Goal: Information Seeking & Learning: Learn about a topic

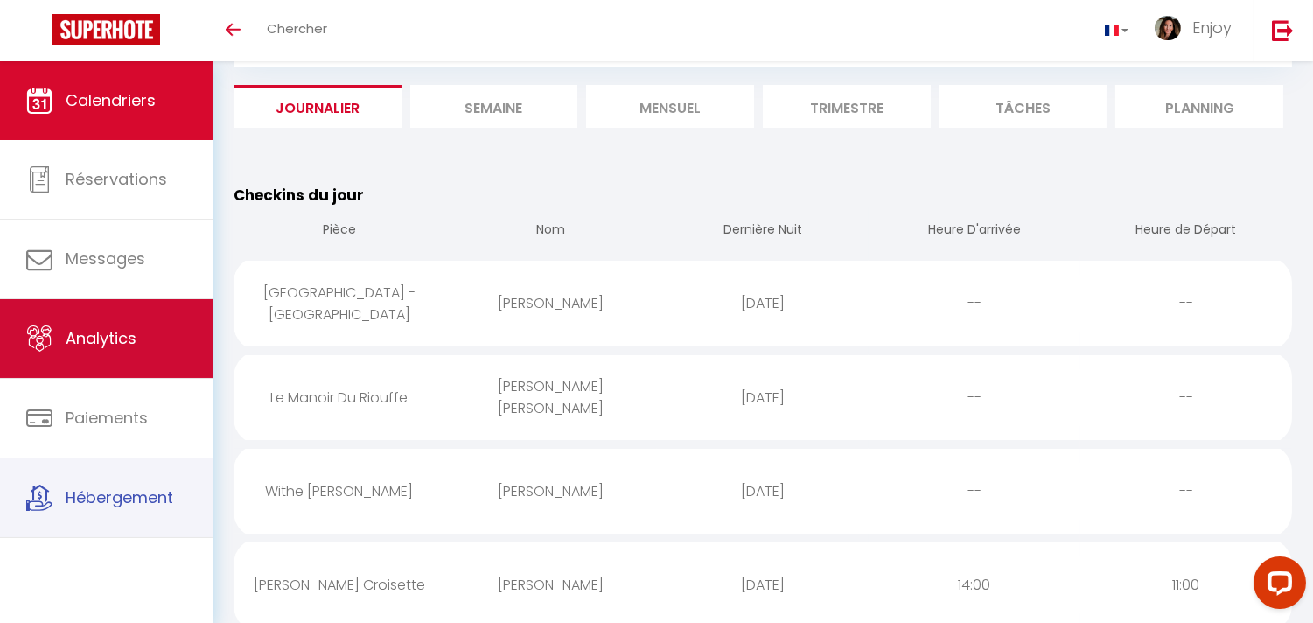
scroll to position [97, 0]
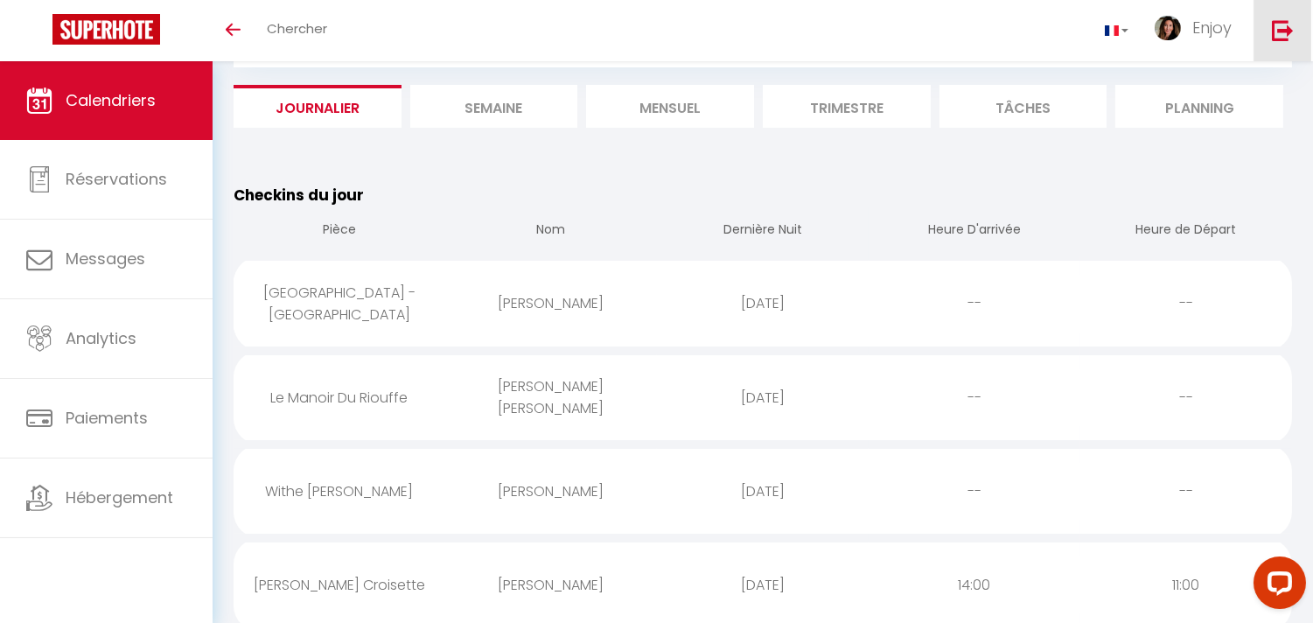
click at [1282, 27] on img at bounding box center [1283, 30] width 22 height 22
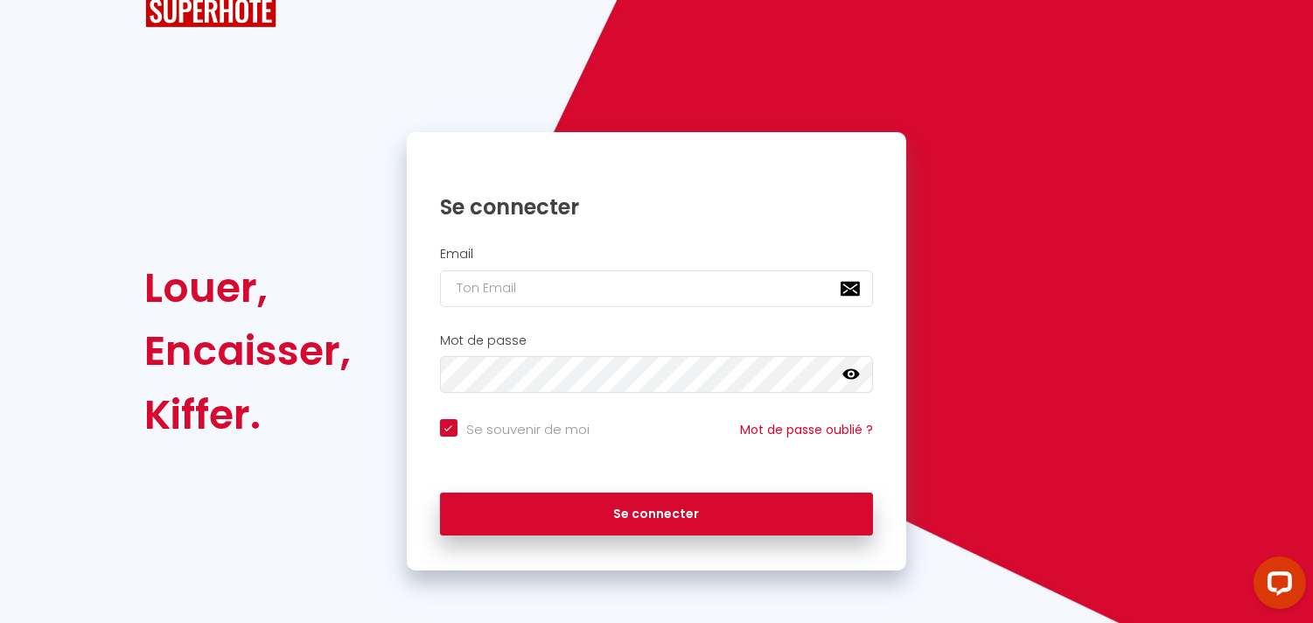
scroll to position [36, 0]
checkbox input "true"
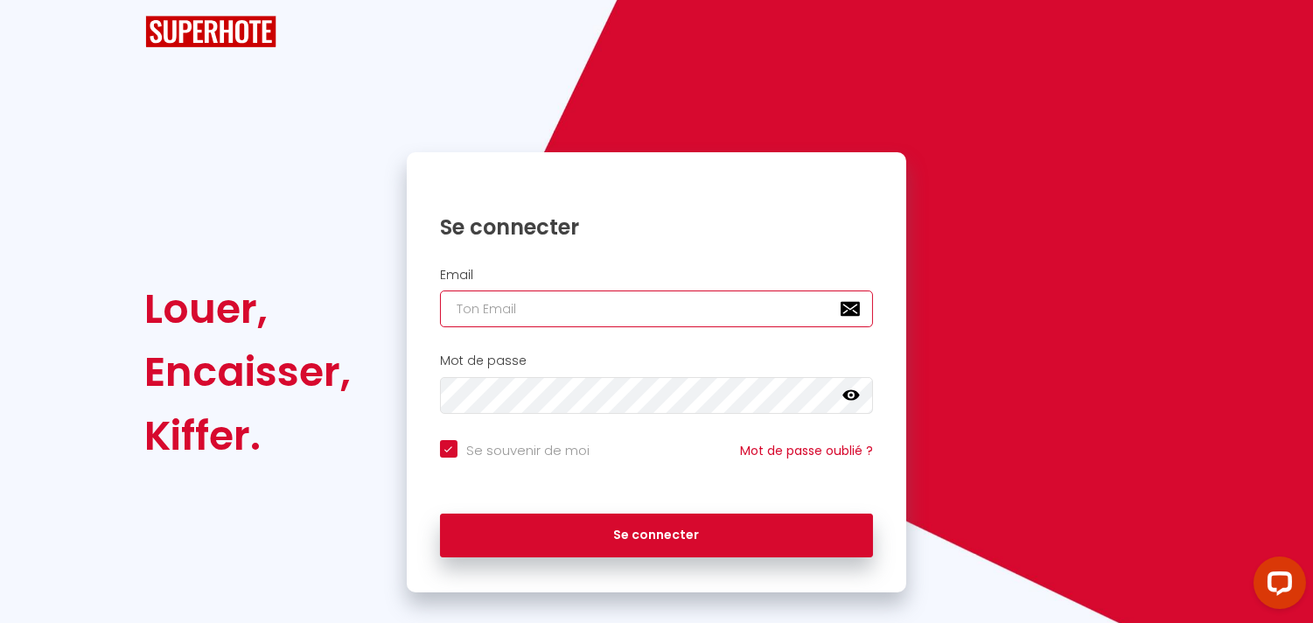
type input "[DOMAIN_NAME][EMAIL_ADDRESS][DOMAIN_NAME]"
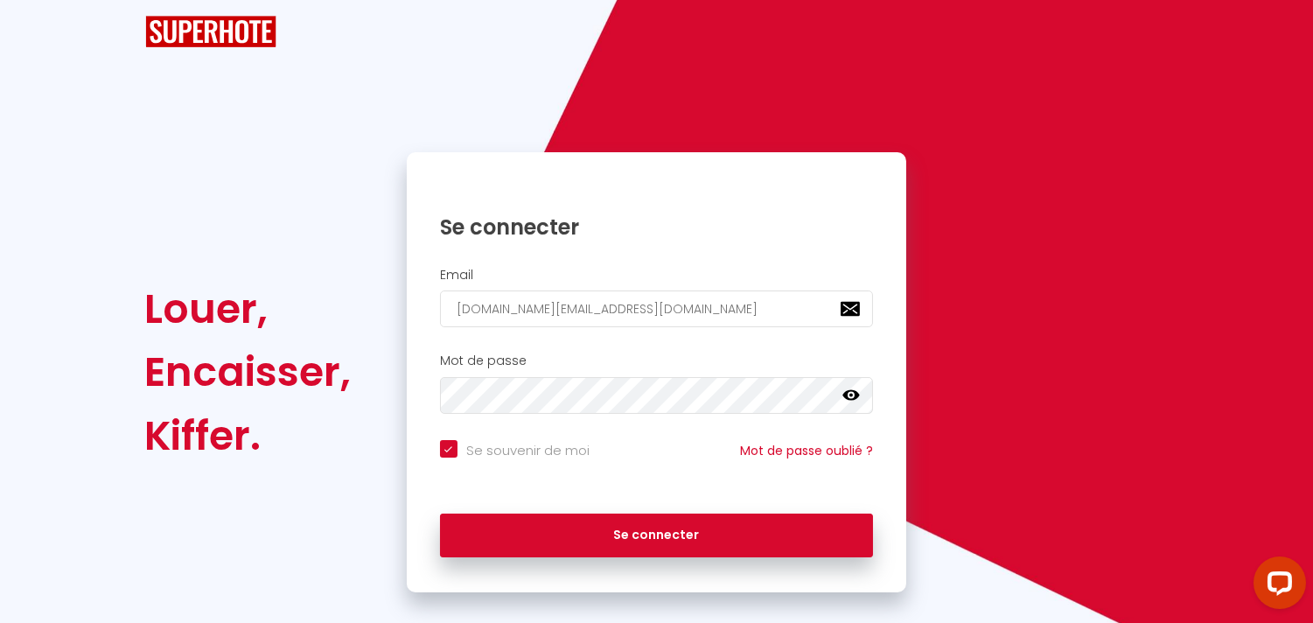
checkbox input "true"
click at [717, 299] on input "[DOMAIN_NAME][EMAIL_ADDRESS][DOMAIN_NAME]" at bounding box center [657, 308] width 434 height 37
type input "[EMAIL_ADDRESS][DOMAIN_NAME]"
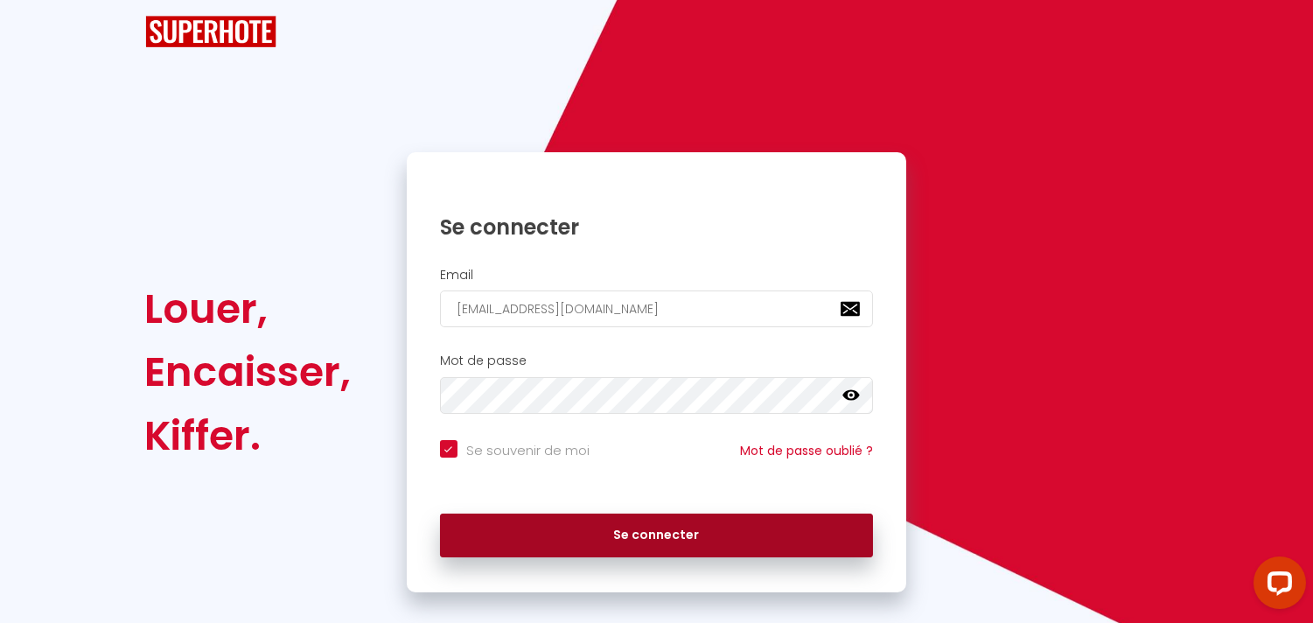
click at [702, 528] on button "Se connecter" at bounding box center [657, 536] width 434 height 44
checkbox input "true"
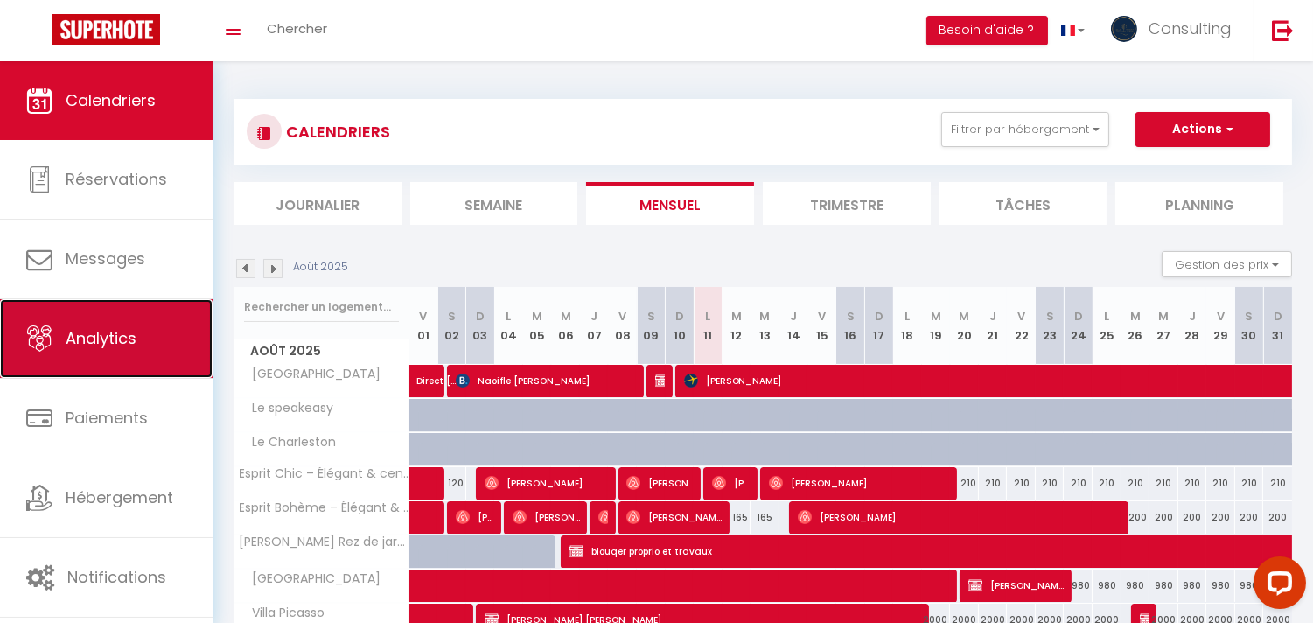
click at [86, 337] on span "Analytics" at bounding box center [101, 338] width 71 height 22
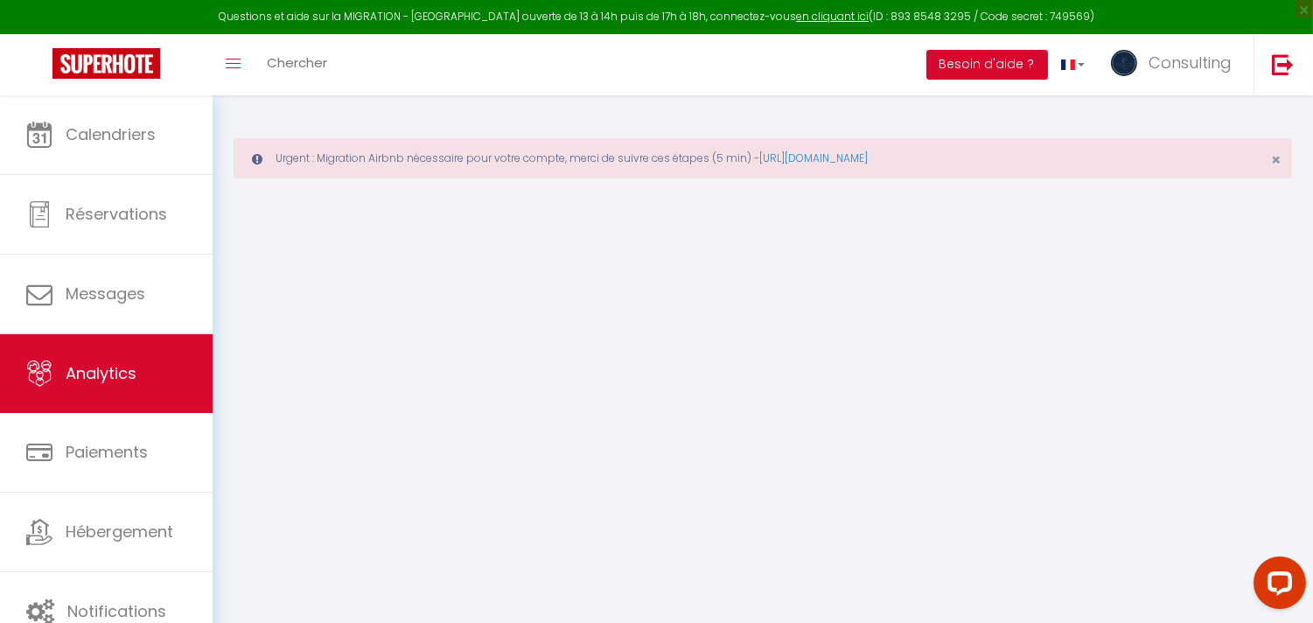
select select "2025"
select select "8"
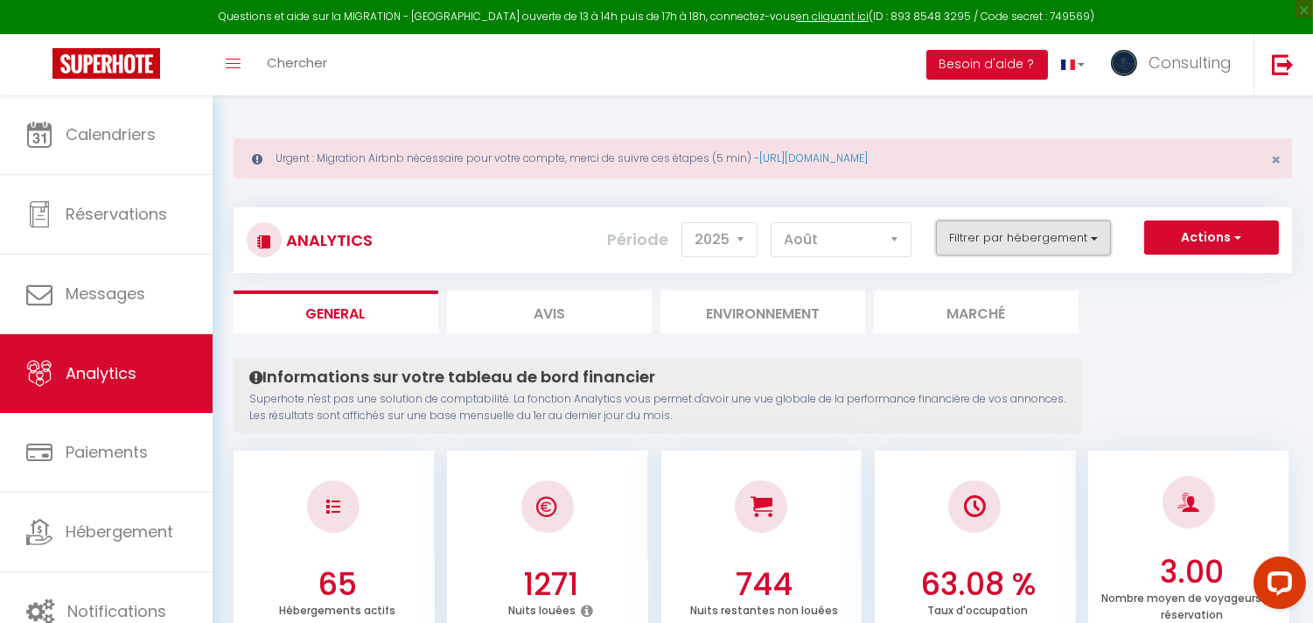
click at [1013, 241] on button "Filtrer par hébergement" at bounding box center [1023, 237] width 175 height 35
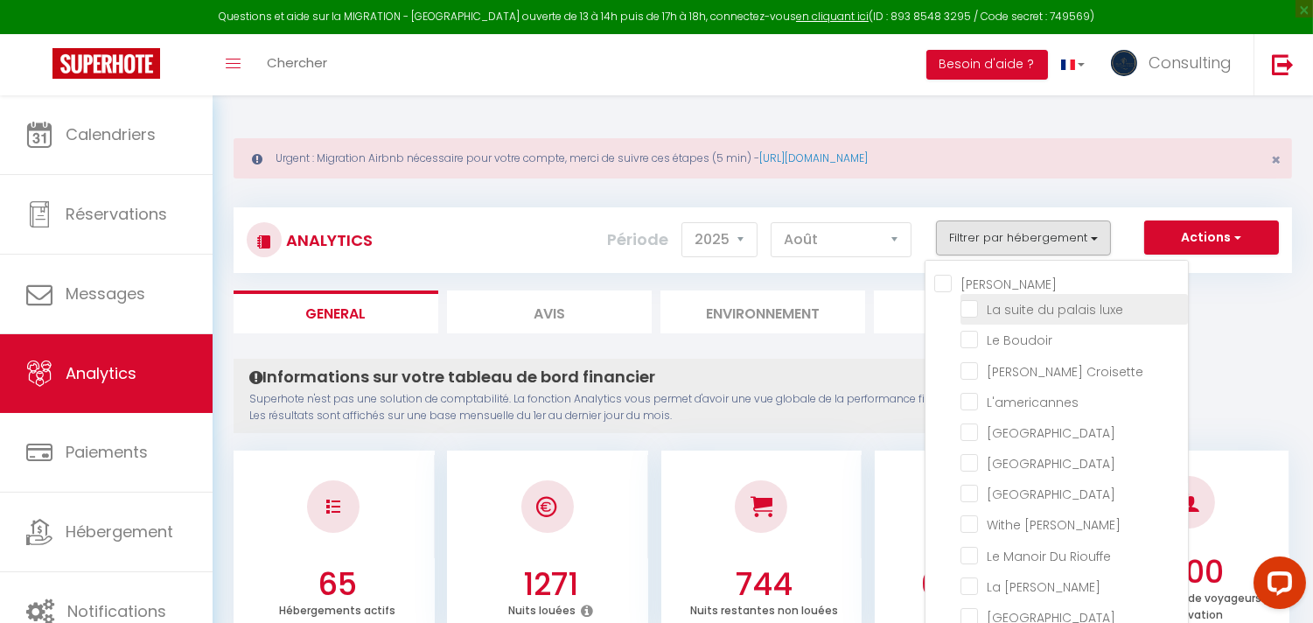
click at [976, 315] on luxe "checkbox" at bounding box center [1074, 307] width 227 height 17
checkbox luxe "true"
checkbox Boudoir "false"
checkbox Croisette "false"
checkbox input "false"
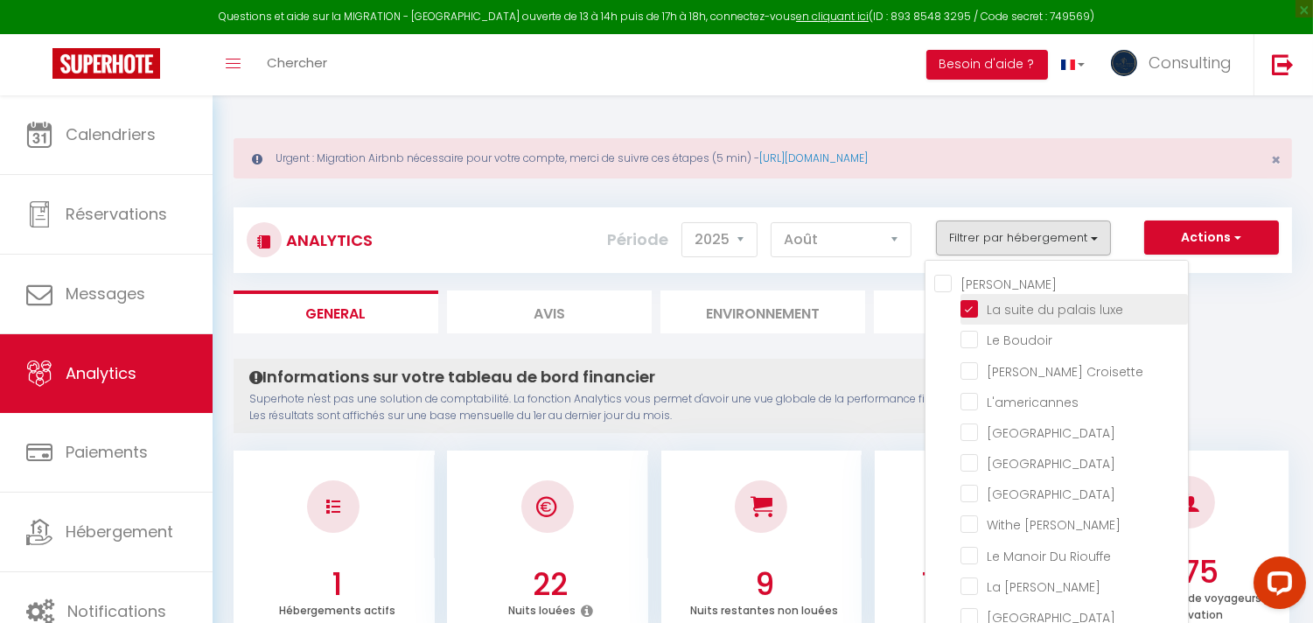
checkbox Room "false"
checkbox rouge "false"
checkbox Modern "false"
checkbox Meynadier "false"
checkbox Riouffe "false"
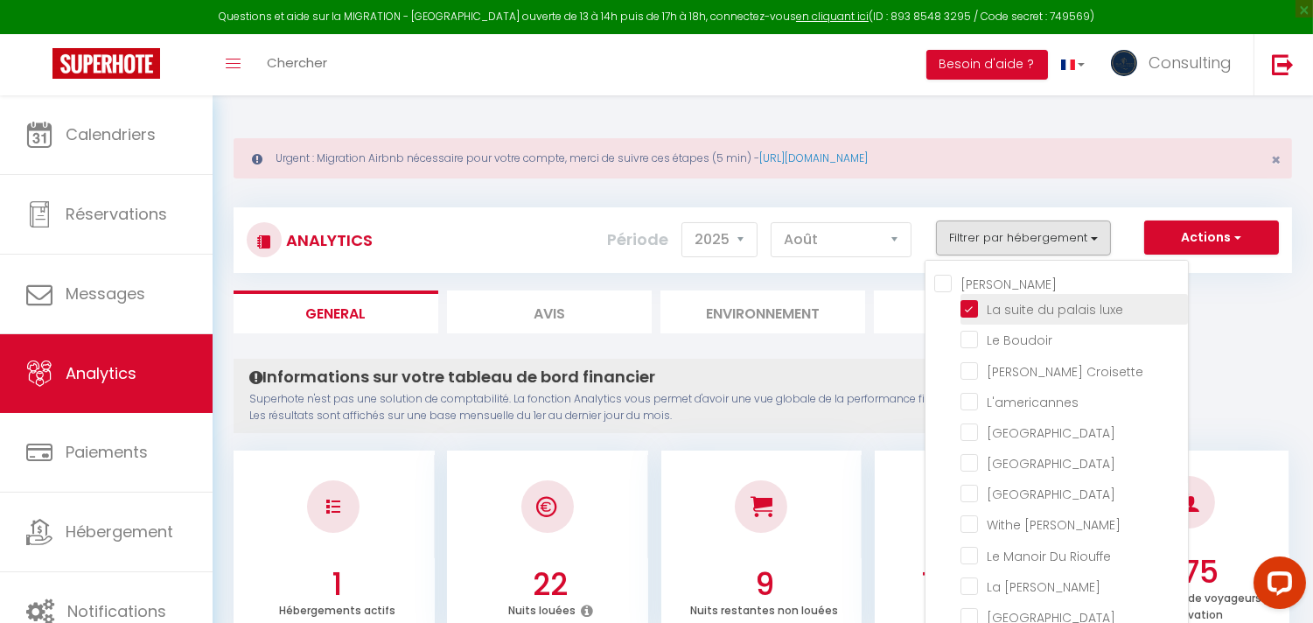
checkbox Forville "false"
checkbox B31 "false"
checkbox G17 "false"
checkbox Jardin "false"
checkbox Palace "false"
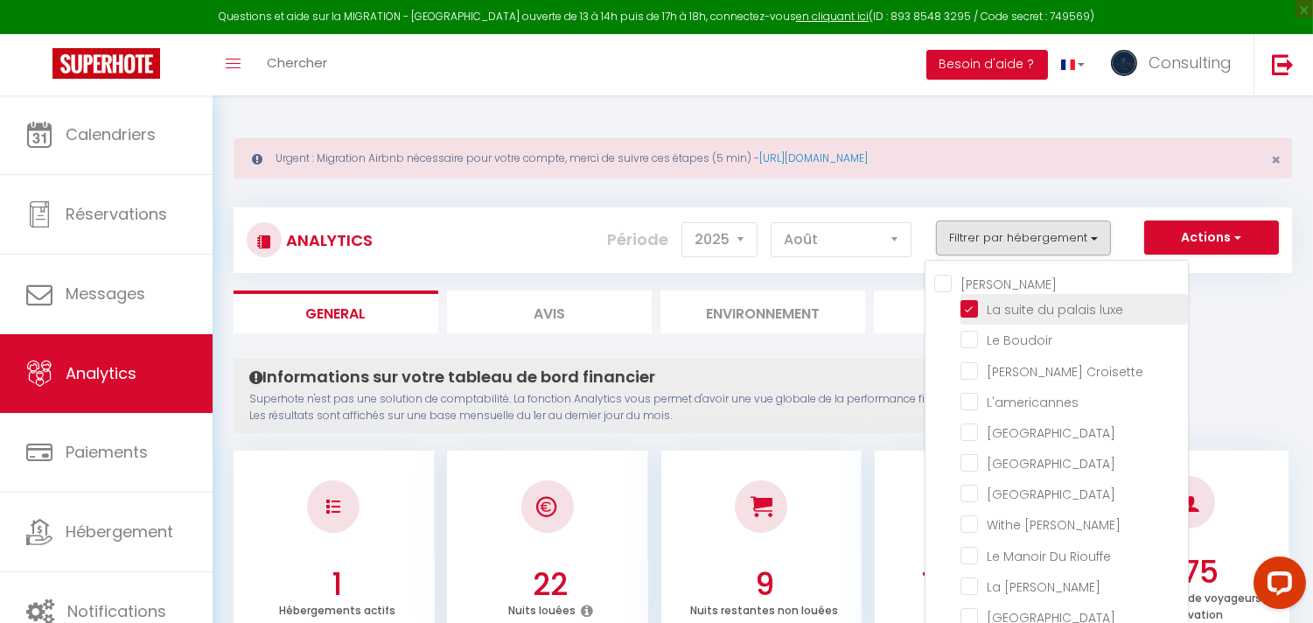
checkbox input "false"
checkbox Madrilien "false"
checkbox input "false"
checkbox D\'andré "false"
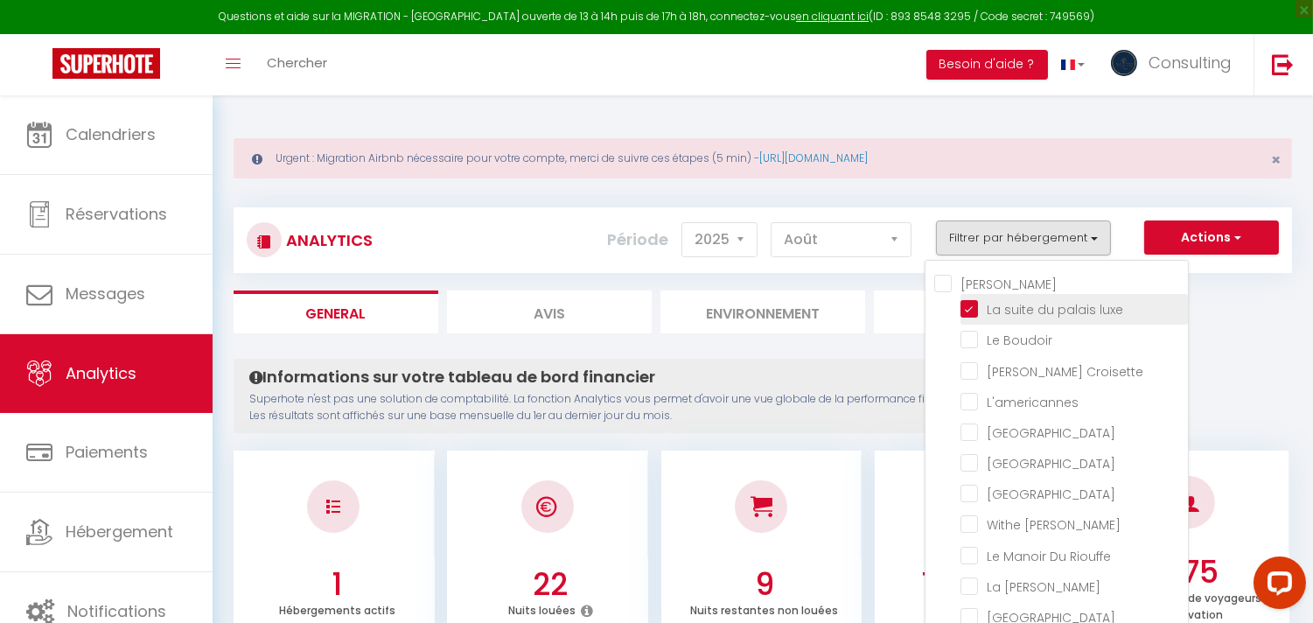
checkbox Rouge "false"
checkbox Victoria "false"
checkbox E37 "false"
checkbox Gold "false"
checkbox 121 "false"
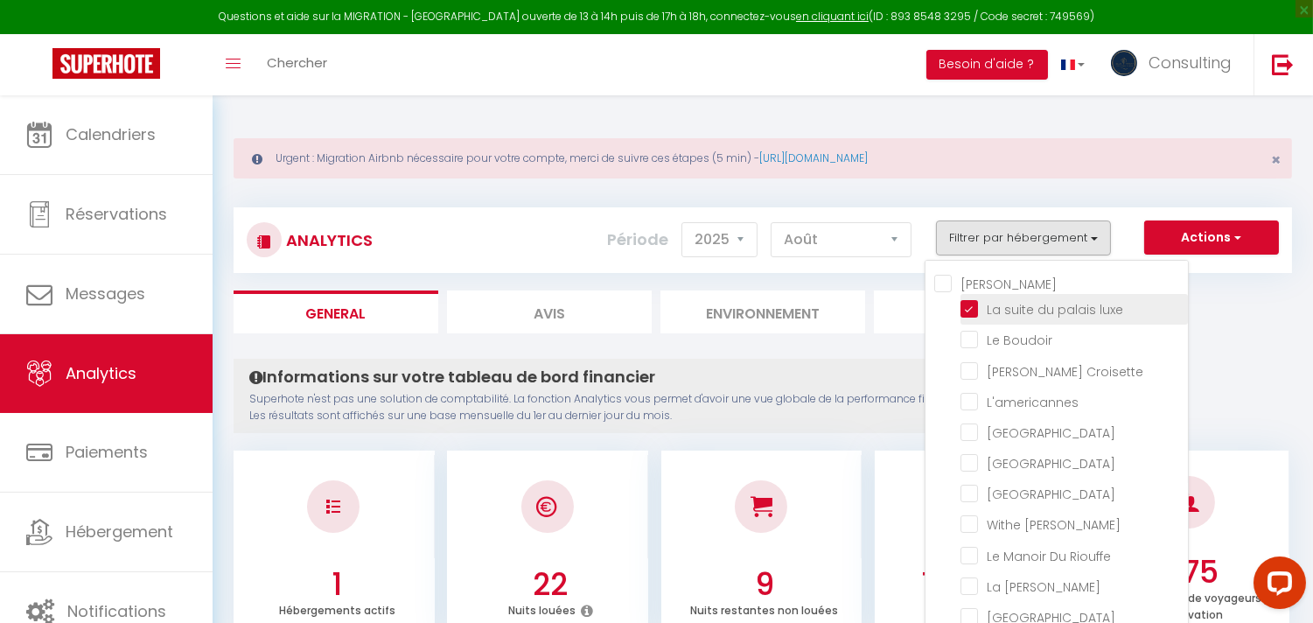
checkbox mia "false"
checkbox Picasso "false"
checkbox Paradise "false"
checkbox Loft "false"
checkbox Suquet "false"
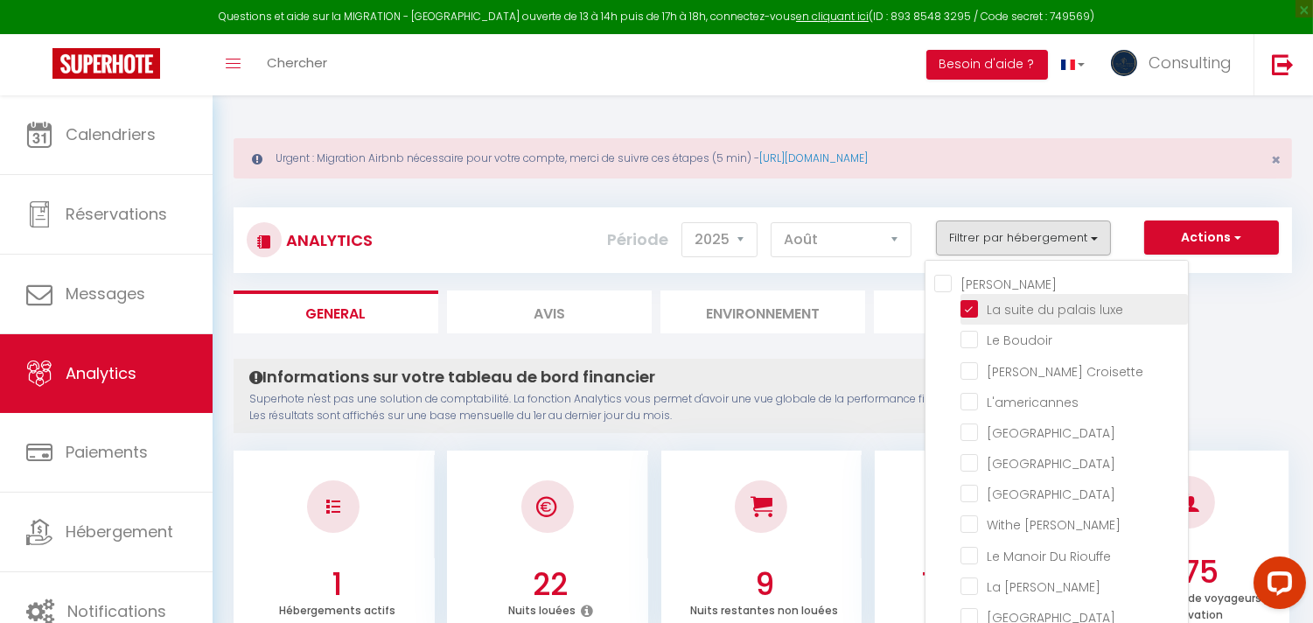
checkbox Forville "false"
checkbox Bleu "false"
checkbox Rouge "false"
checkbox Massada "false"
checkbox Montmarte "false"
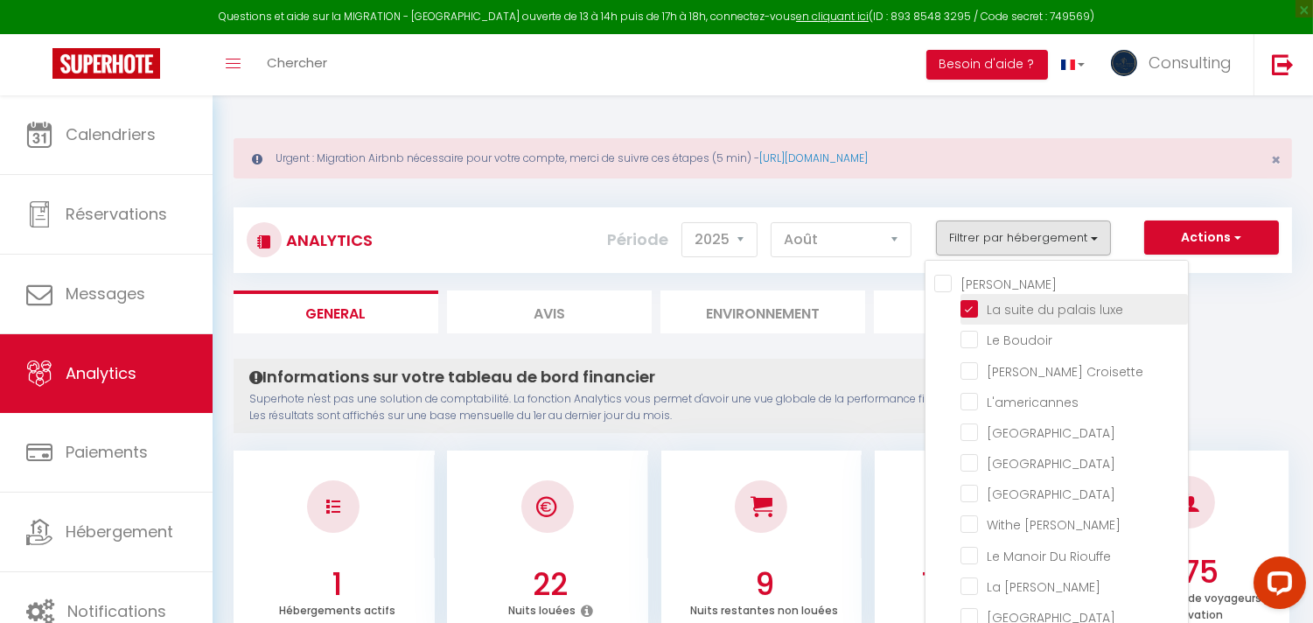
checkbox D\'hauteville "false"
checkbox Tropezienne "false"
checkbox ★ "false"
checkbox 🛳🛥 "false"
checkbox Tower "false"
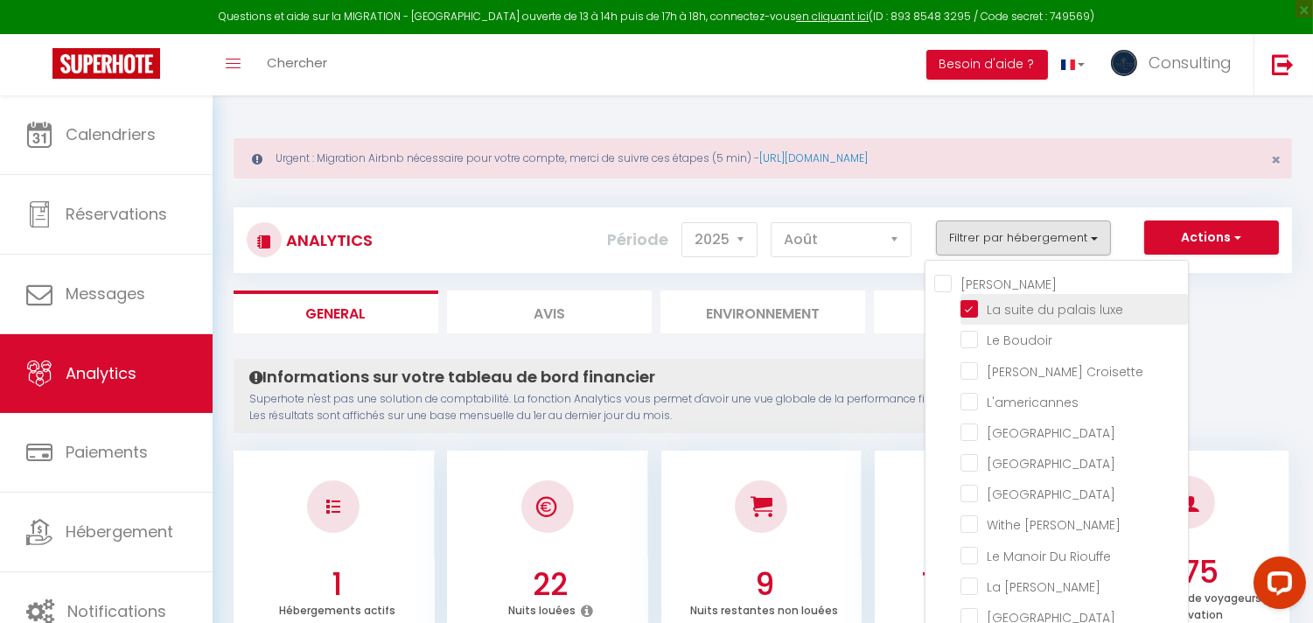
checkbox Clim "false"
checkbox Palmiers "false"
checkbox 842 "false"
checkbox Merc-Clim-Wifi "false"
checkbox Festival-Center-Clim-Wifi "false"
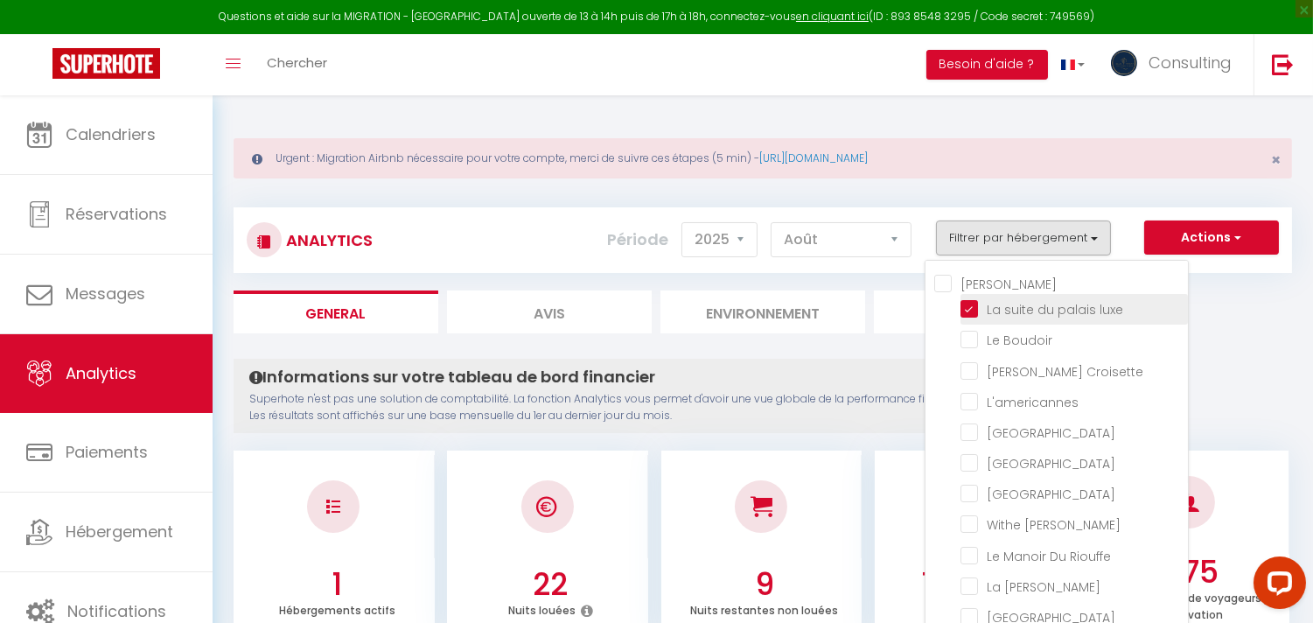
checkbox Mer-Plage-Piscine-Clim-Wifi "false"
checkbox Chataigner "false"
checkbox Clim "false"
checkbox Wifi "false"
checkbox Clim "false"
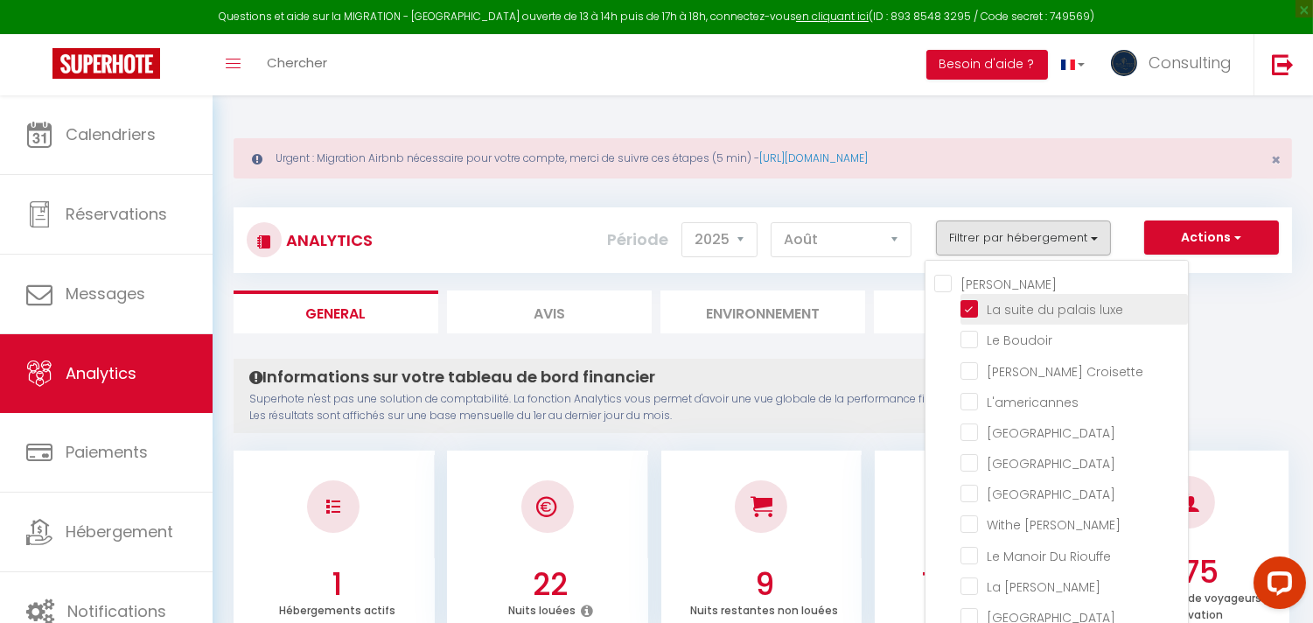
checkbox west "false"
checkbox Vista "false"
checkbox Picasso "false"
checkbox Room "false"
checkbox rouge "false"
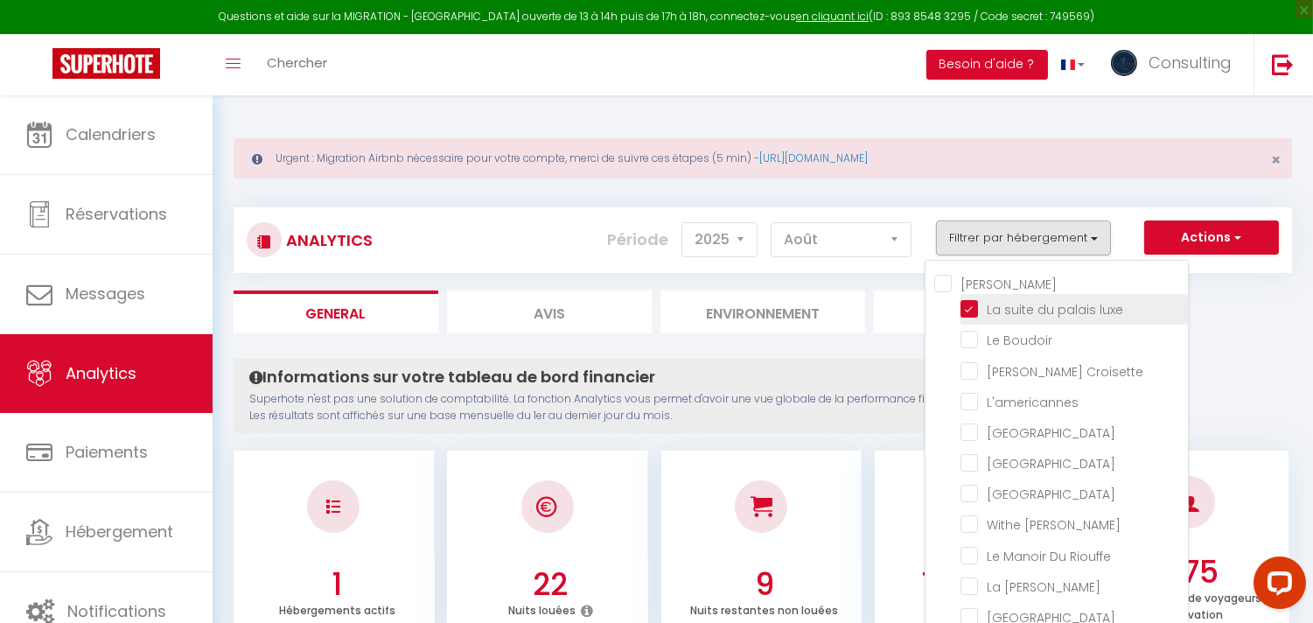
checkbox B31 "false"
checkbox G17 "false"
checkbox Jardin "false"
checkbox Clim "false"
checkbox Rouge "false"
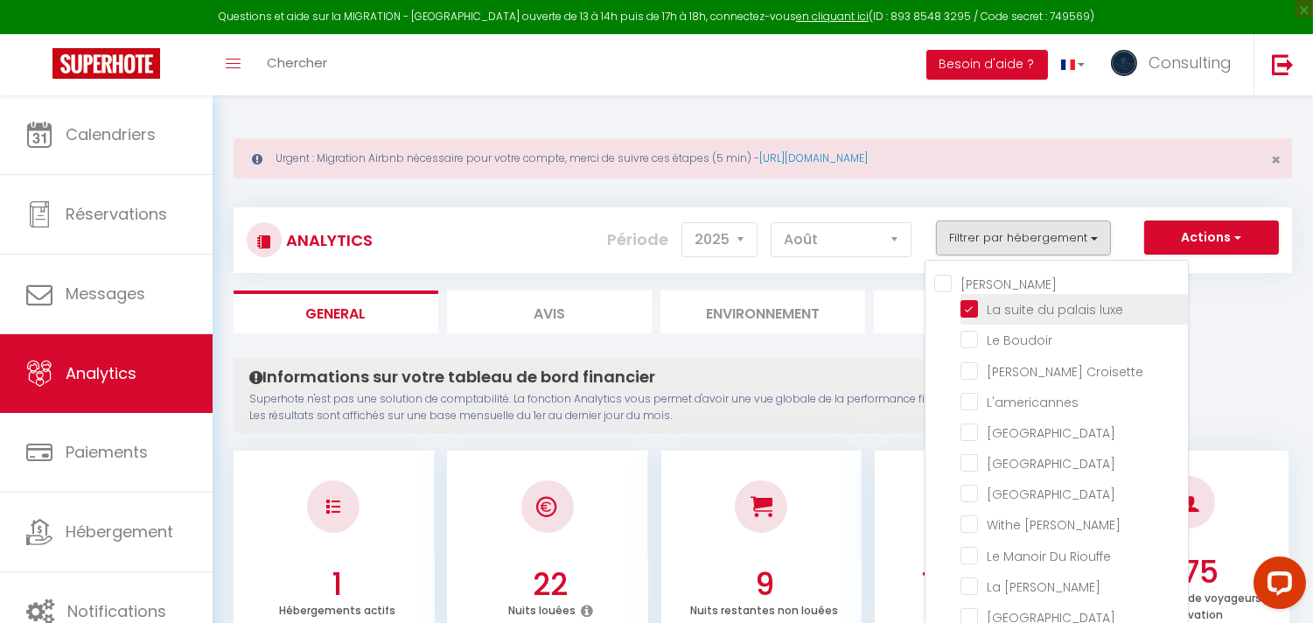
checkbox input "false"
checkbox D\'andré "false"
checkbox Victoria "false"
checkbox Festival-Center-Clim-Wifi "false"
checkbox E37 "false"
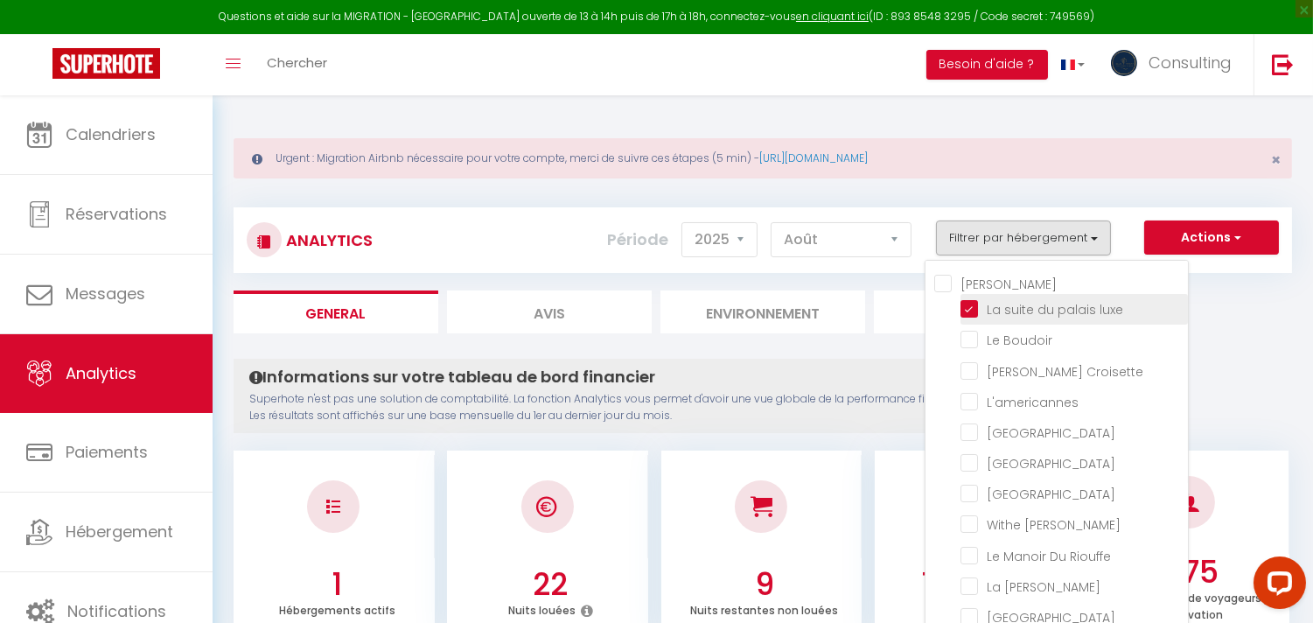
checkbox Paradise "false"
checkbox Maubourg "false"
checkbox input "false"
checkbox Modern "false"
checkbox Meynadier "false"
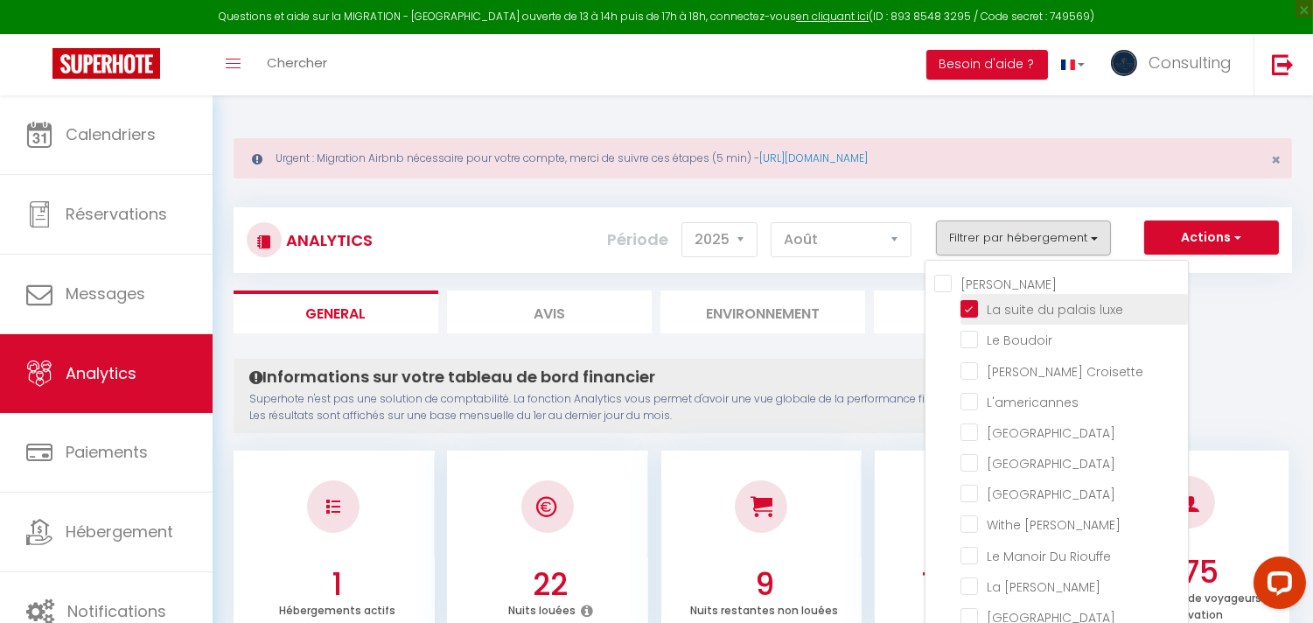
checkbox Forville "false"
checkbox Maubourg "false"
checkbox Suquet "false"
checkbox Tower "false"
checkbox input "false"
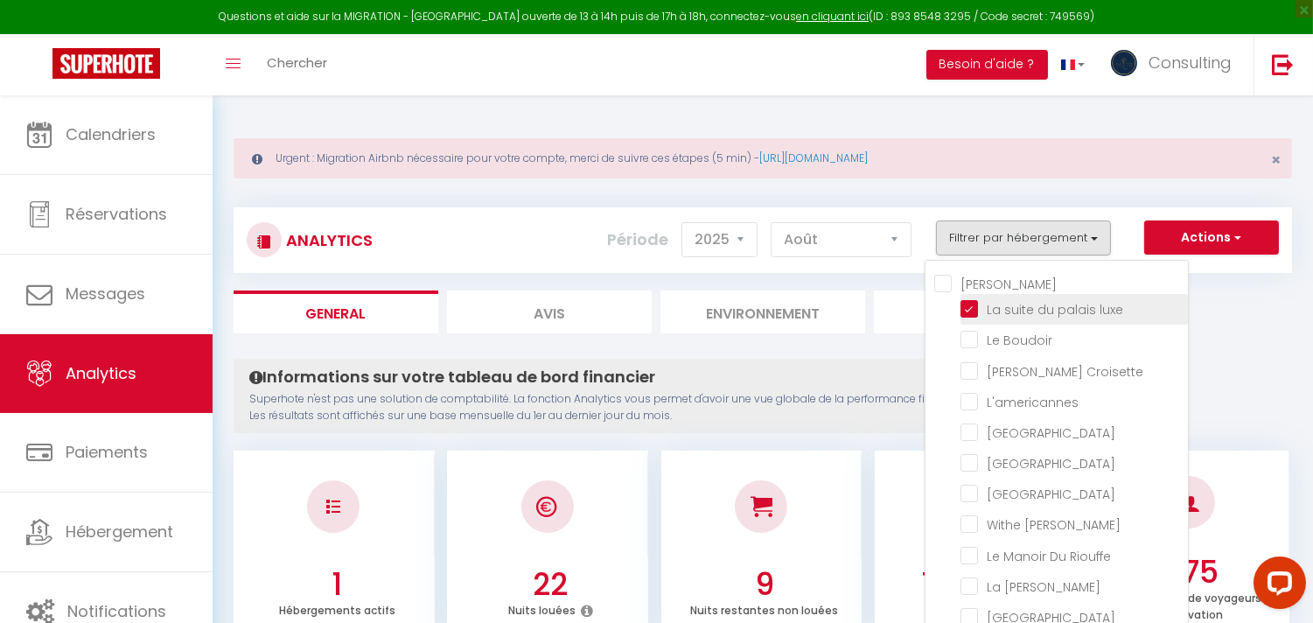
checkbox Maubourg "false"
checkbox Madrilien "false"
checkbox Bleu "false"
checkbox input "false"
checkbox Rouge "false"
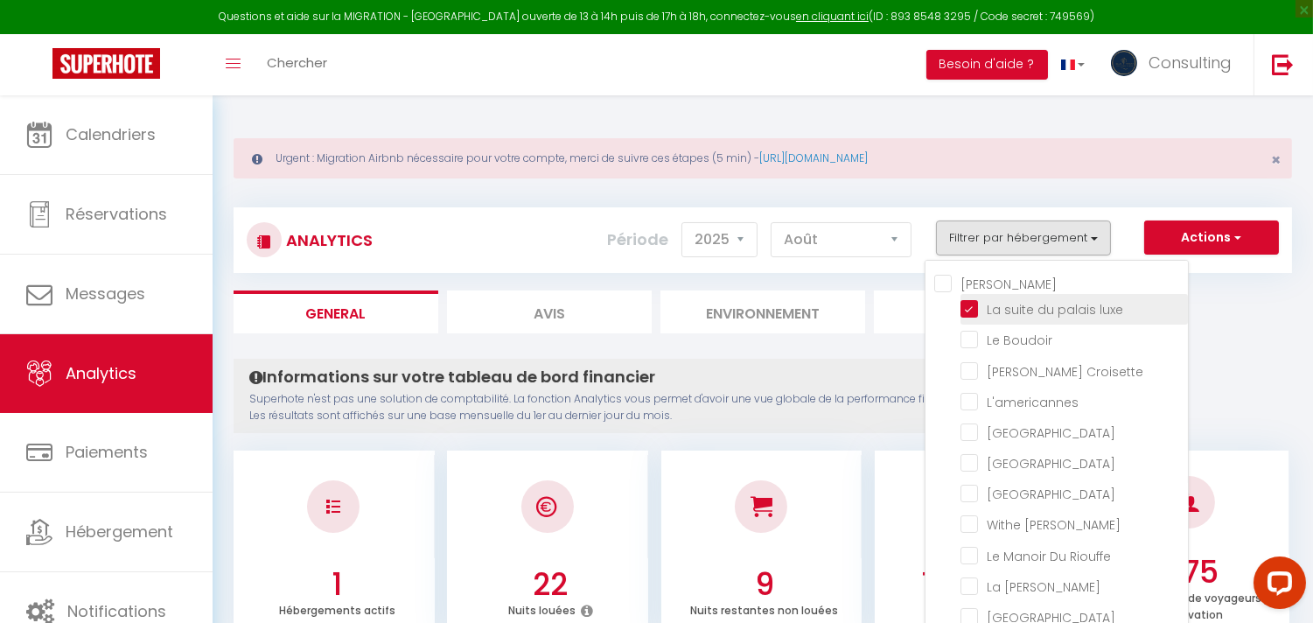
checkbox Merc-Clim-Wifi "false"
checkbox Chataigner "false"
checkbox luxe "true"
checkbox Boudoir "false"
checkbox Croisette "false"
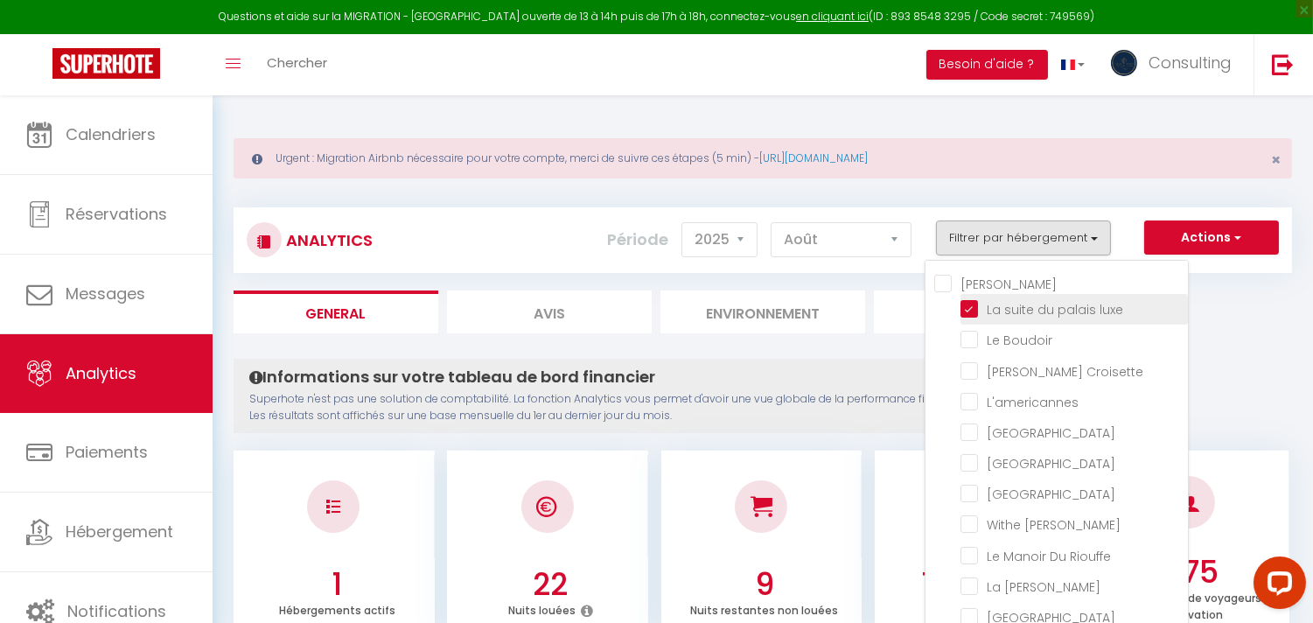
checkbox Riouffe "false"
checkbox Loft "false"
checkbox Forville "false"
checkbox Palace "false"
checkbox Center "false"
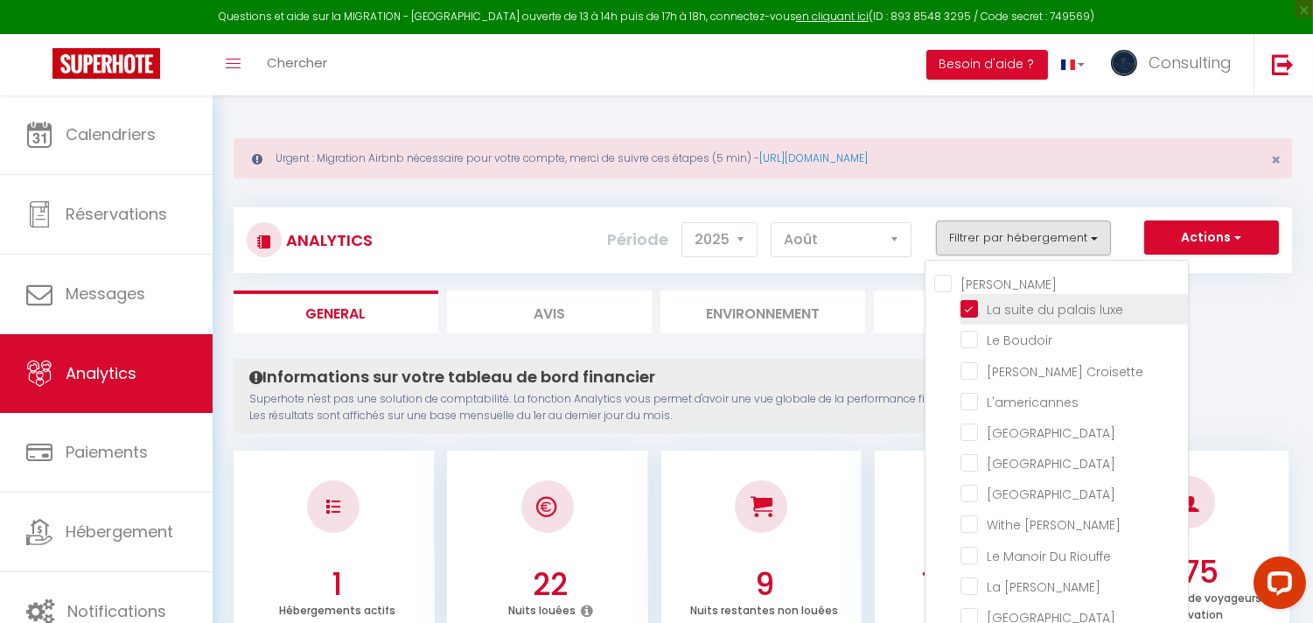
checkbox Palmiers "false"
checkbox Mer-Plage-Piscine-Clim-Wifi "false"
checkbox speakeasy "false"
checkbox Charleston "false"
checkbox west "false"
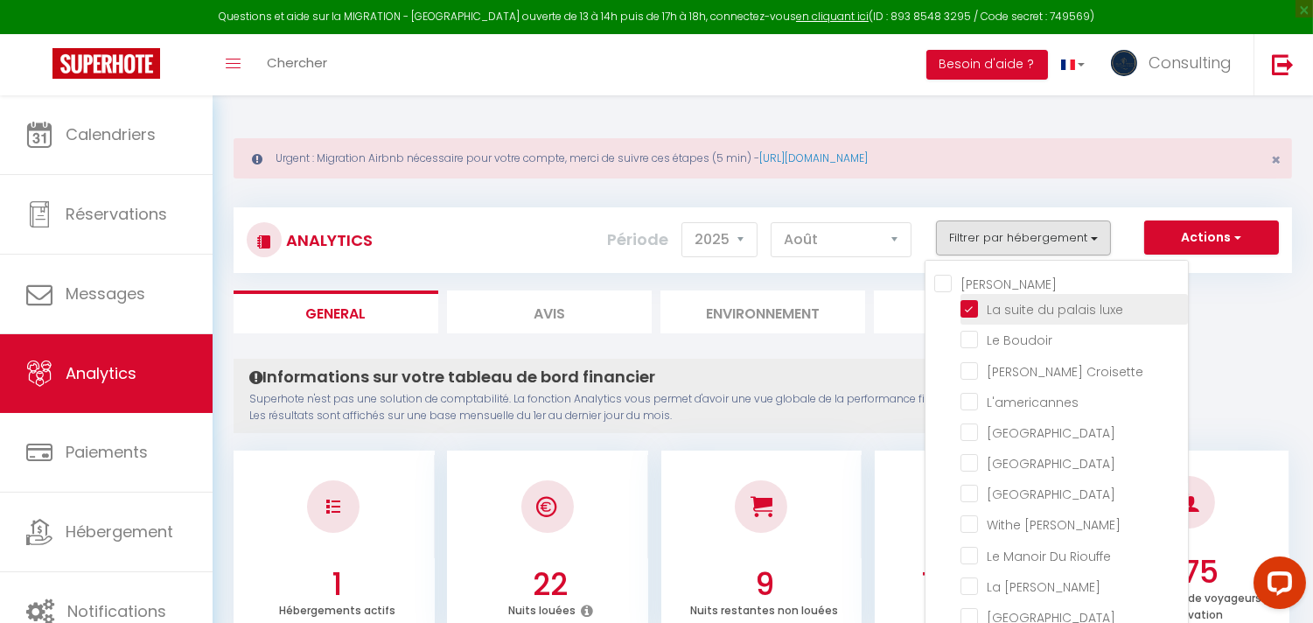
checkbox Horizon "false"
checkbox Napoleon "false"
checkbox Riviera "false"
checkbox Chic "false"
checkbox artistes "false"
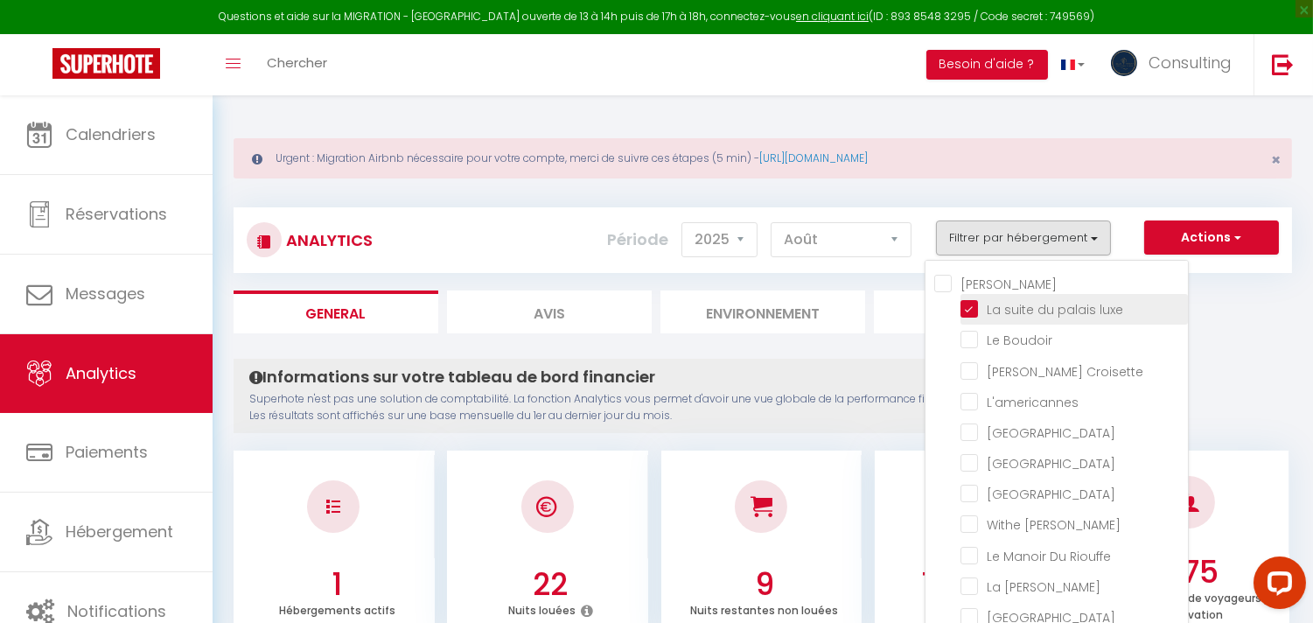
checkbox Maubourg "false"
checkbox Center "false"
checkbox Montmarte "false"
checkbox D\'hauteville "false"
checkbox Vista "false"
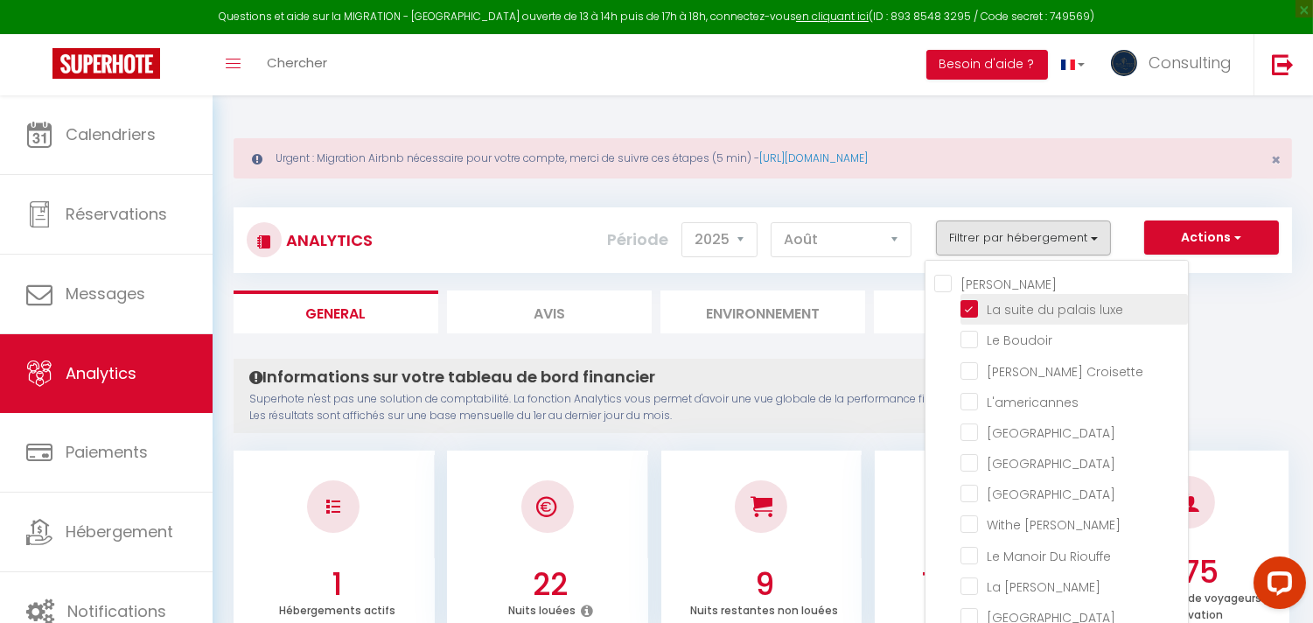
checkbox Maubourg "false"
checkbox Riviera "false"
checkbox artistes "false"
checkbox Palais "false"
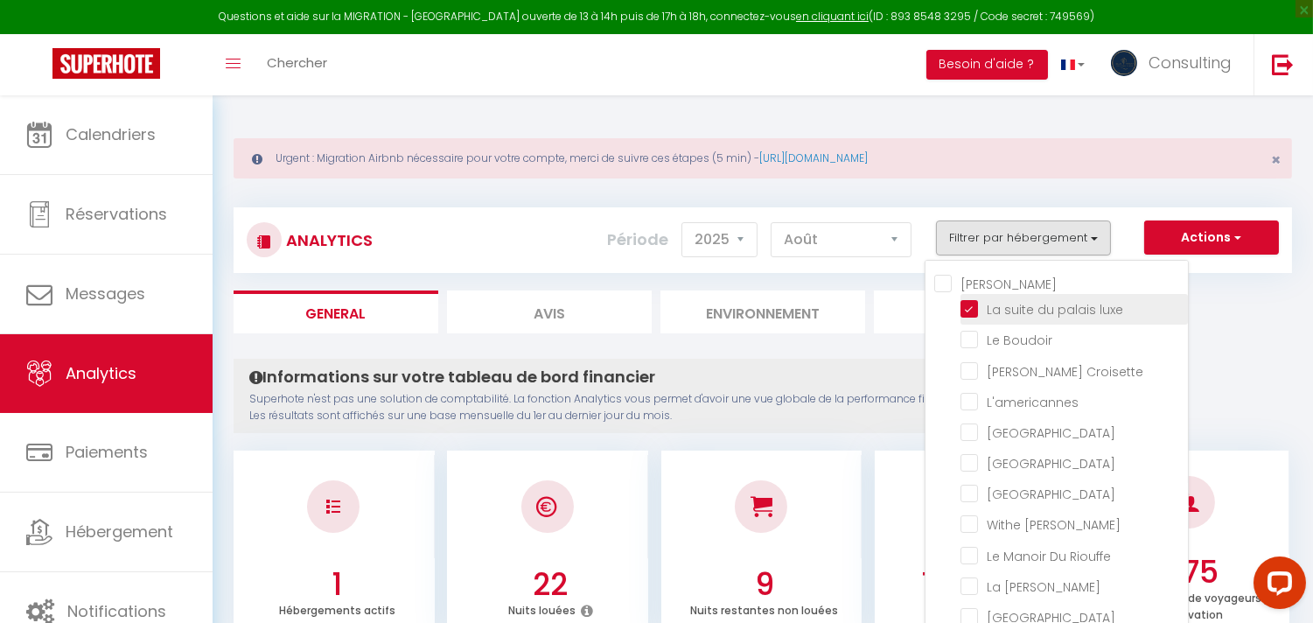
checkbox privée "false"
click at [821, 360] on div "Informations sur votre tableau de bord financier Superhote n'est pas une soluti…" at bounding box center [658, 396] width 848 height 74
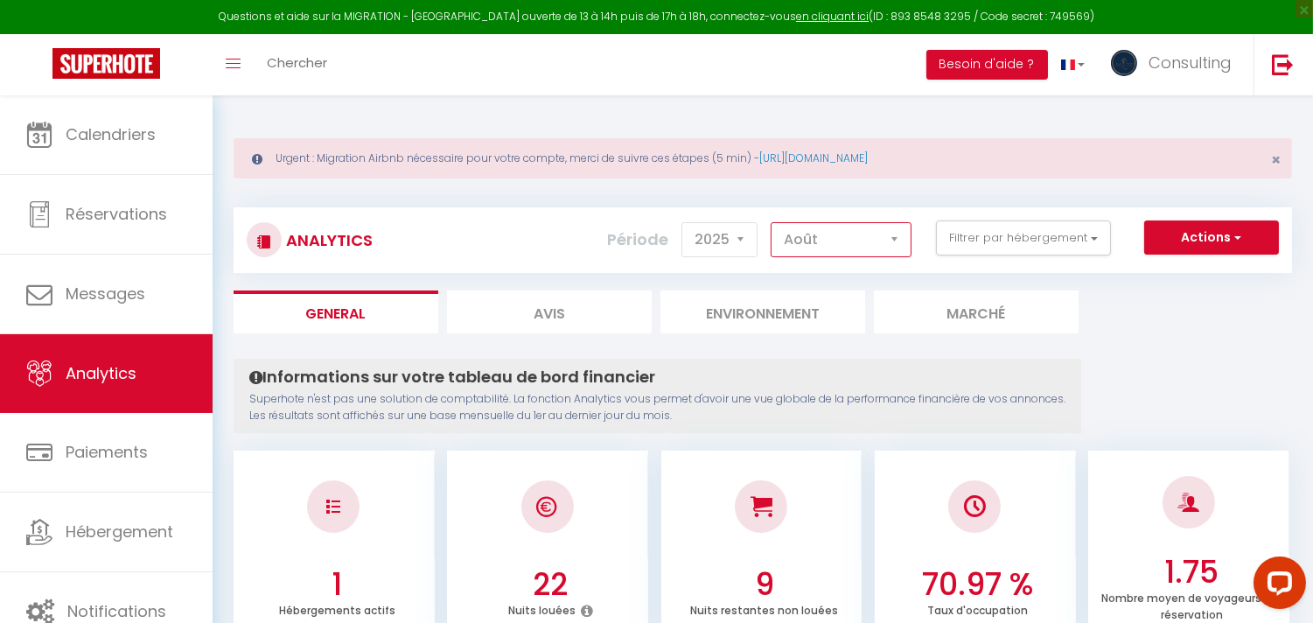
click at [866, 237] on select "[PERSON_NAME] Mars [PERSON_NAME] Juin Juillet Août Septembre Octobre Novembre D…" at bounding box center [841, 239] width 141 height 35
click at [844, 231] on select "[PERSON_NAME] Mars [PERSON_NAME] Juin Juillet Août Septembre Octobre Novembre D…" at bounding box center [841, 239] width 141 height 35
click at [1078, 229] on button "Filtrer par hébergement" at bounding box center [1023, 237] width 175 height 35
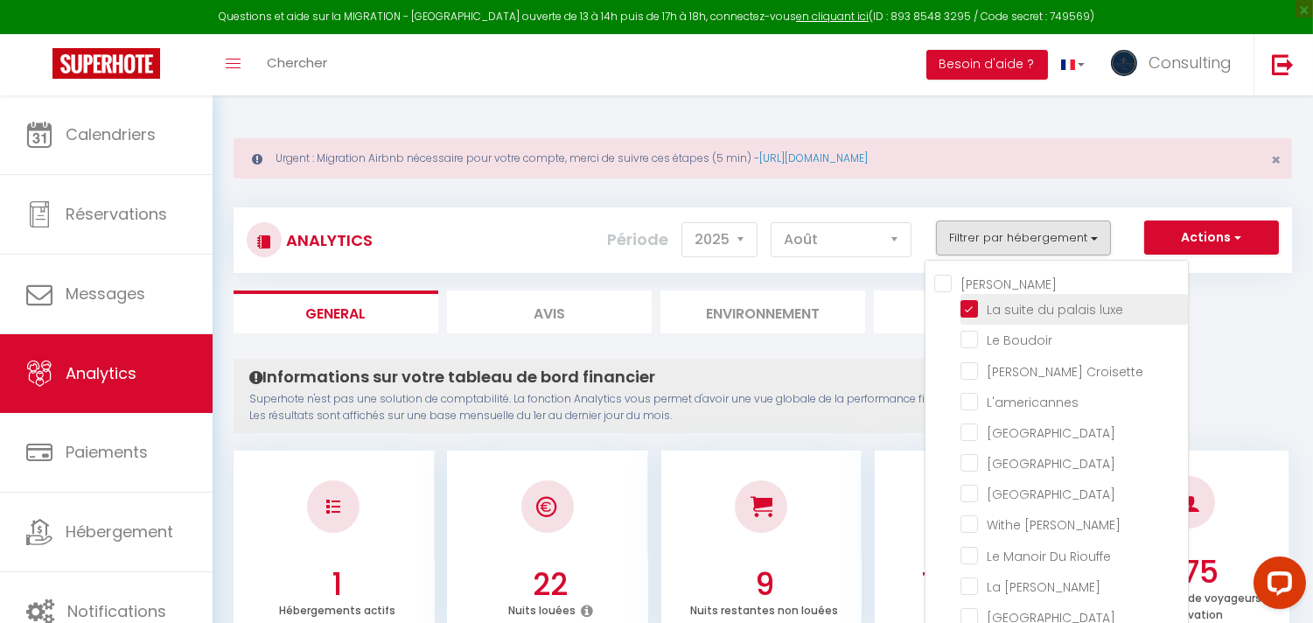
click at [976, 303] on luxe "checkbox" at bounding box center [1074, 307] width 227 height 17
checkbox luxe "false"
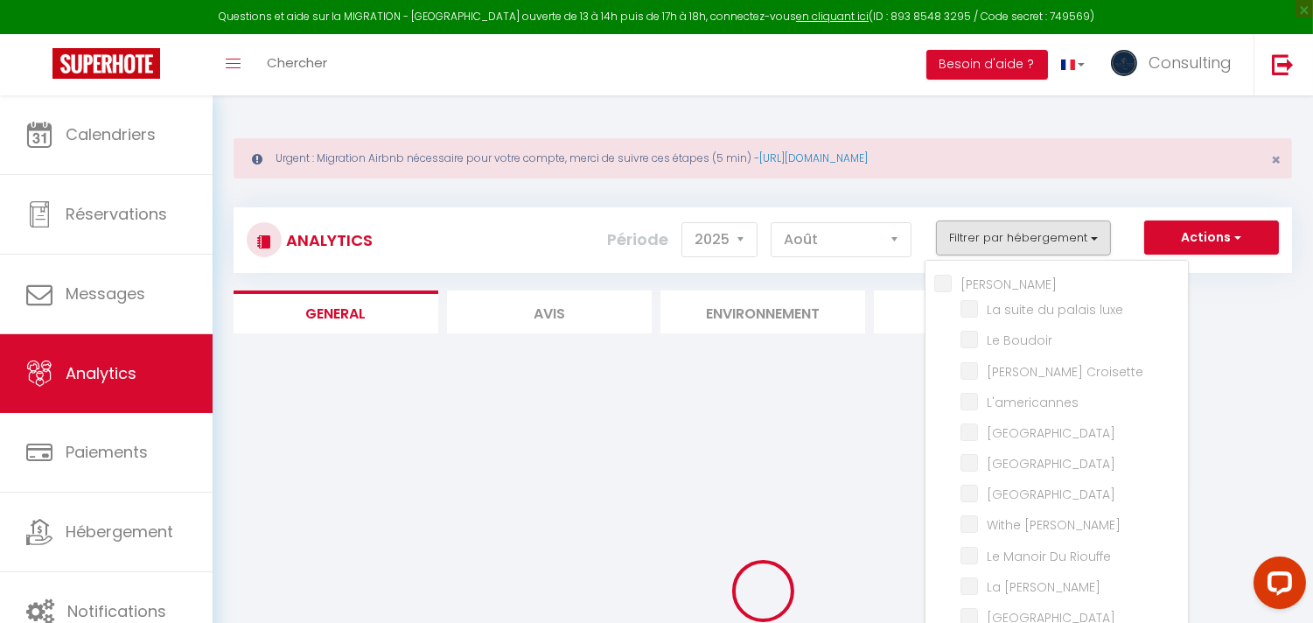
checkbox Boudoir "false"
checkbox Croisette "false"
checkbox input "false"
checkbox Room "false"
checkbox rouge "false"
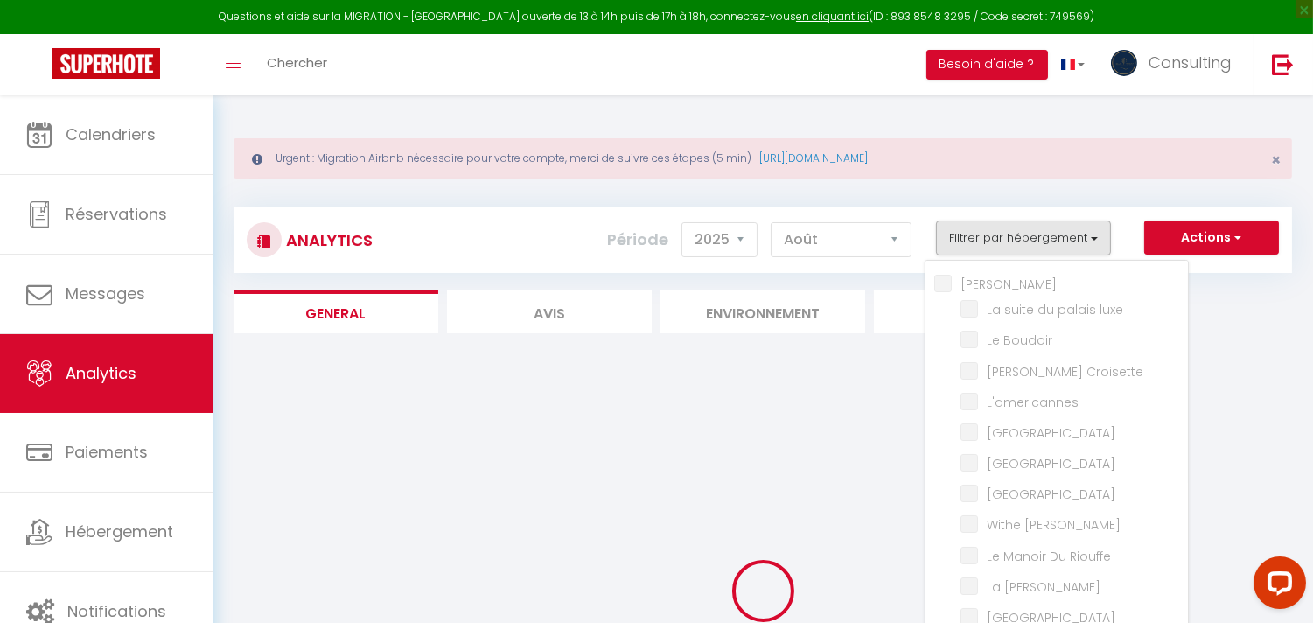
checkbox Modern "false"
checkbox Meynadier "false"
checkbox Riouffe "false"
checkbox Forville "false"
checkbox B31 "false"
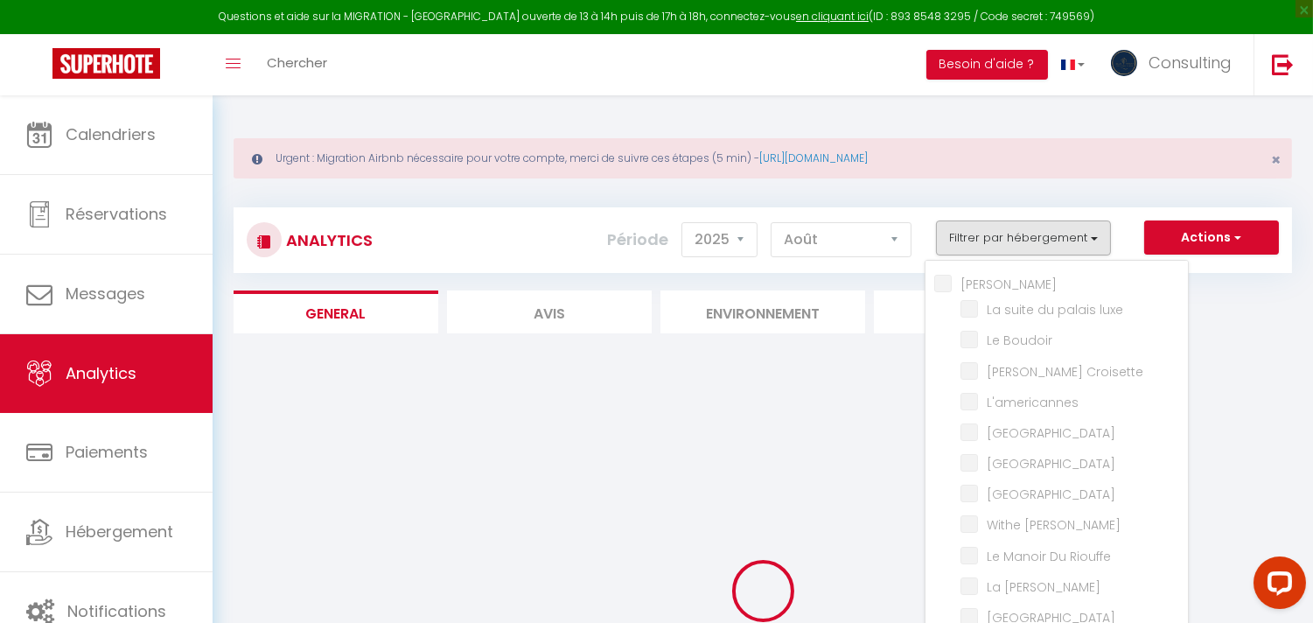
checkbox G17 "false"
checkbox Jardin "false"
checkbox Palace "false"
checkbox input "false"
checkbox Madrilien "false"
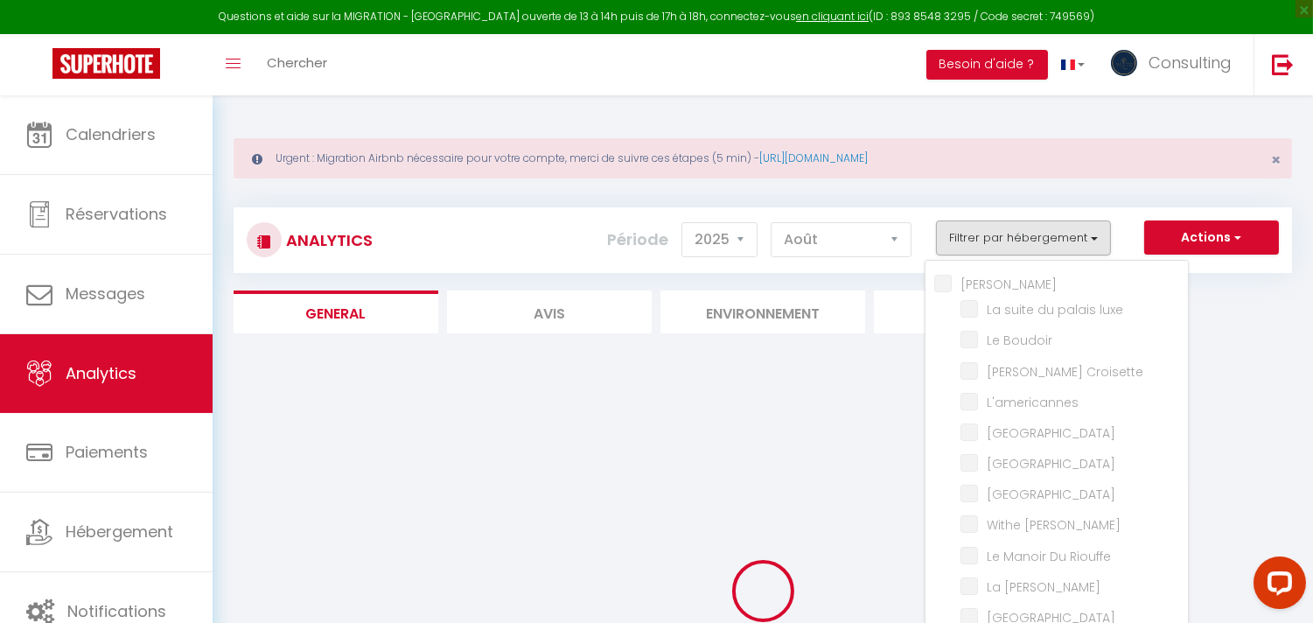
checkbox input "false"
checkbox D\'andré "false"
checkbox Rouge "false"
checkbox Victoria "false"
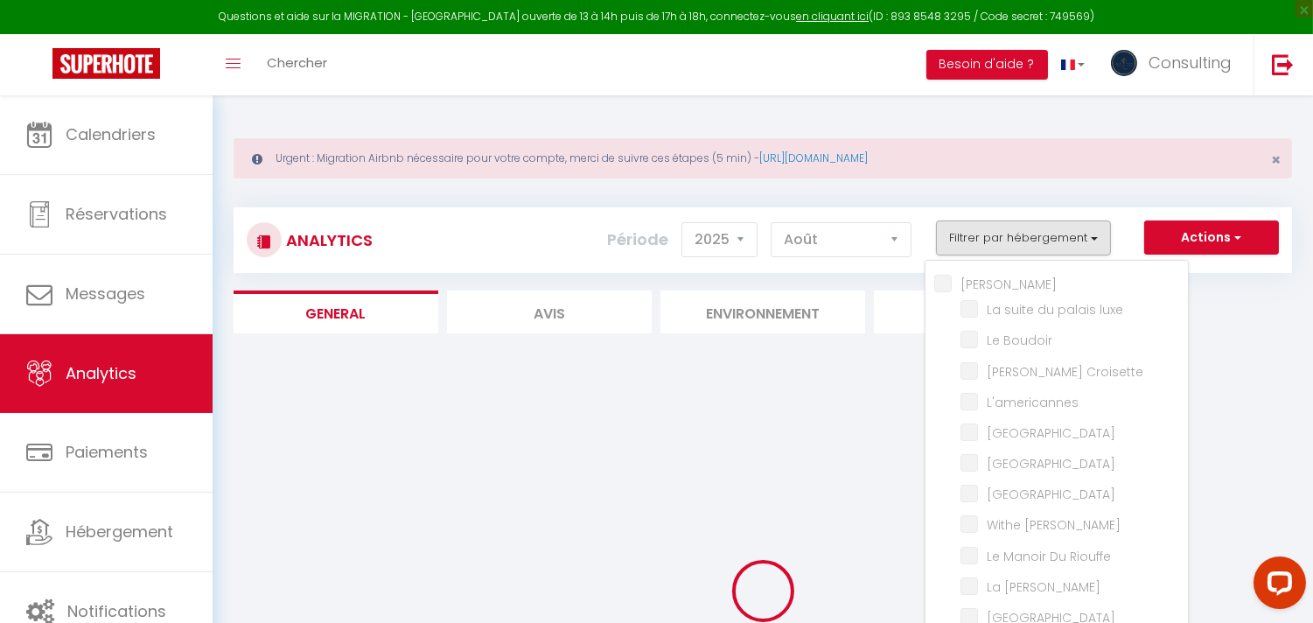
checkbox E37 "false"
checkbox Gold "false"
checkbox 121 "false"
checkbox mia "false"
checkbox Picasso "false"
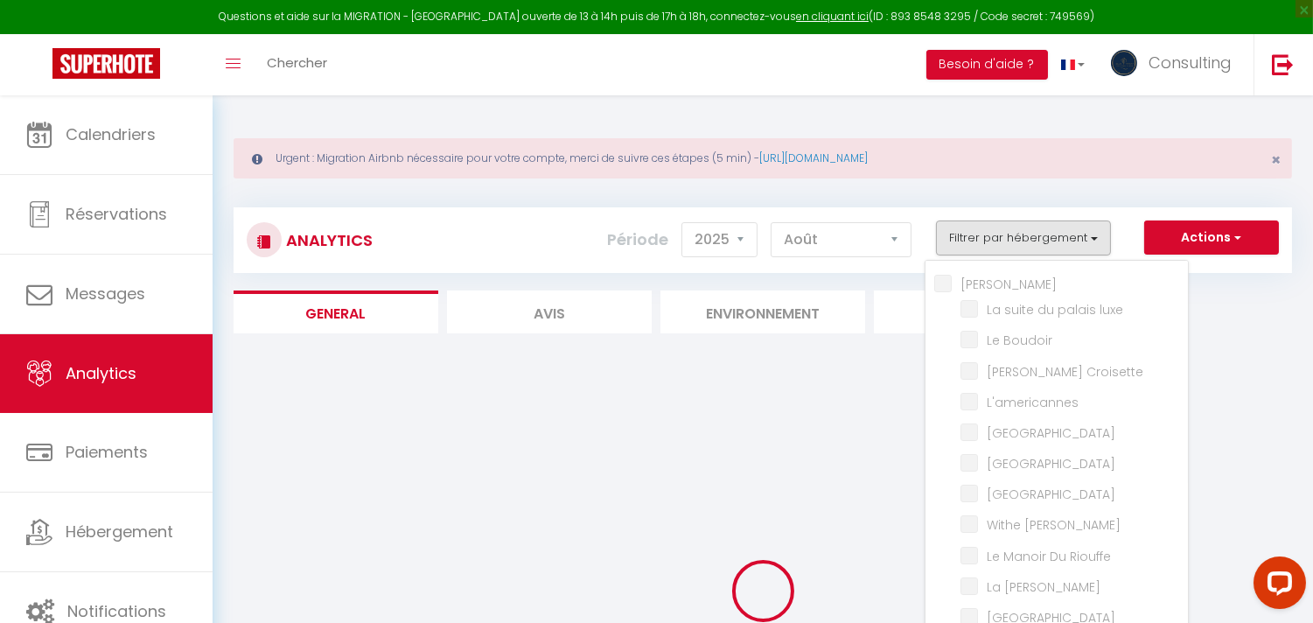
checkbox Paradise "false"
checkbox Loft "false"
checkbox Suquet "false"
checkbox Forville "false"
checkbox Bleu "false"
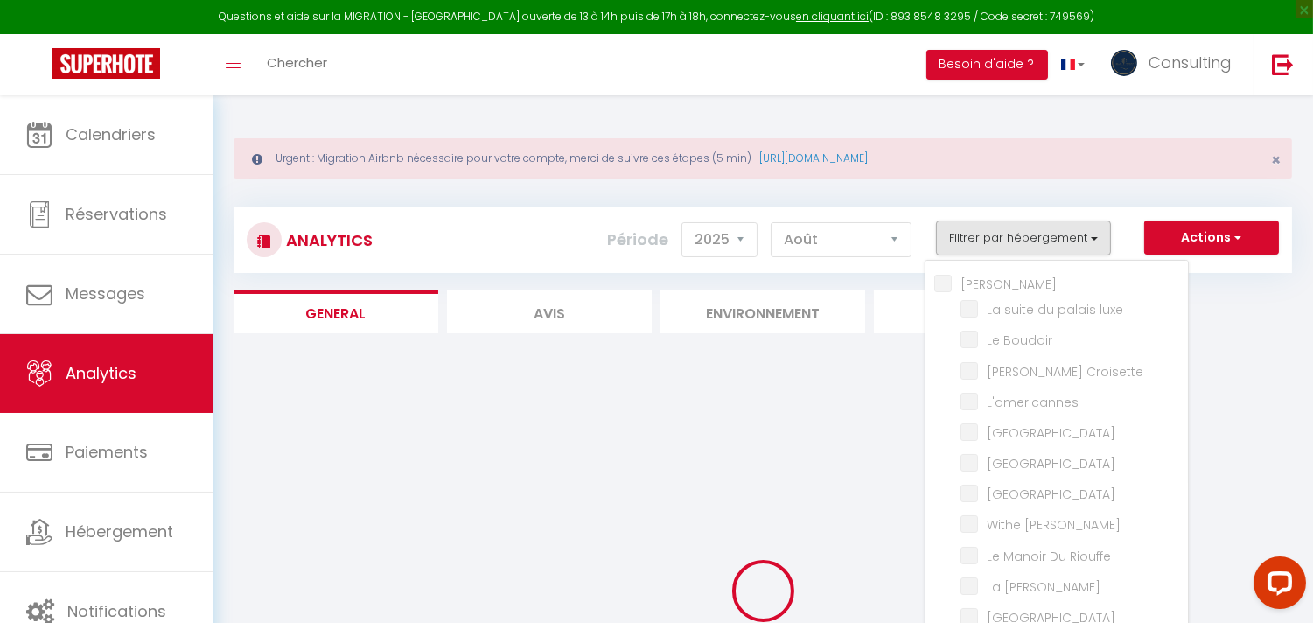
checkbox Rouge "false"
checkbox Massada "false"
checkbox Montmarte "false"
checkbox D\'hauteville "false"
checkbox Tropezienne "false"
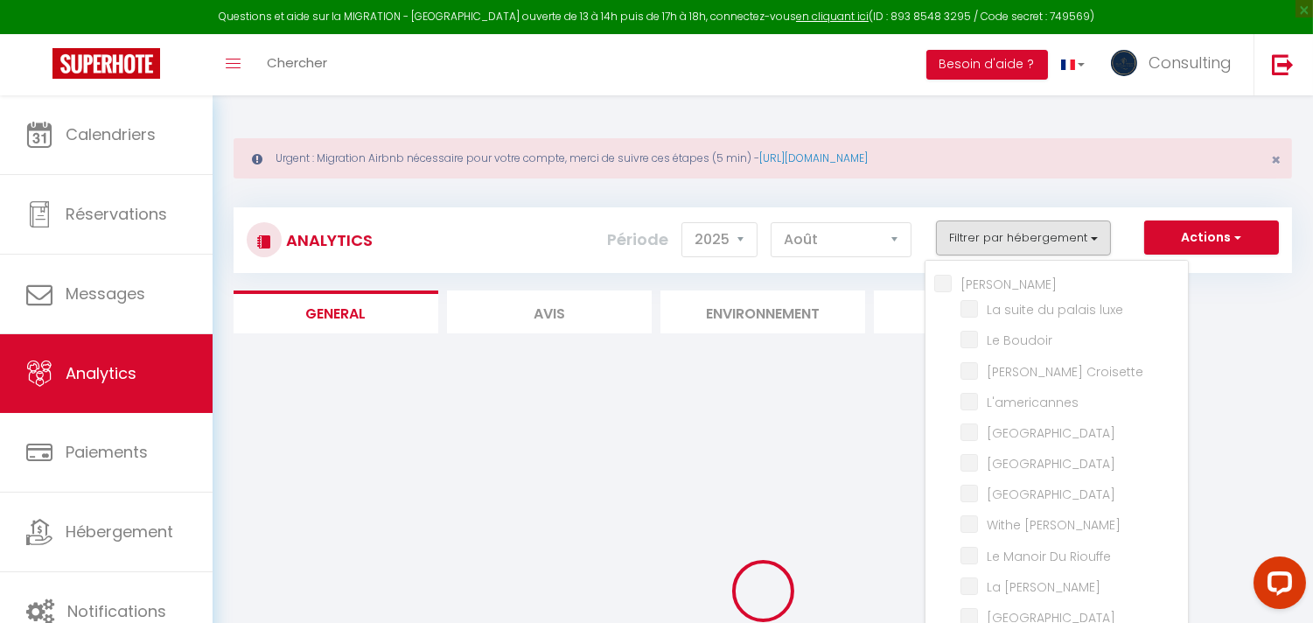
checkbox ★ "false"
checkbox 🛳🛥 "false"
checkbox Tower "false"
checkbox Clim "false"
checkbox Palmiers "false"
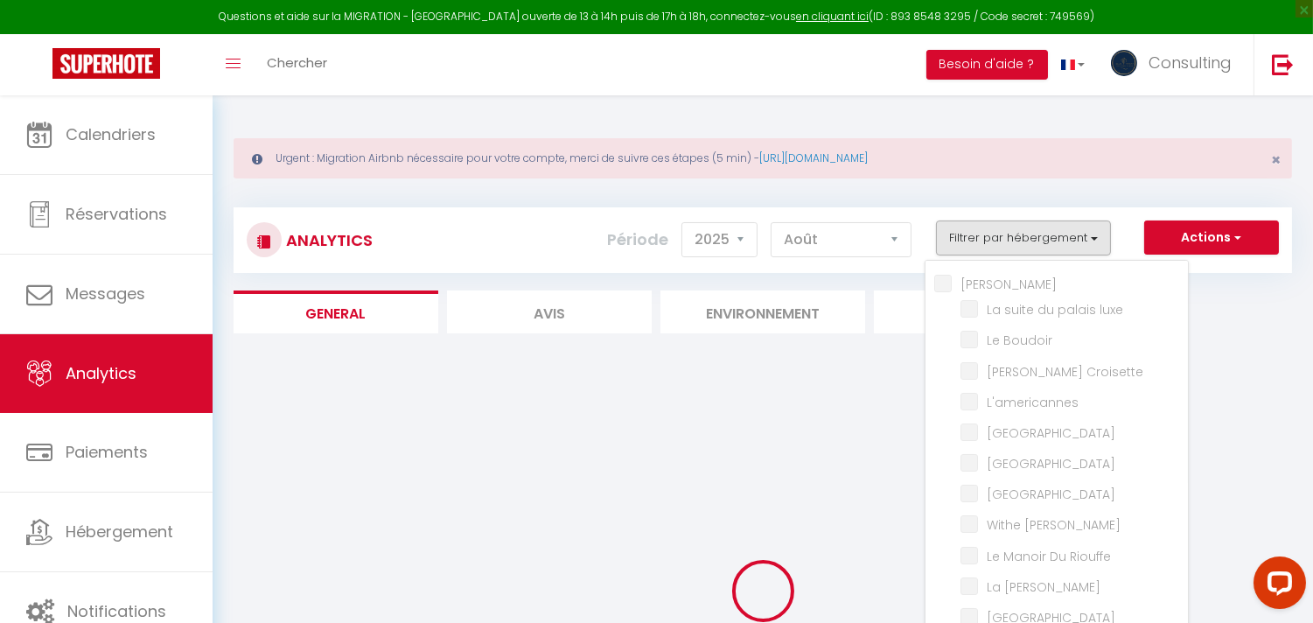
checkbox 842 "false"
checkbox Merc-Clim-Wifi "false"
checkbox Festival-Center-Clim-Wifi "false"
checkbox Mer-Plage-Piscine-Clim-Wifi "false"
checkbox Chataigner "false"
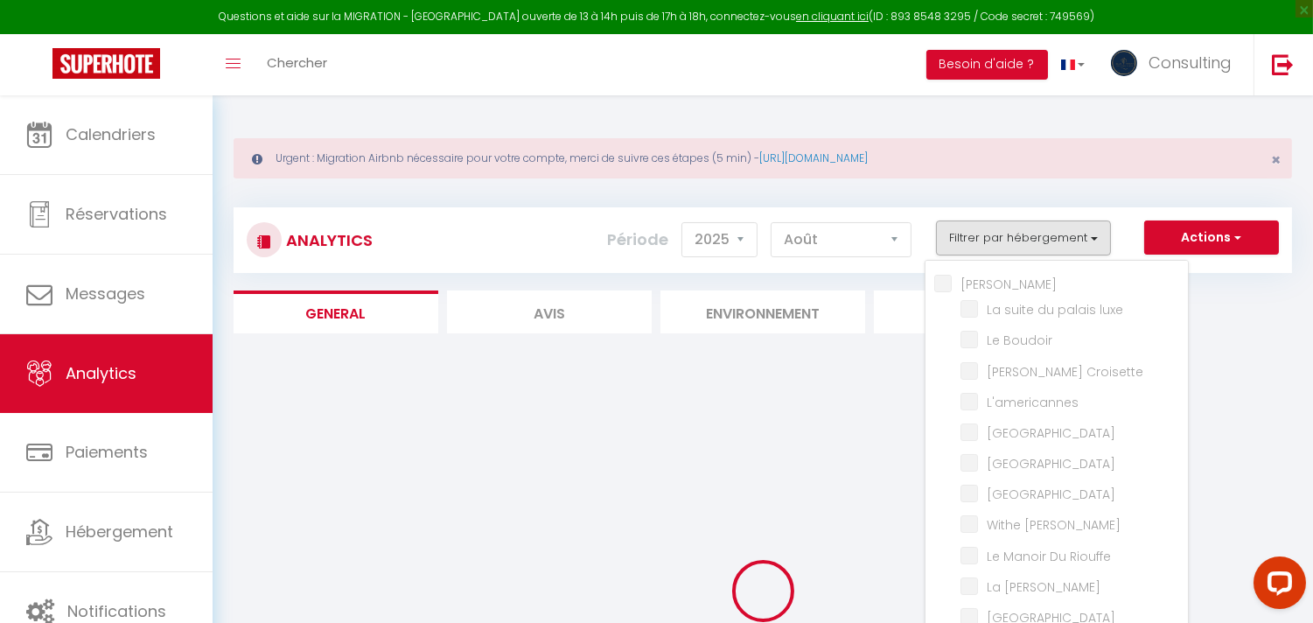
checkbox Clim "false"
checkbox Wifi "false"
checkbox Clim "false"
checkbox west "false"
checkbox Vista "false"
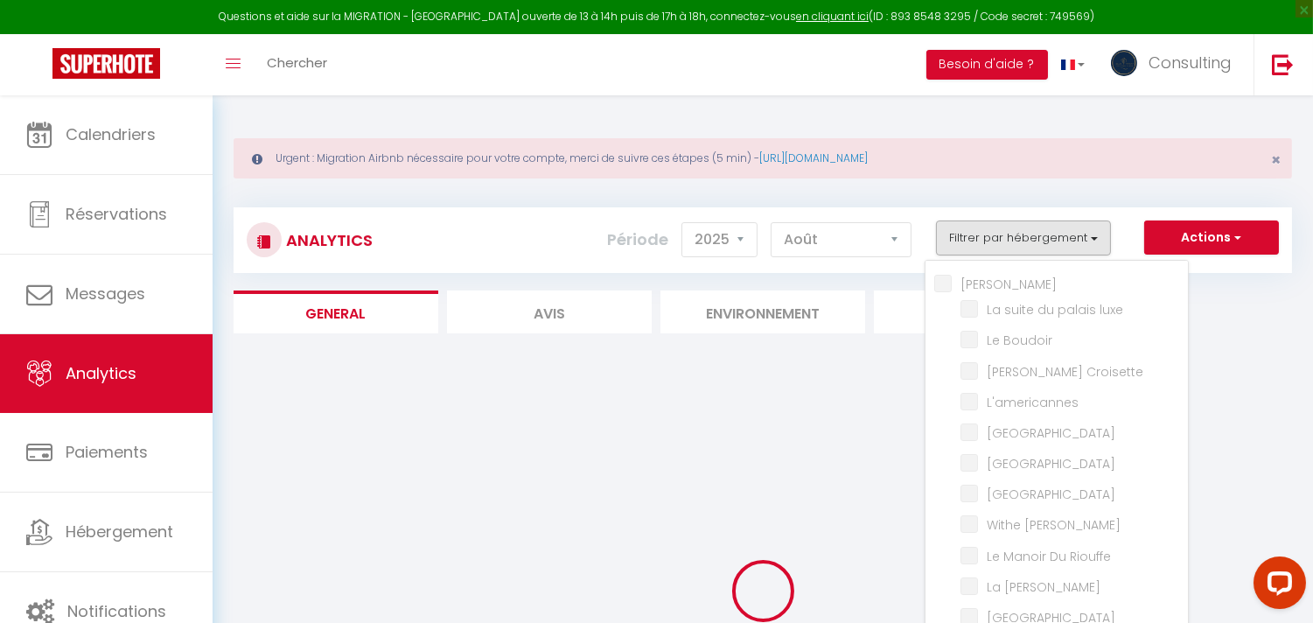
checkbox Picasso "false"
checkbox Room "false"
checkbox rouge "false"
checkbox B31 "false"
checkbox G17 "false"
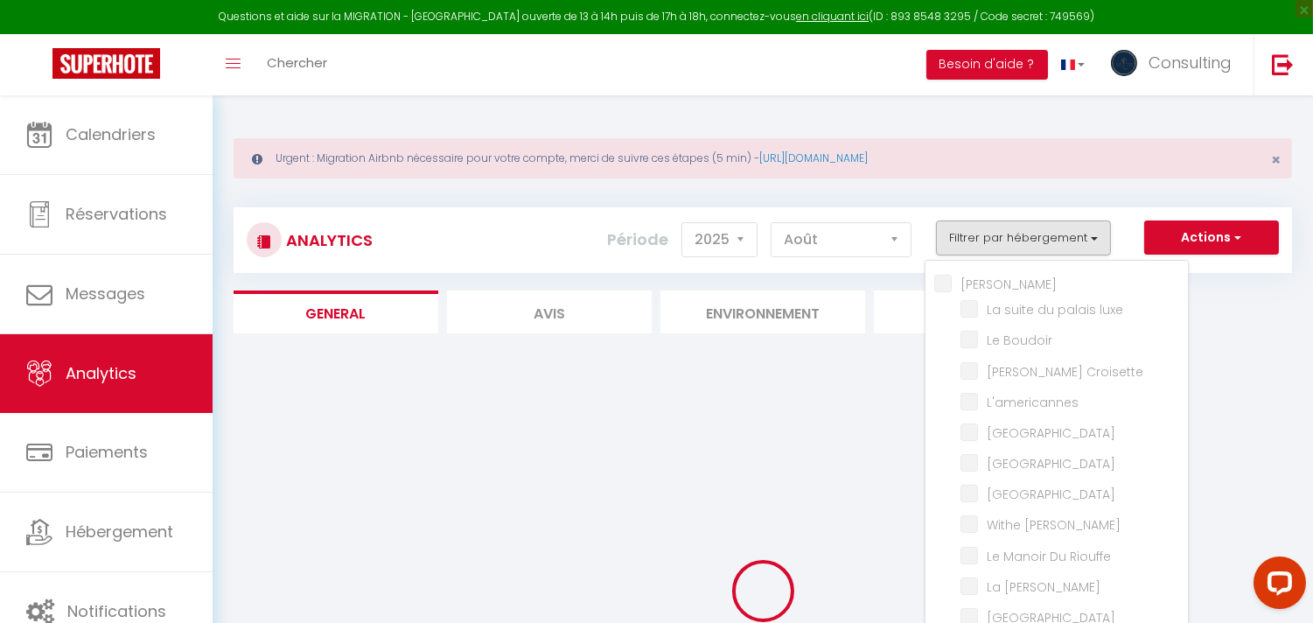
checkbox Jardin "false"
checkbox Clim "false"
checkbox Rouge "false"
checkbox input "false"
checkbox D\'andré "false"
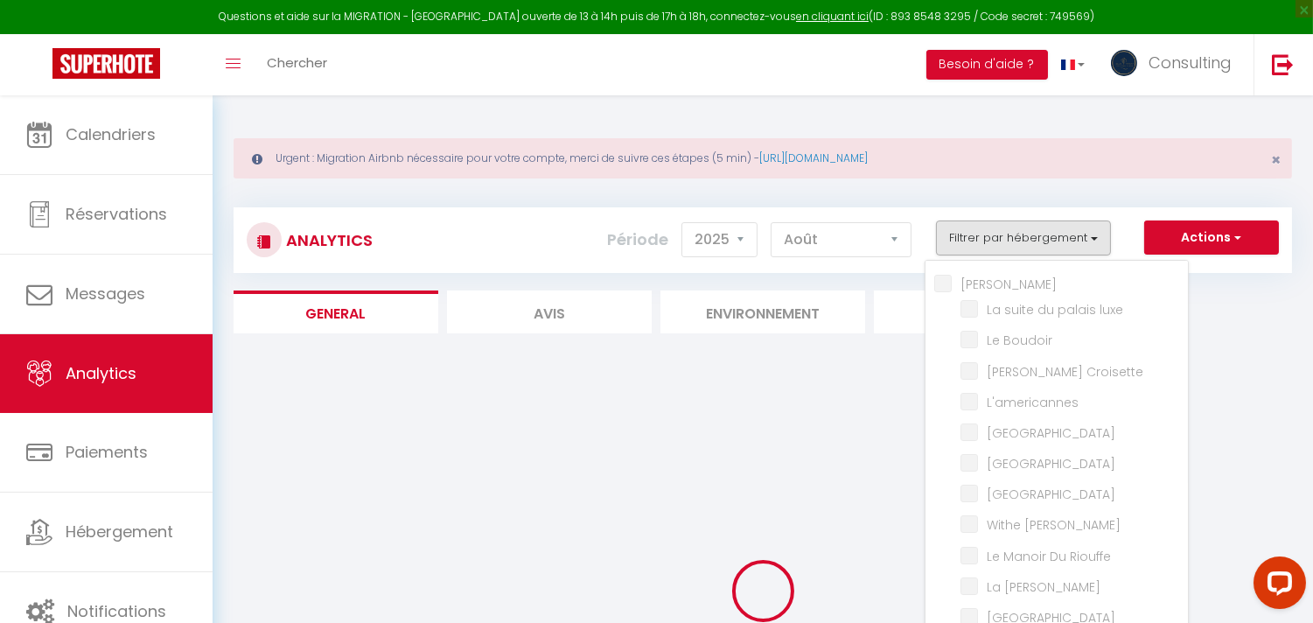
checkbox Victoria "false"
checkbox Festival-Center-Clim-Wifi "false"
checkbox E37 "false"
checkbox Paradise "false"
checkbox Maubourg "false"
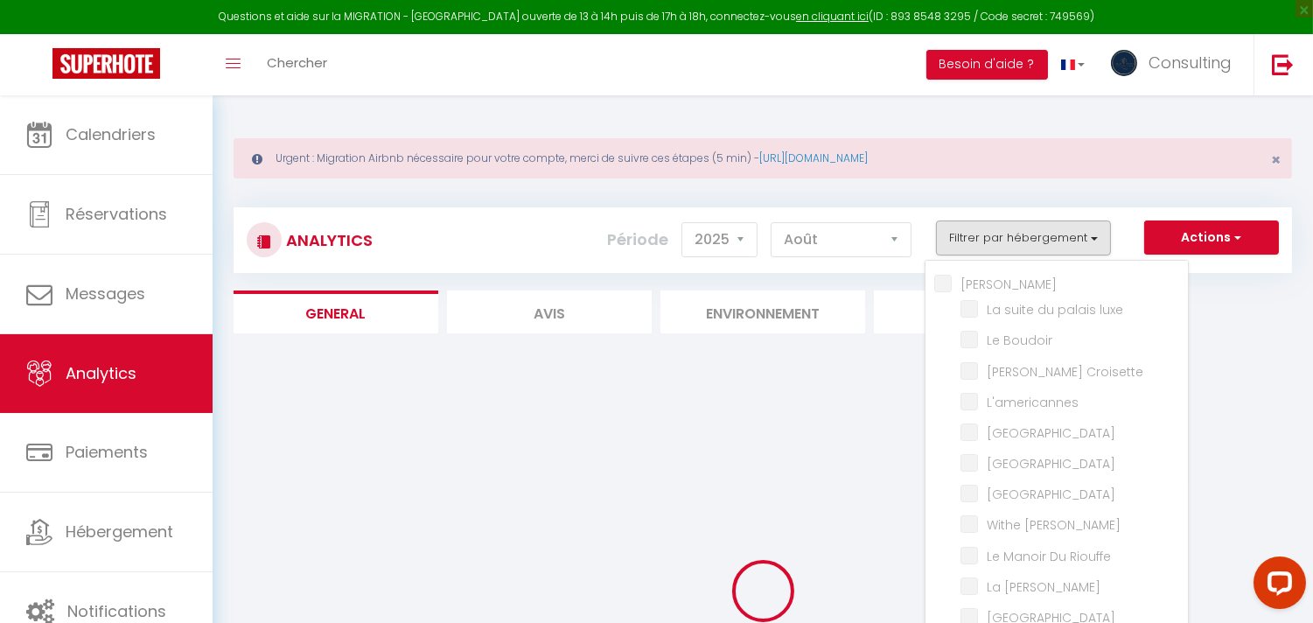
checkbox input "false"
checkbox Modern "false"
checkbox Meynadier "false"
checkbox Forville "false"
checkbox Maubourg "false"
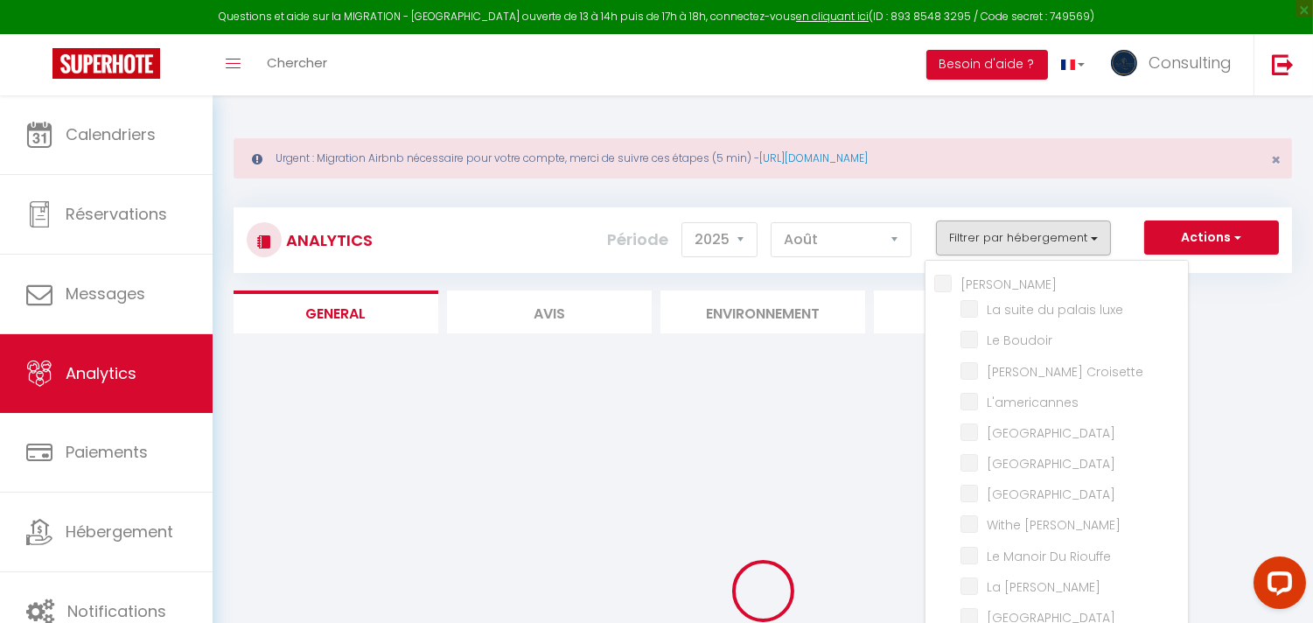
checkbox Suquet "false"
checkbox Tower "false"
checkbox input "false"
checkbox Maubourg "false"
checkbox Madrilien "false"
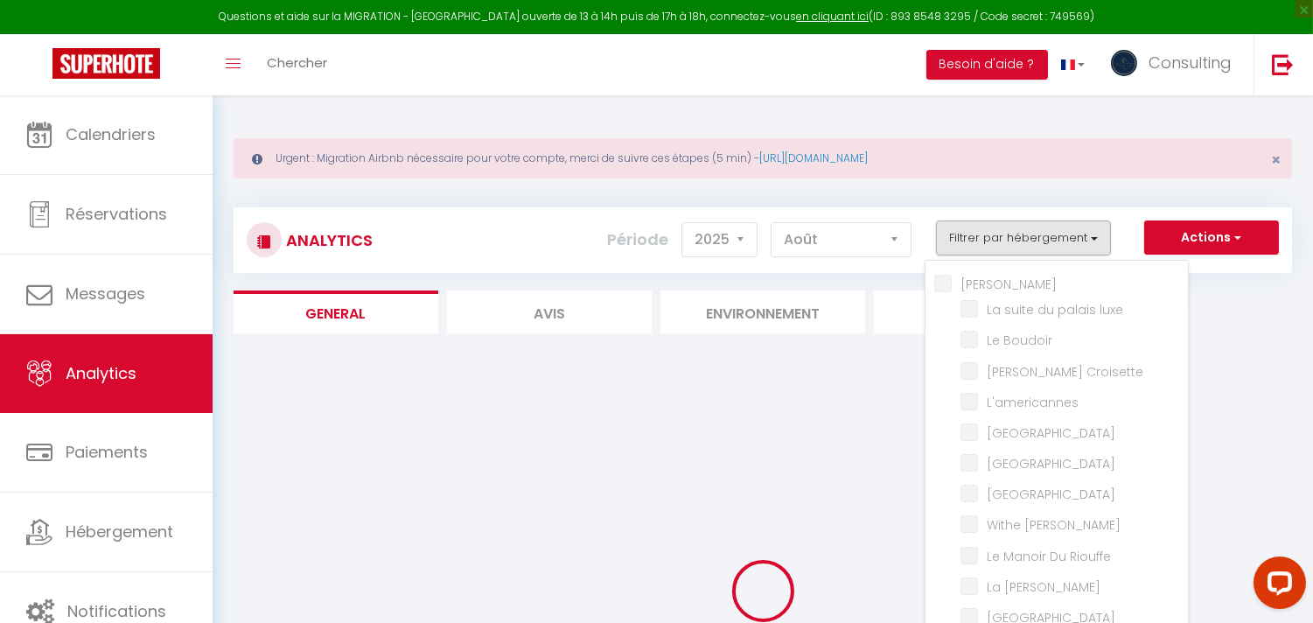
checkbox Bleu "false"
checkbox input "false"
checkbox Rouge "false"
checkbox Merc-Clim-Wifi "false"
checkbox Chataigner "false"
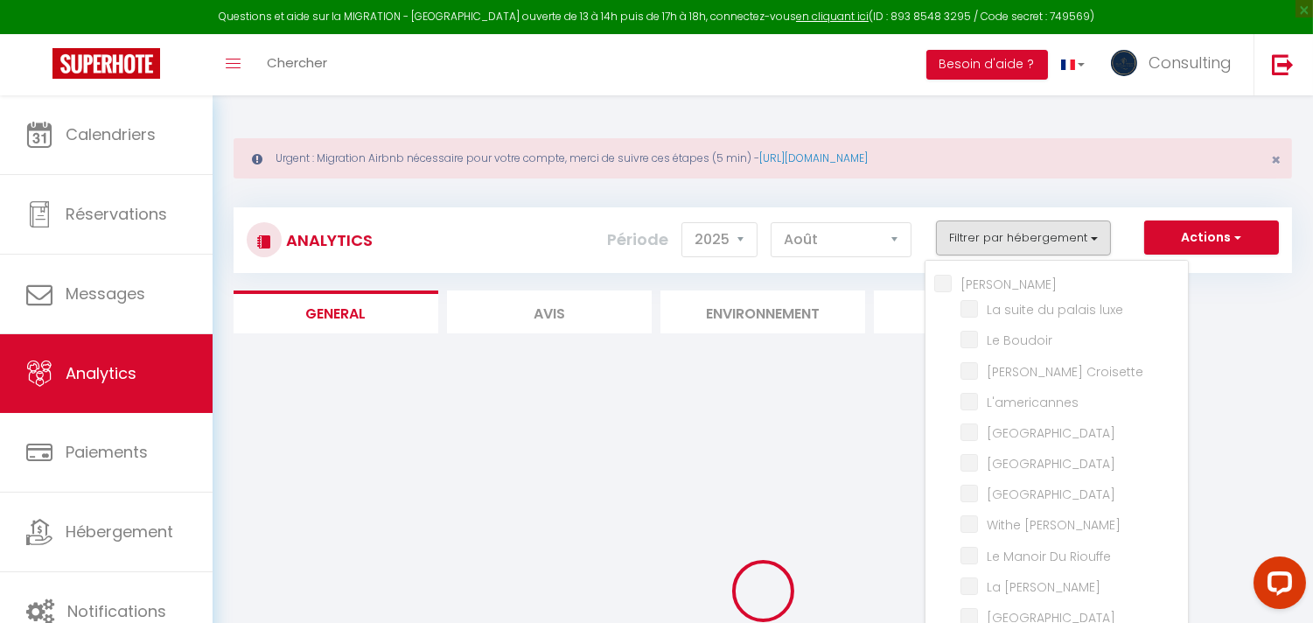
checkbox luxe "false"
checkbox Boudoir "false"
click at [1011, 442] on span "[GEOGRAPHIC_DATA]" at bounding box center [1051, 432] width 129 height 17
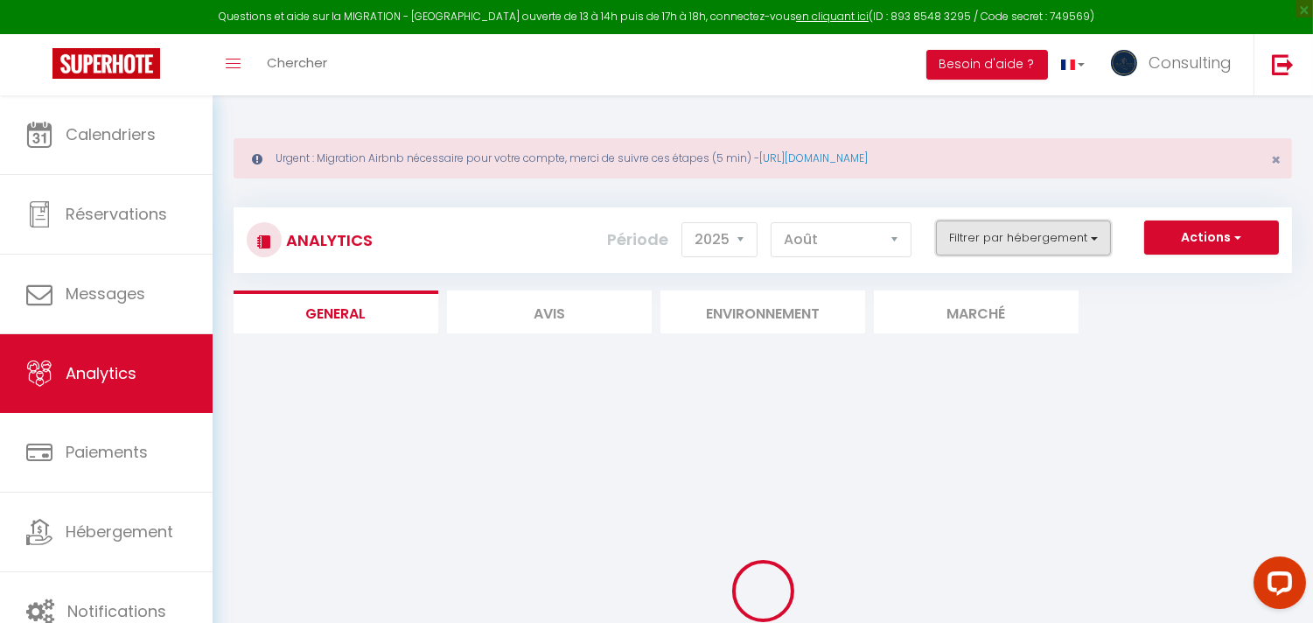
click at [1000, 247] on button "Filtrer par hébergement" at bounding box center [1023, 237] width 175 height 35
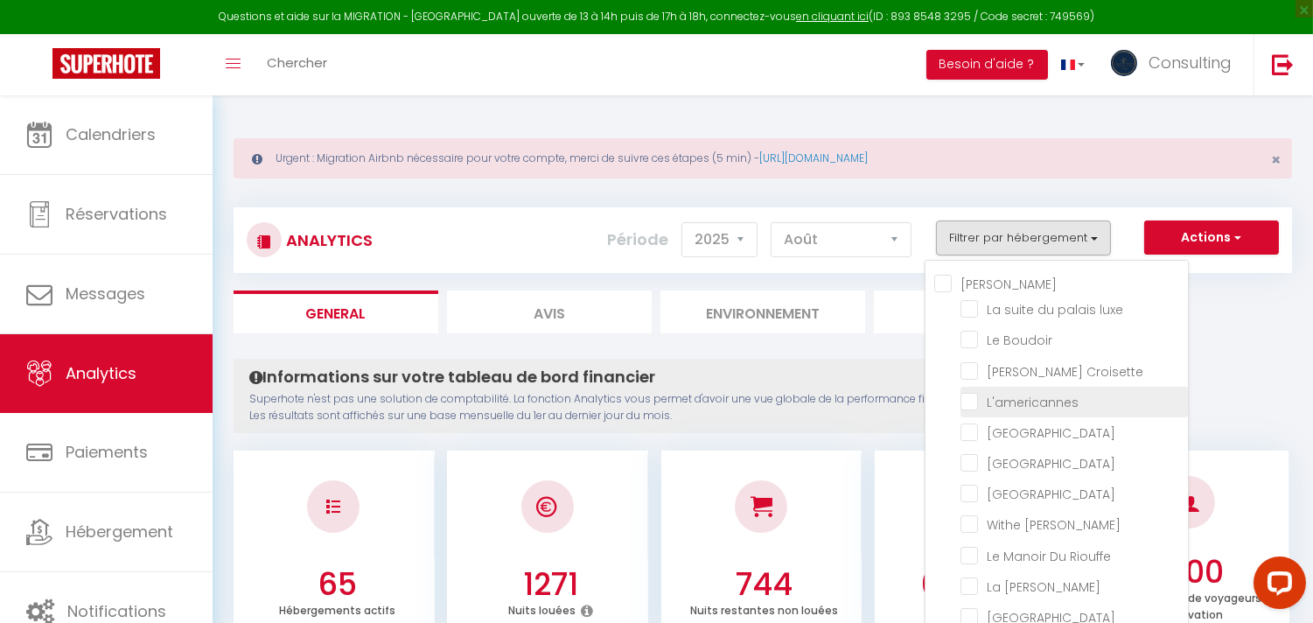
click at [973, 398] on input "checkbox" at bounding box center [1074, 400] width 227 height 17
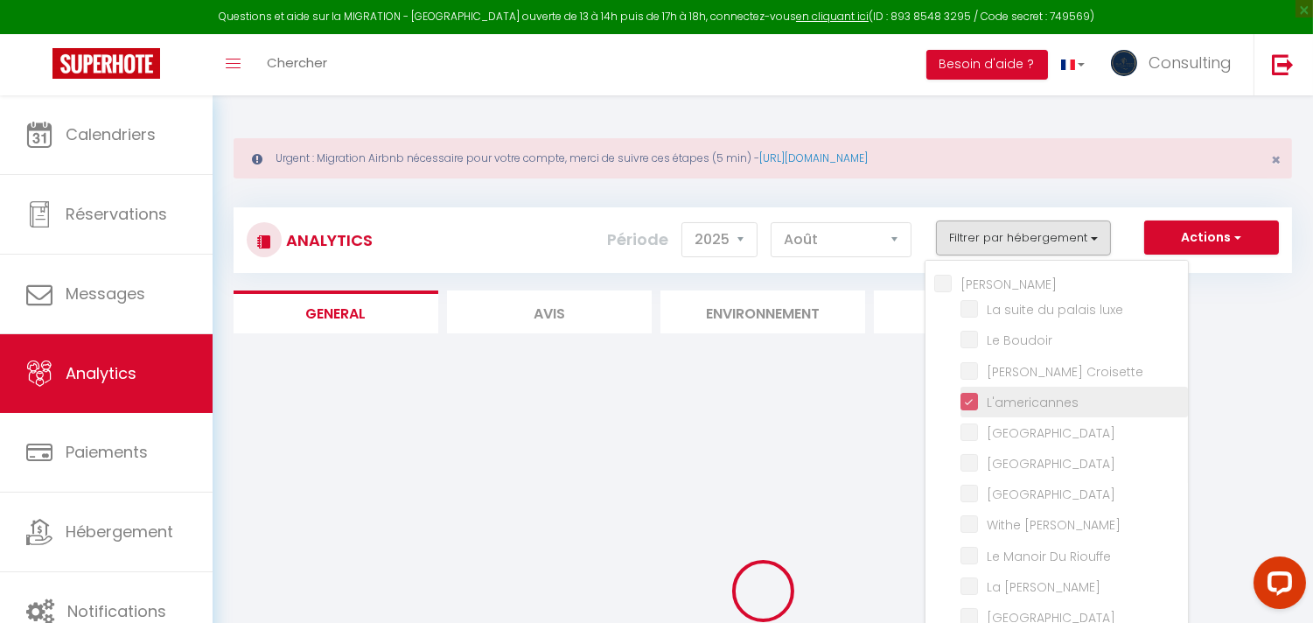
click at [973, 398] on input "checkbox" at bounding box center [1074, 400] width 227 height 17
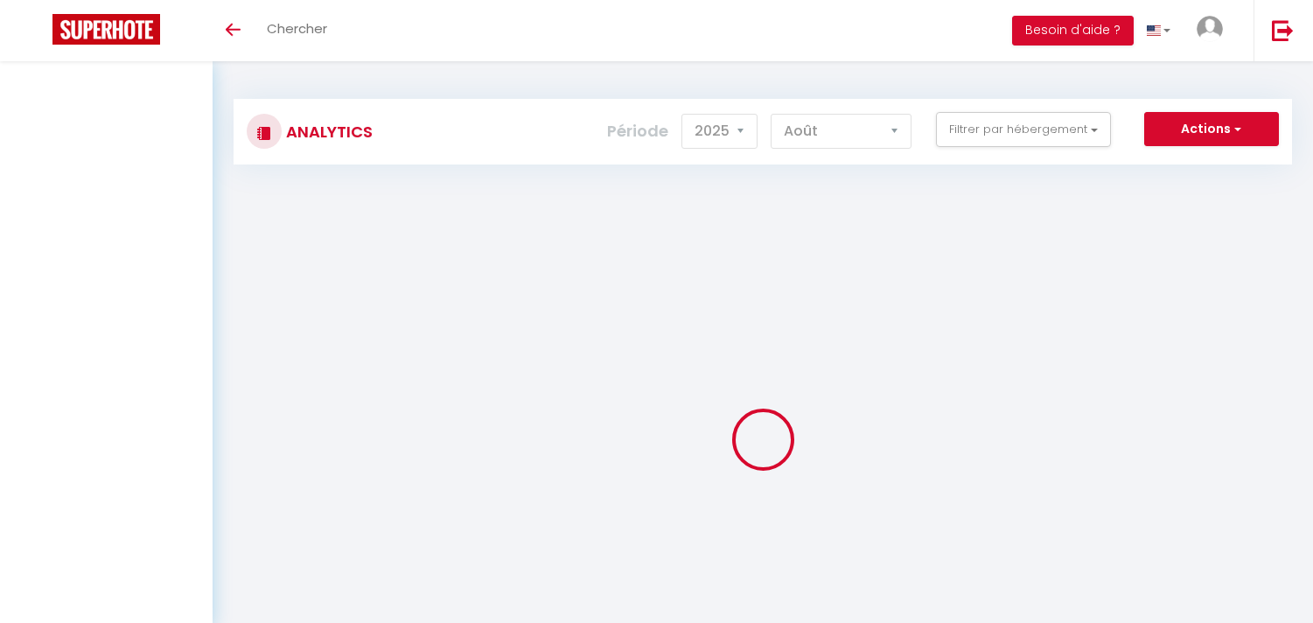
select select "2025"
select select "8"
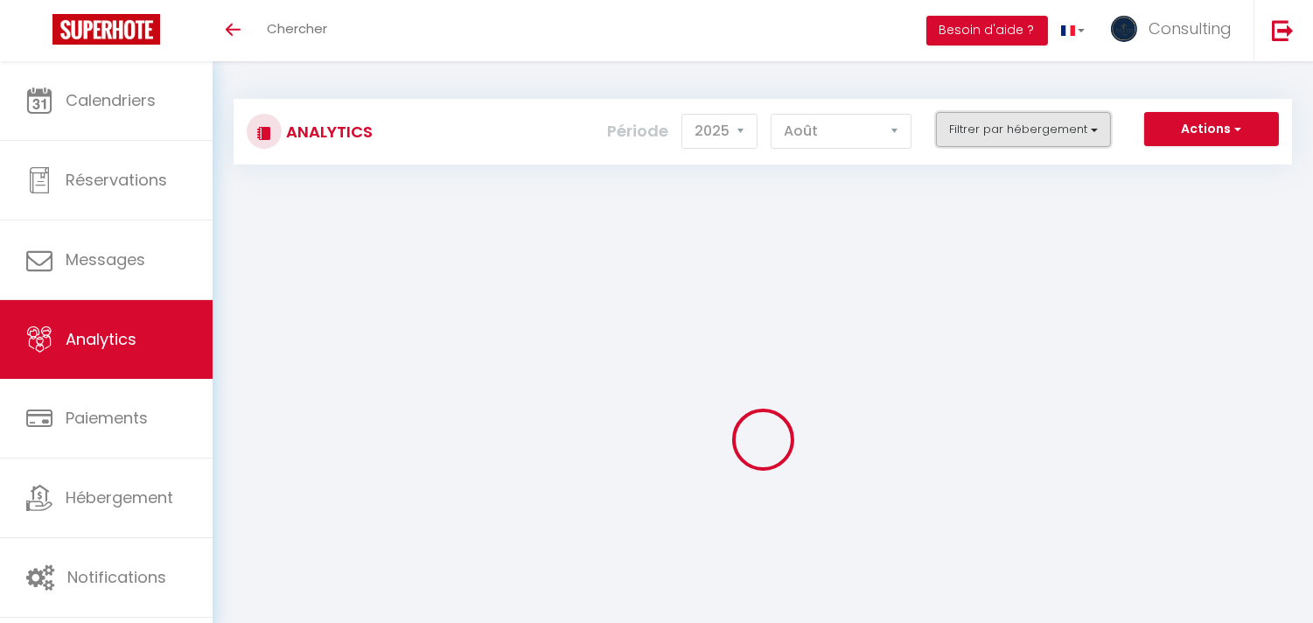
click at [1045, 138] on button "Filtrer par hébergement" at bounding box center [1023, 129] width 175 height 35
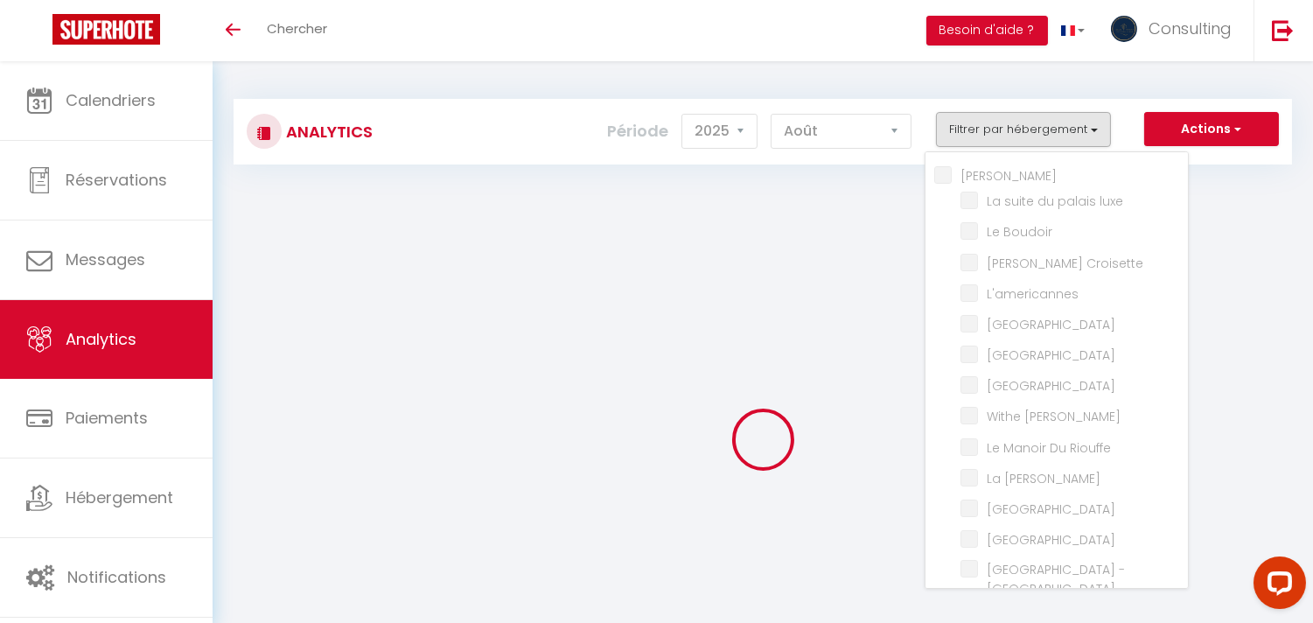
checkbox input "false"
checkbox luxe "false"
checkbox Boudoir "false"
checkbox Croisette "false"
checkbox input "false"
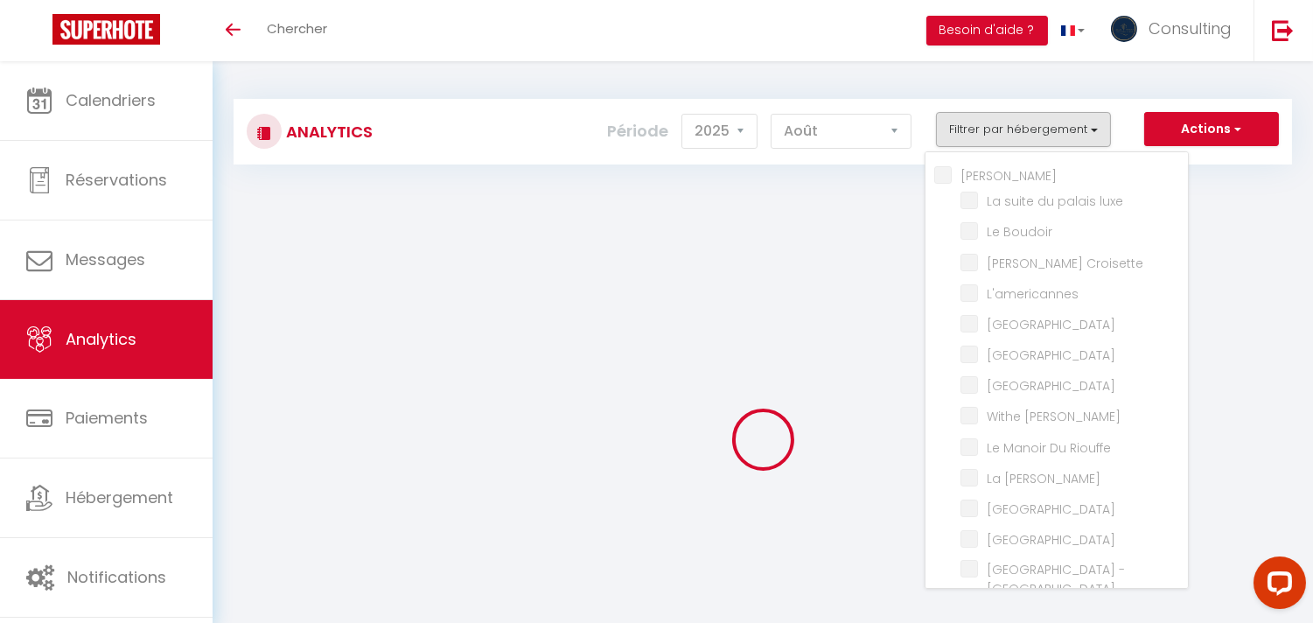
checkbox Room "false"
checkbox rouge "false"
checkbox Modern "false"
checkbox Meynadier "false"
checkbox Riouffe "false"
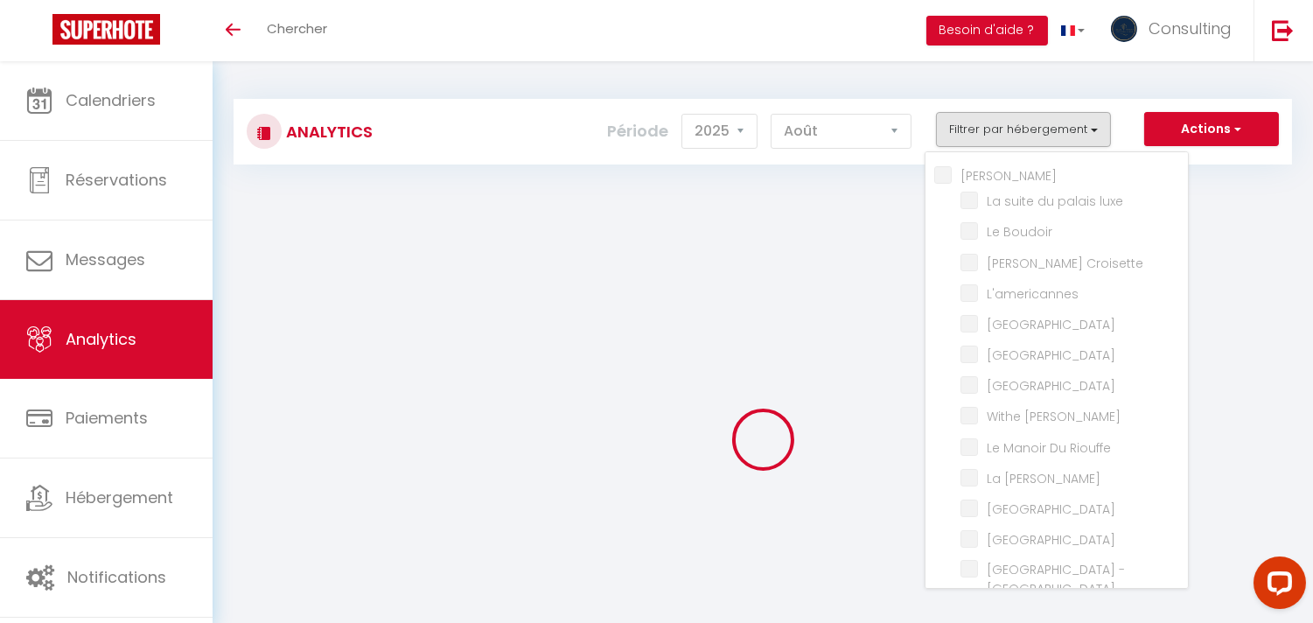
checkbox Forville "false"
checkbox B31 "false"
checkbox G17 "false"
checkbox Jardin "false"
checkbox Palace "false"
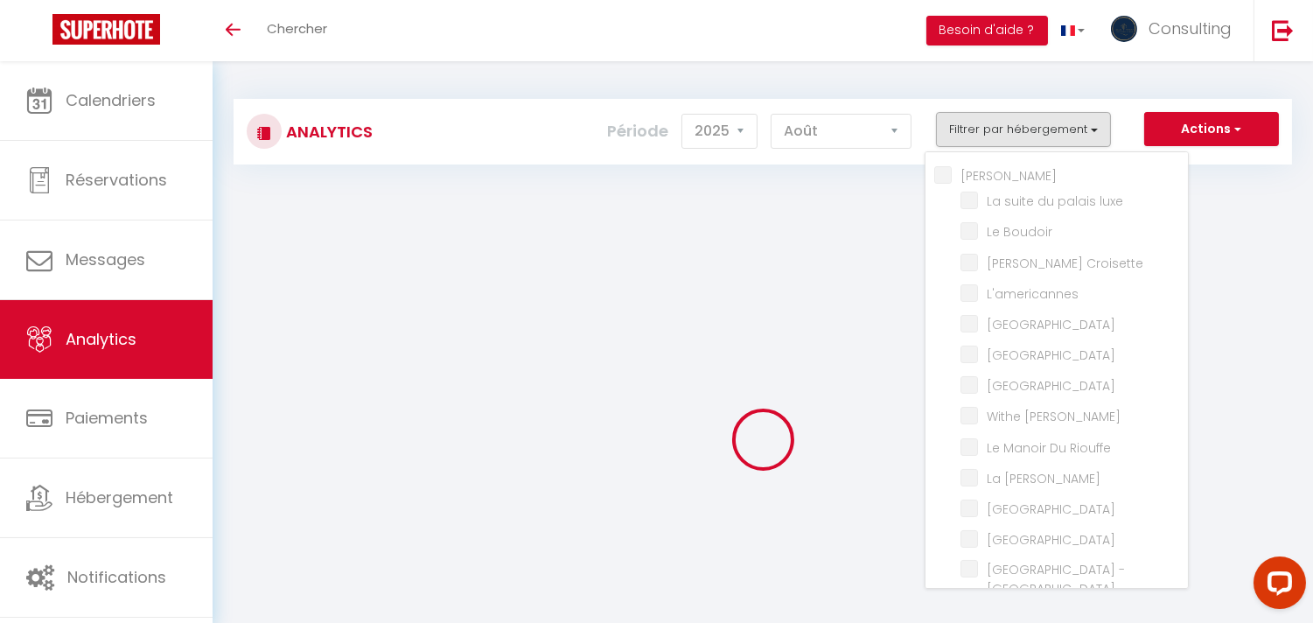
checkbox input "false"
checkbox Madrilien "false"
checkbox input "false"
checkbox D\'andré "false"
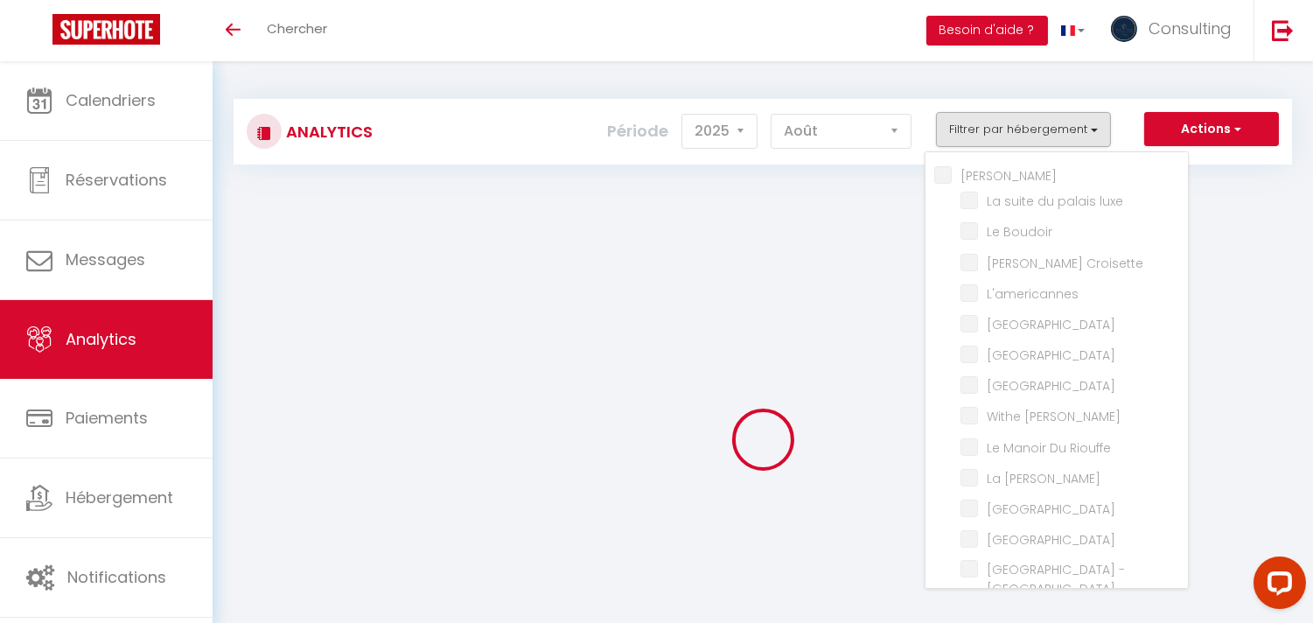
checkbox Rouge "false"
checkbox Victoria "false"
checkbox E37 "false"
checkbox Gold "false"
checkbox 121 "false"
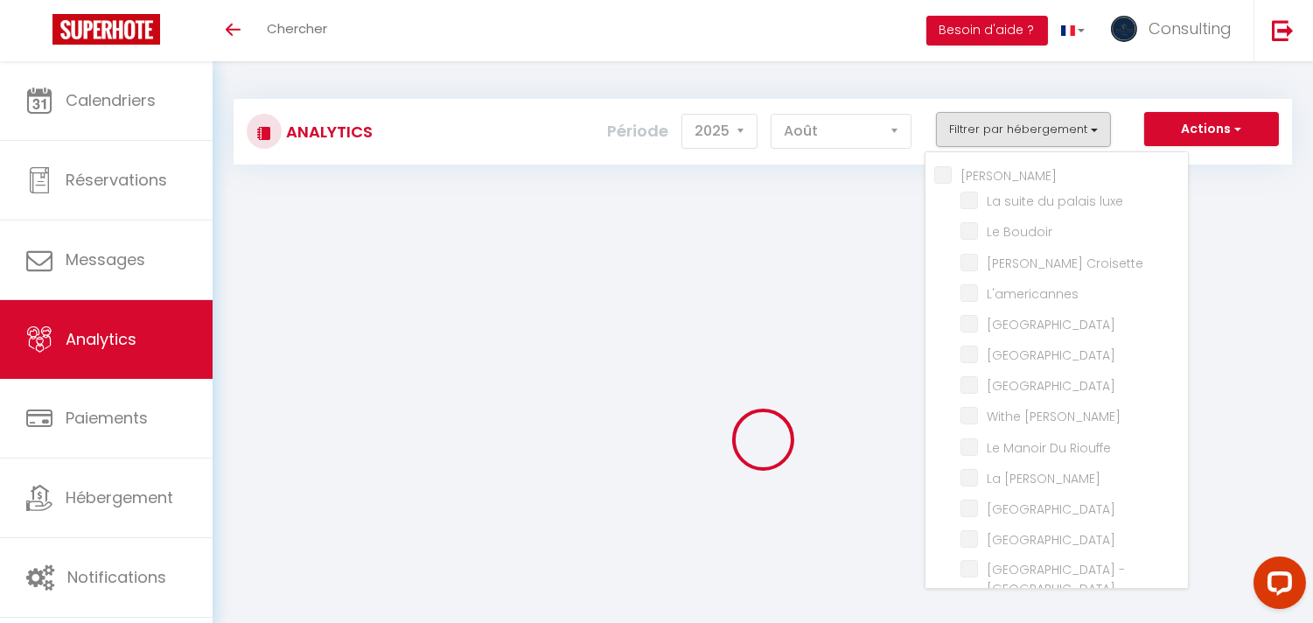
checkbox mia "false"
checkbox input "false"
checkbox Picasso "false"
checkbox Paradise "false"
checkbox Loft "false"
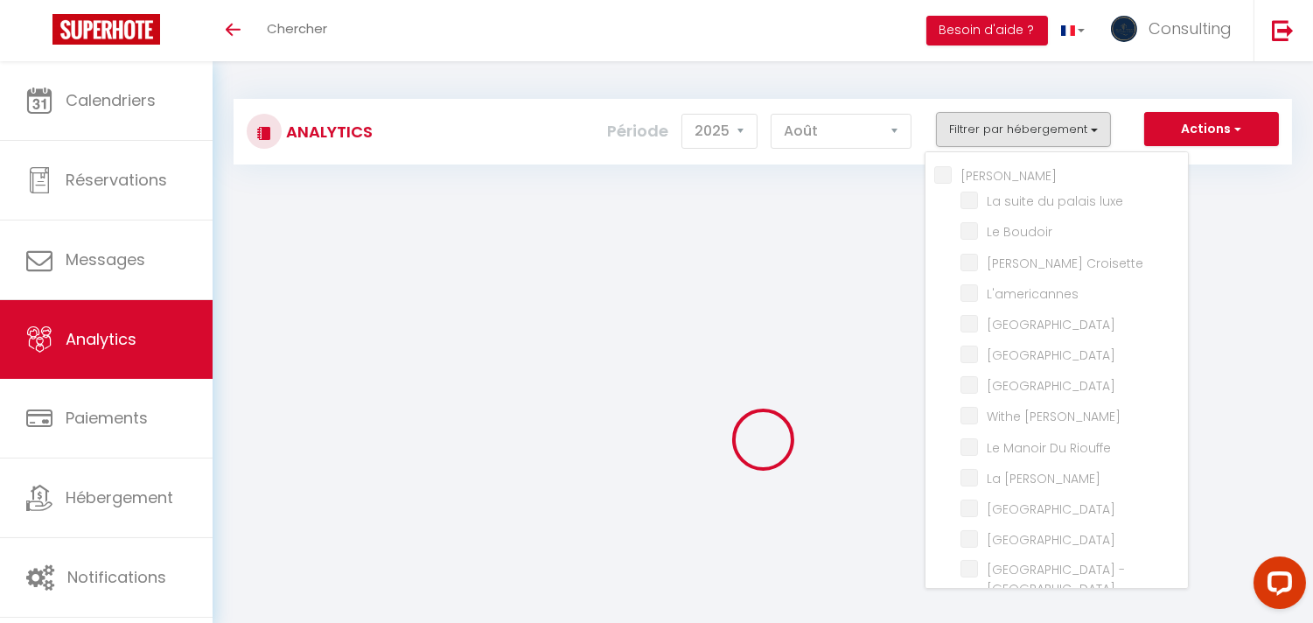
checkbox Suquet "false"
checkbox Forville "false"
checkbox Bleu "false"
checkbox Rouge "false"
checkbox Massada "false"
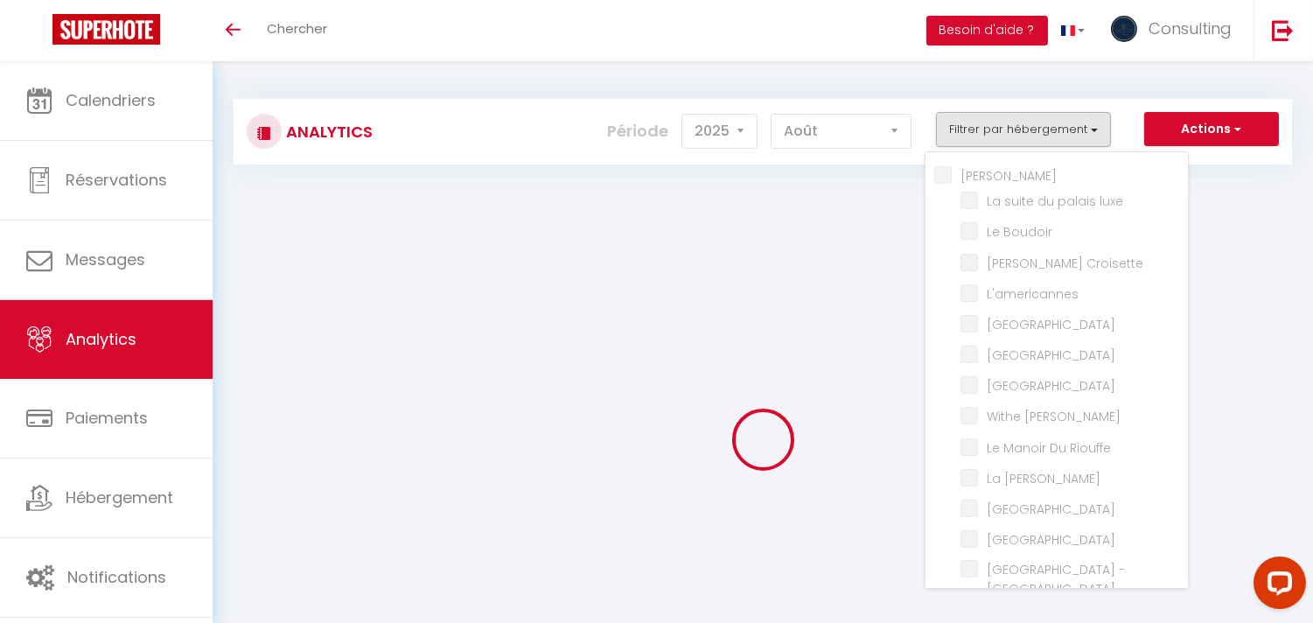
checkbox Montmarte "false"
checkbox D\'hauteville "false"
checkbox Tropezienne "false"
checkbox input "false"
checkbox ★ "false"
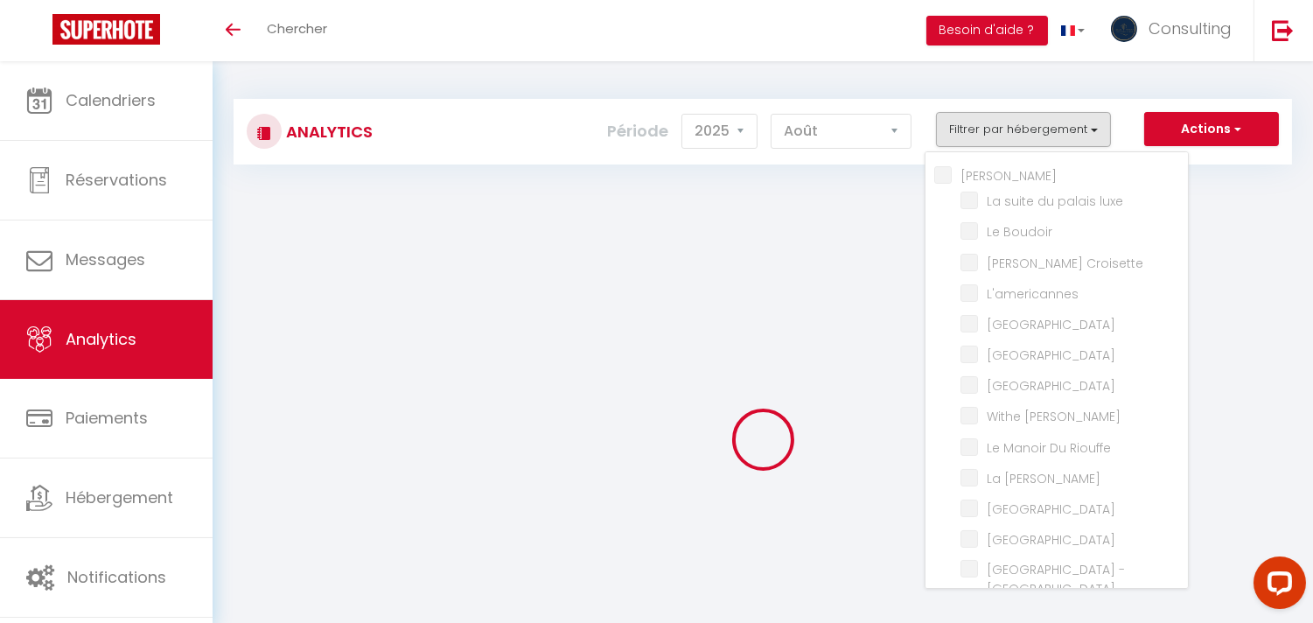
checkbox 🛳🛥 "false"
checkbox Assist "false"
checkbox Tower "false"
checkbox Clim "false"
checkbox Palmiers "false"
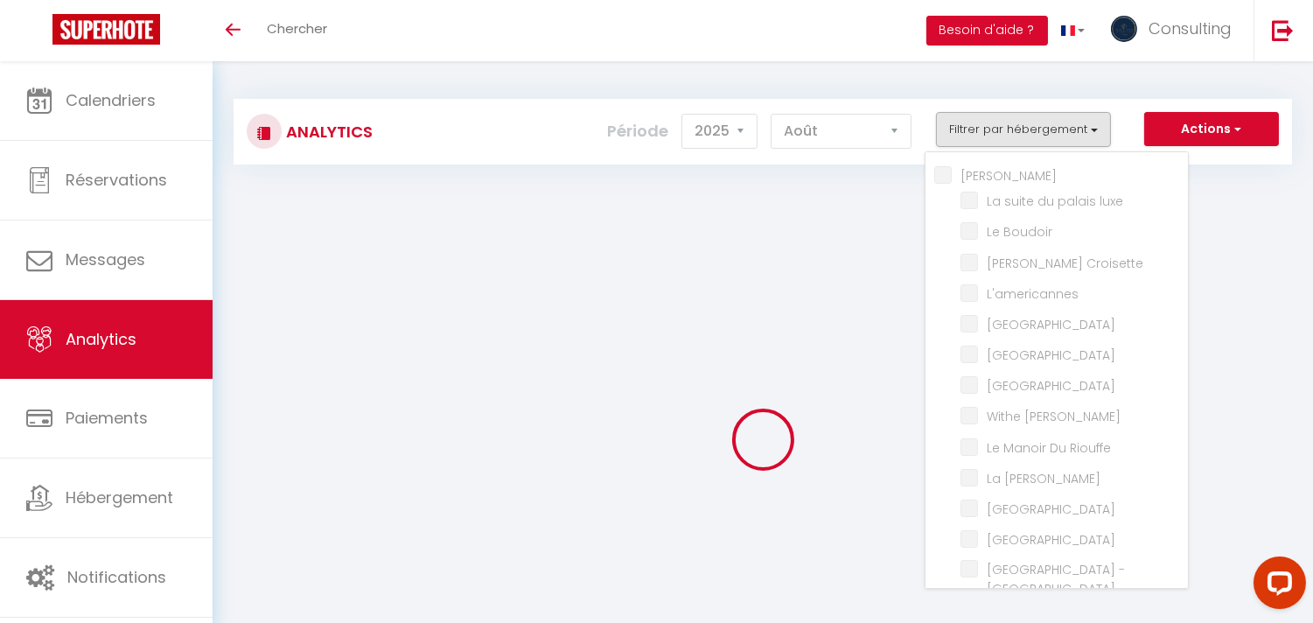
checkbox 842 "false"
checkbox Merc-Clim-Wifi "false"
checkbox Festival-Center-Clim-Wifi "false"
checkbox Mer-Plage-Piscine-Clim-Wifi "false"
checkbox Chataigner "false"
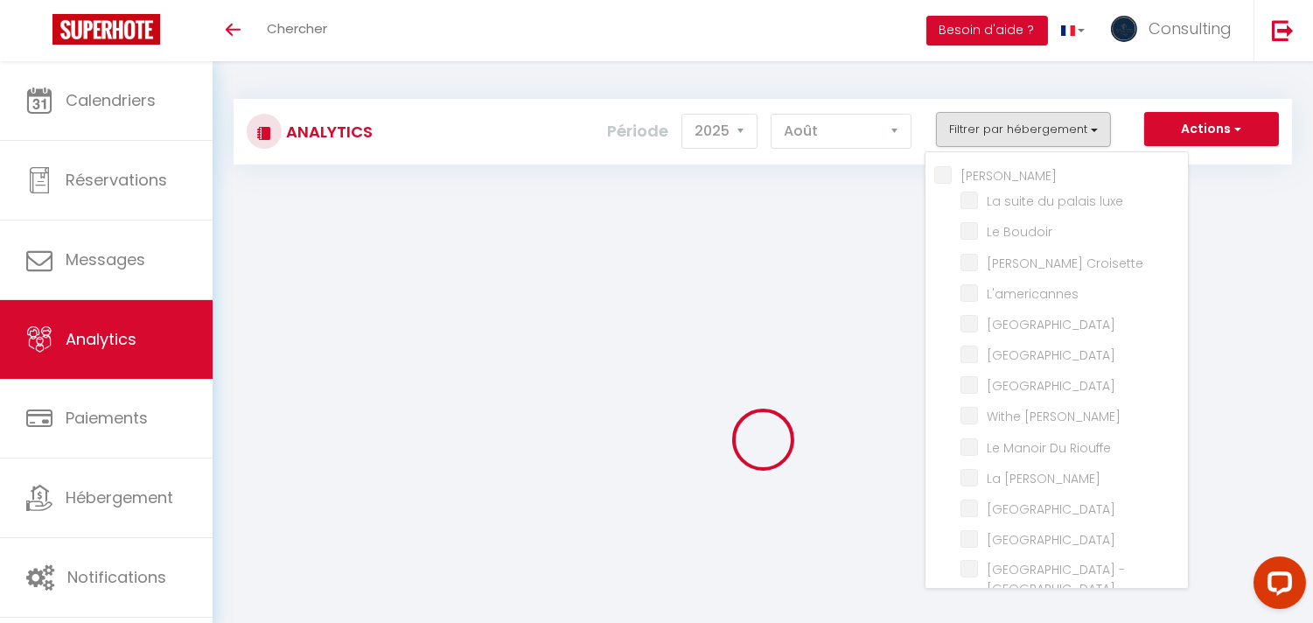
checkbox Clim "false"
checkbox Wifi "false"
checkbox Clim "false"
checkbox Luxe "false"
checkbox west "false"
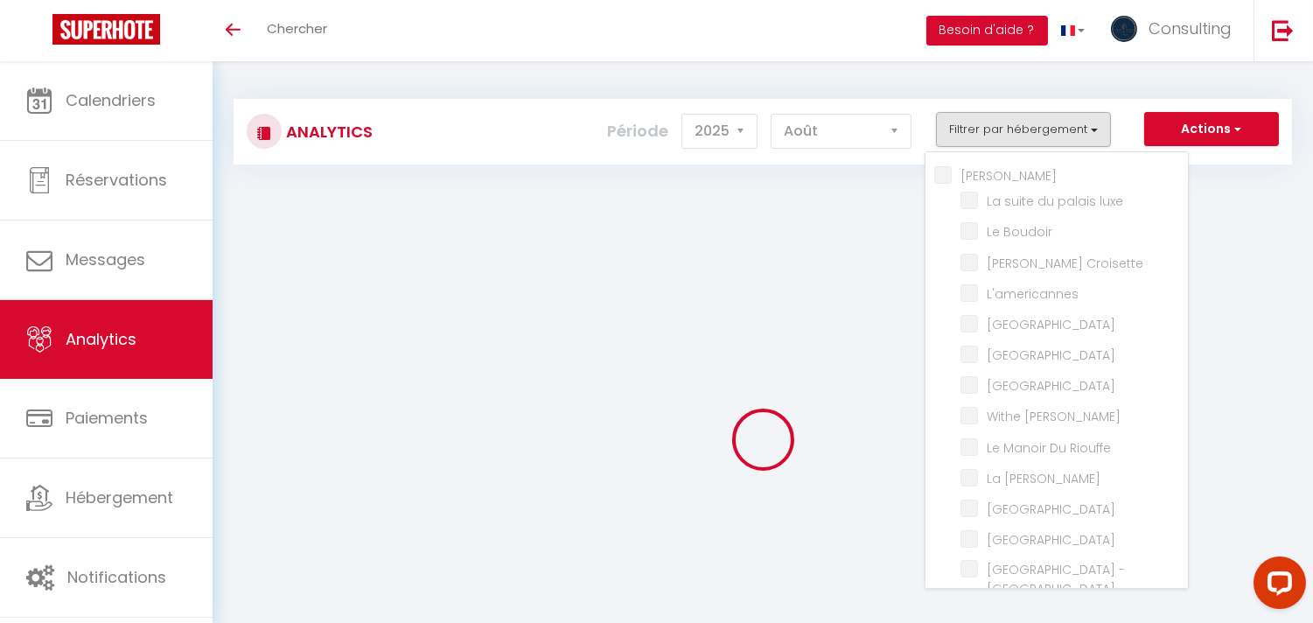
checkbox Vista "false"
checkbox Picasso "false"
checkbox input "false"
checkbox Room "false"
checkbox rouge "false"
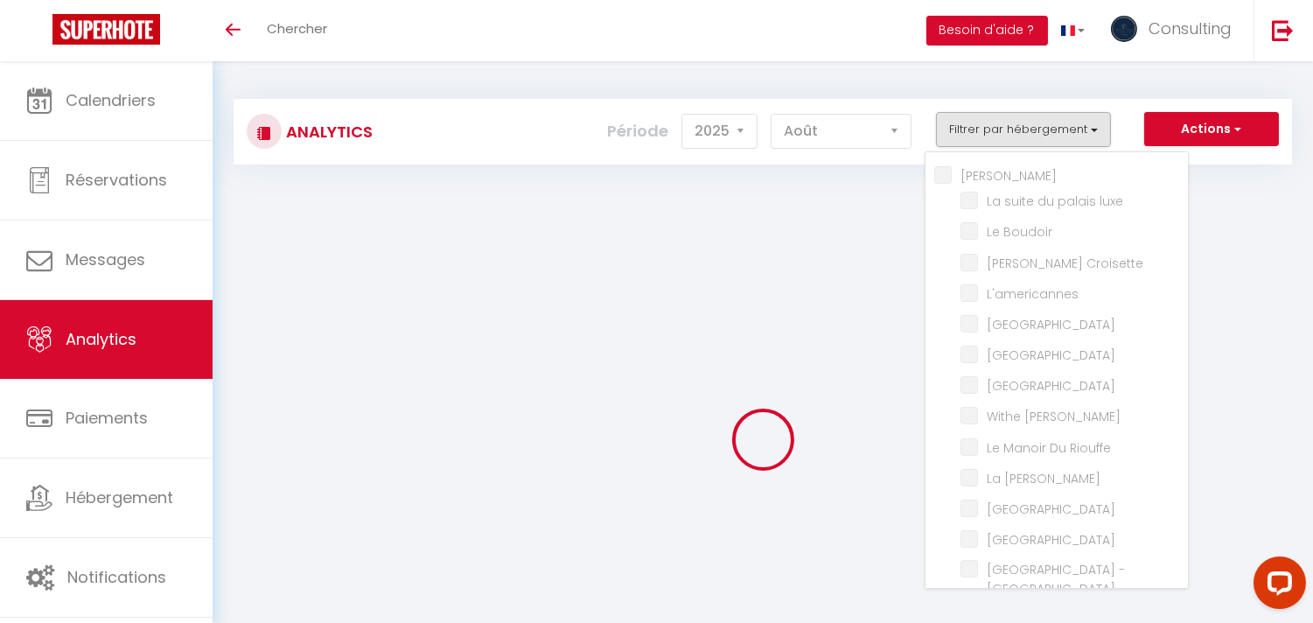
checkbox B31 "false"
checkbox G17 "false"
checkbox Jardin "false"
checkbox Clim "false"
checkbox Rouge "false"
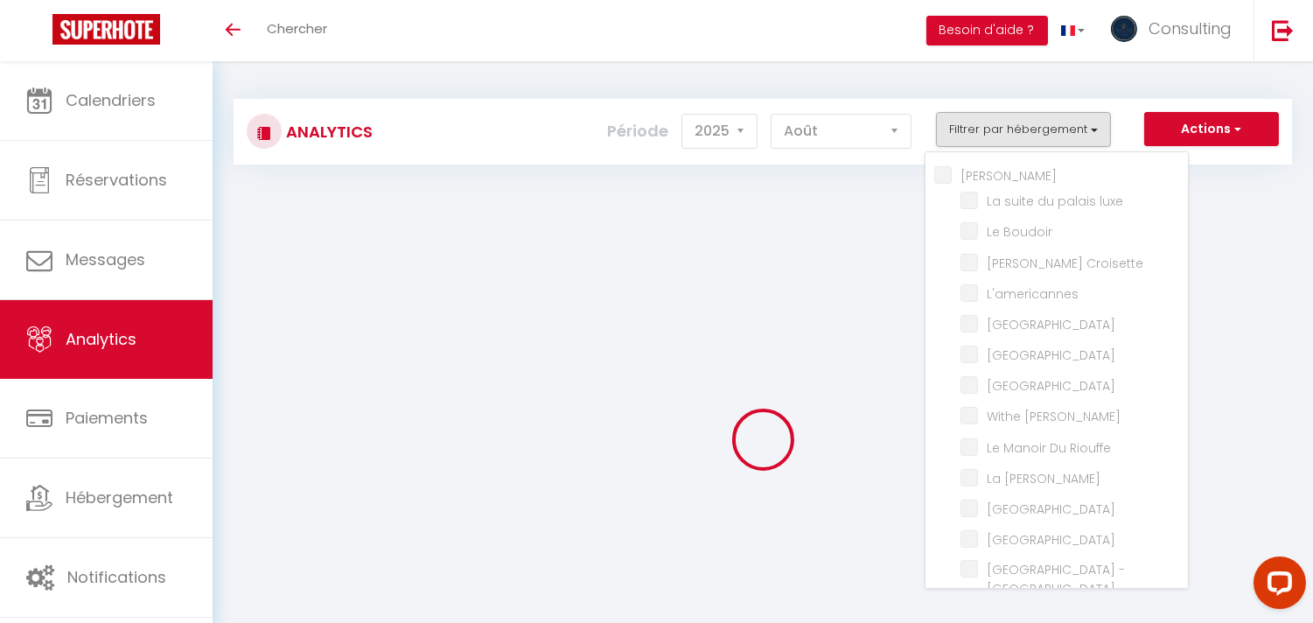
checkbox input "false"
checkbox D\'andré "false"
checkbox Victoria "false"
checkbox Festival-Center-Clim-Wifi "false"
checkbox E37 "false"
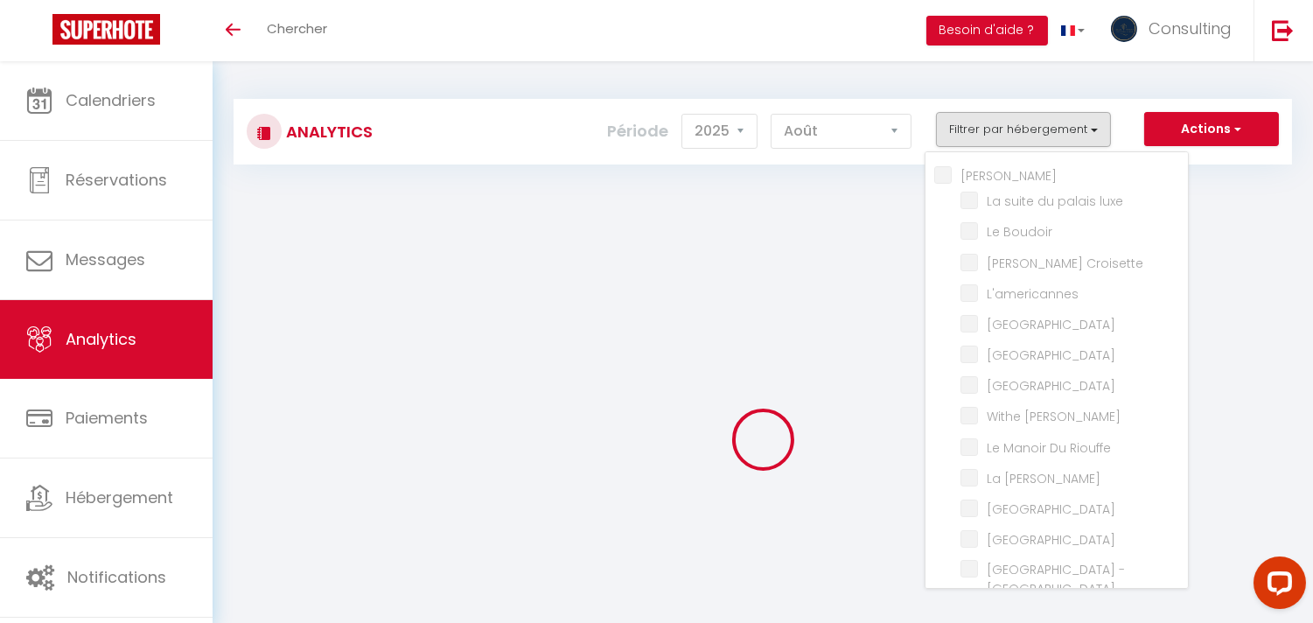
checkbox pièces "false"
checkbox Paradise "false"
checkbox Maubourg "false"
checkbox input "false"
checkbox Modern "false"
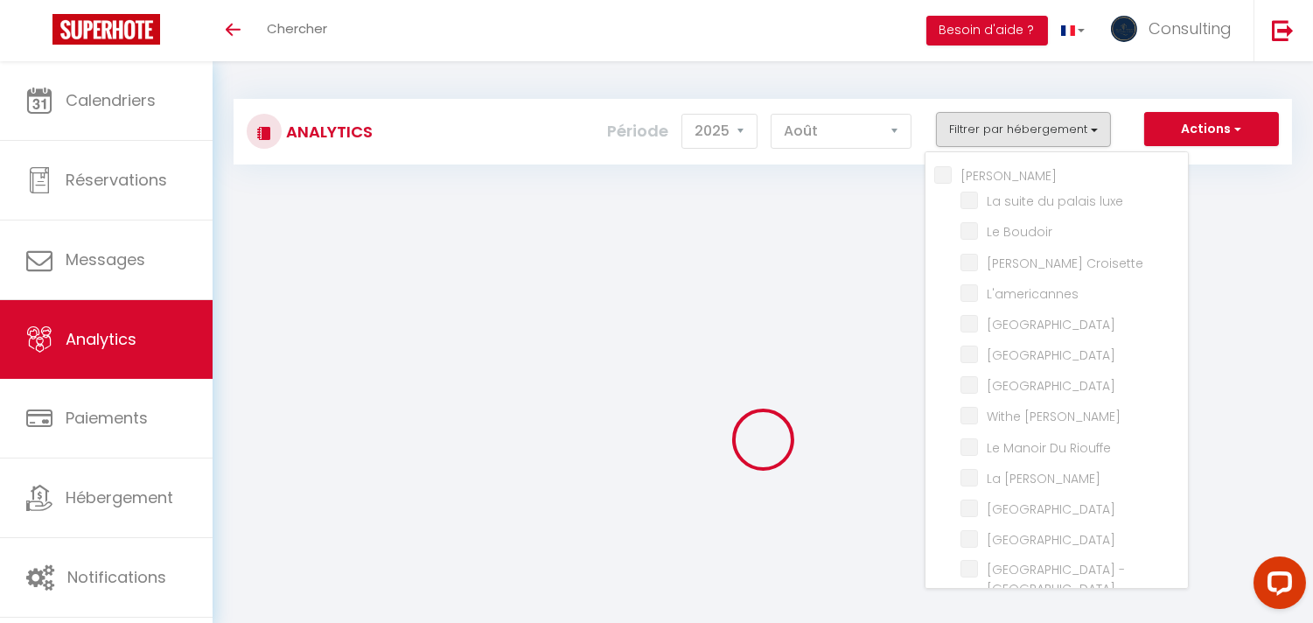
checkbox Meynadier "false"
checkbox Forville "false"
checkbox Maubourg "false"
checkbox Suquet "false"
checkbox Tower "false"
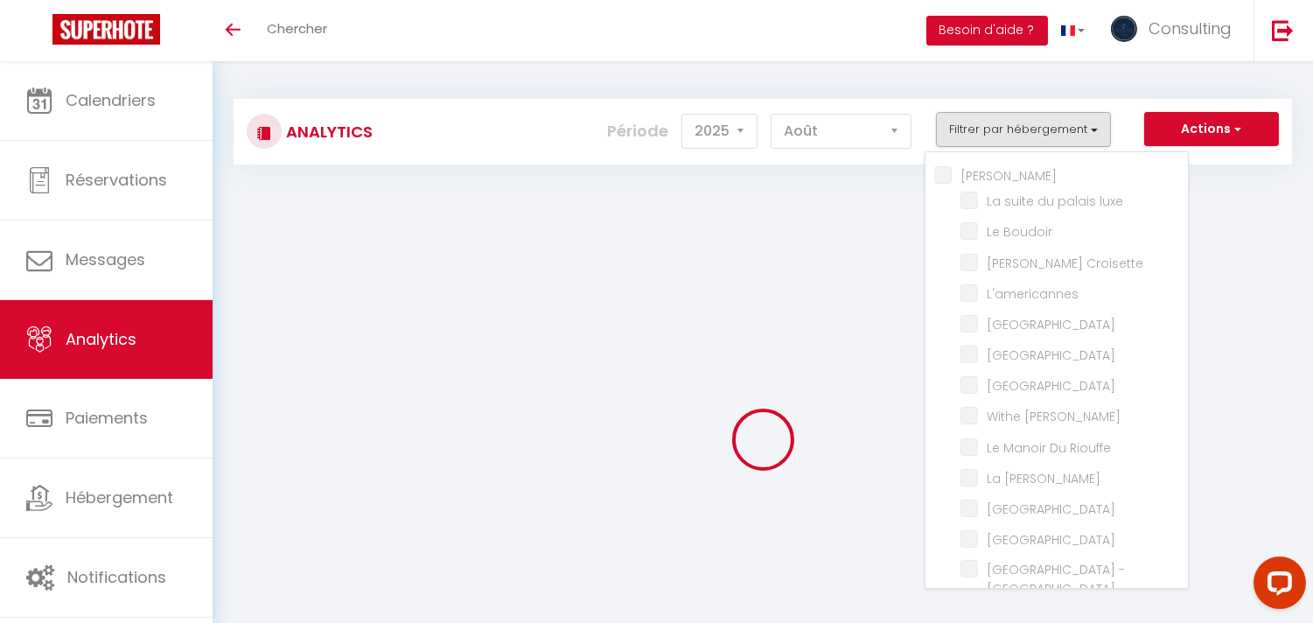
checkbox input "false"
checkbox Maubourg "false"
checkbox Madrilien "false"
checkbox Bleu "false"
checkbox input "false"
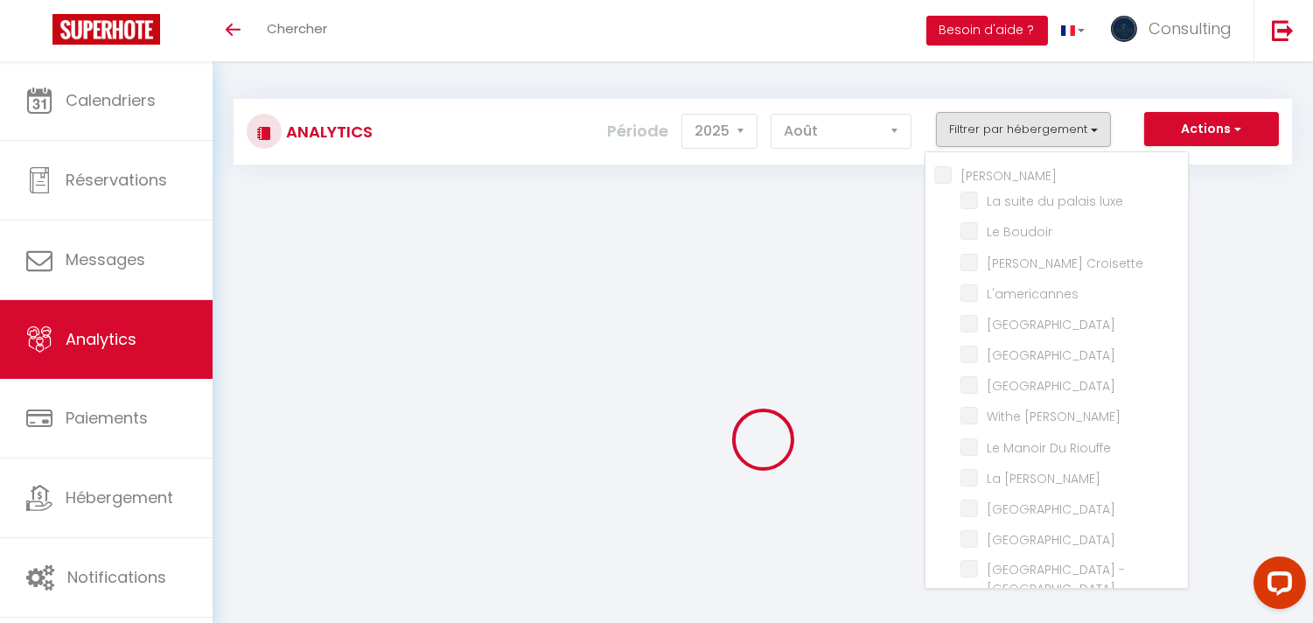
checkbox Rouge "false"
checkbox Merc-Clim-Wifi "false"
checkbox Chataigner "false"
checkbox Pièces "false"
checkbox luxe "false"
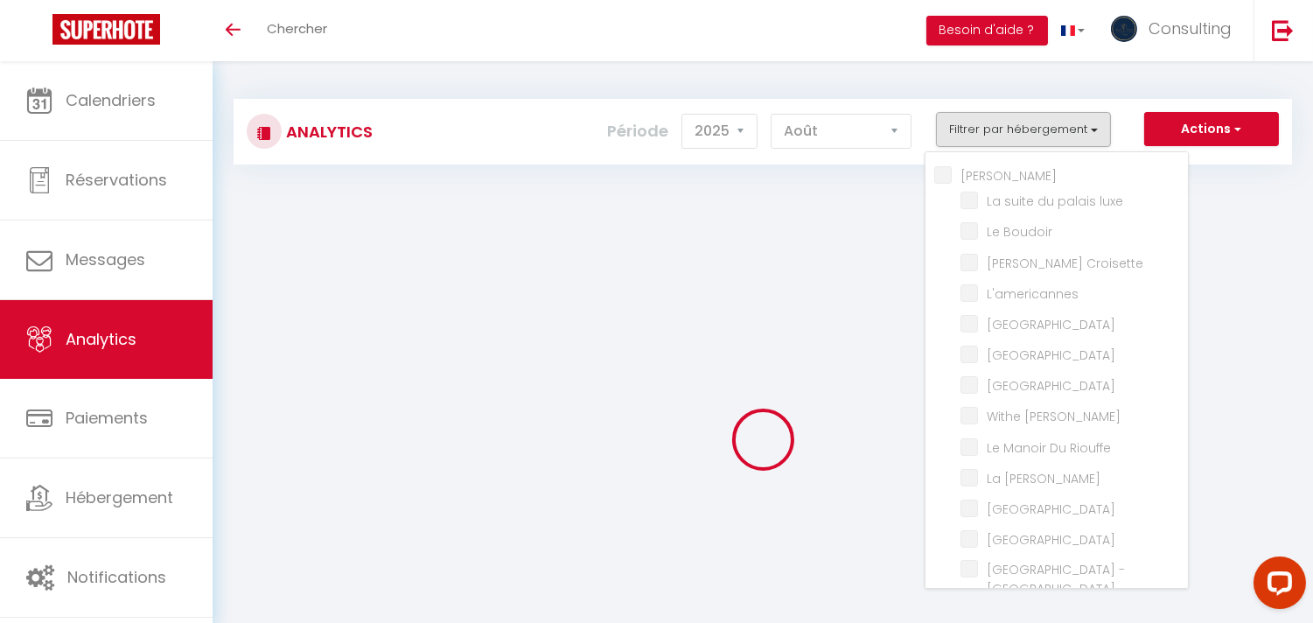
checkbox Boudoir "false"
checkbox Croisette "false"
checkbox Riouffe "false"
checkbox Loft "false"
checkbox Forville "false"
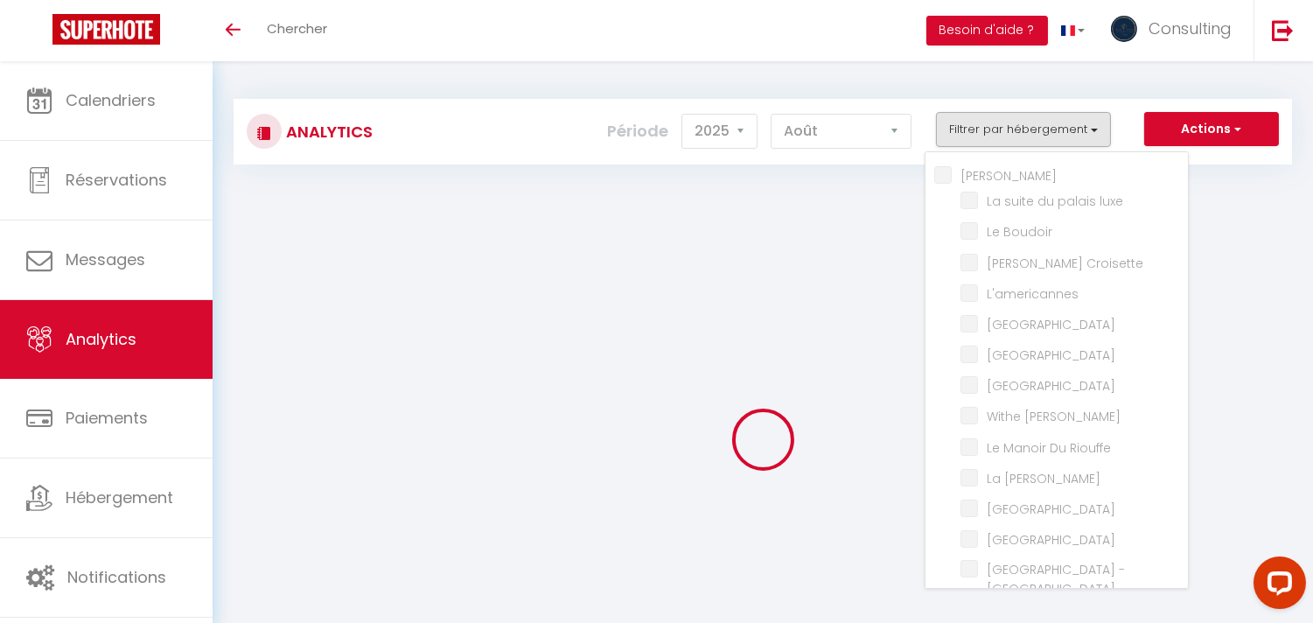
checkbox Palace "false"
checkbox Center "false"
checkbox Palmiers "false"
checkbox Mer-Plage-Piscine-Clim-Wifi "false"
checkbox Conciergerie "false"
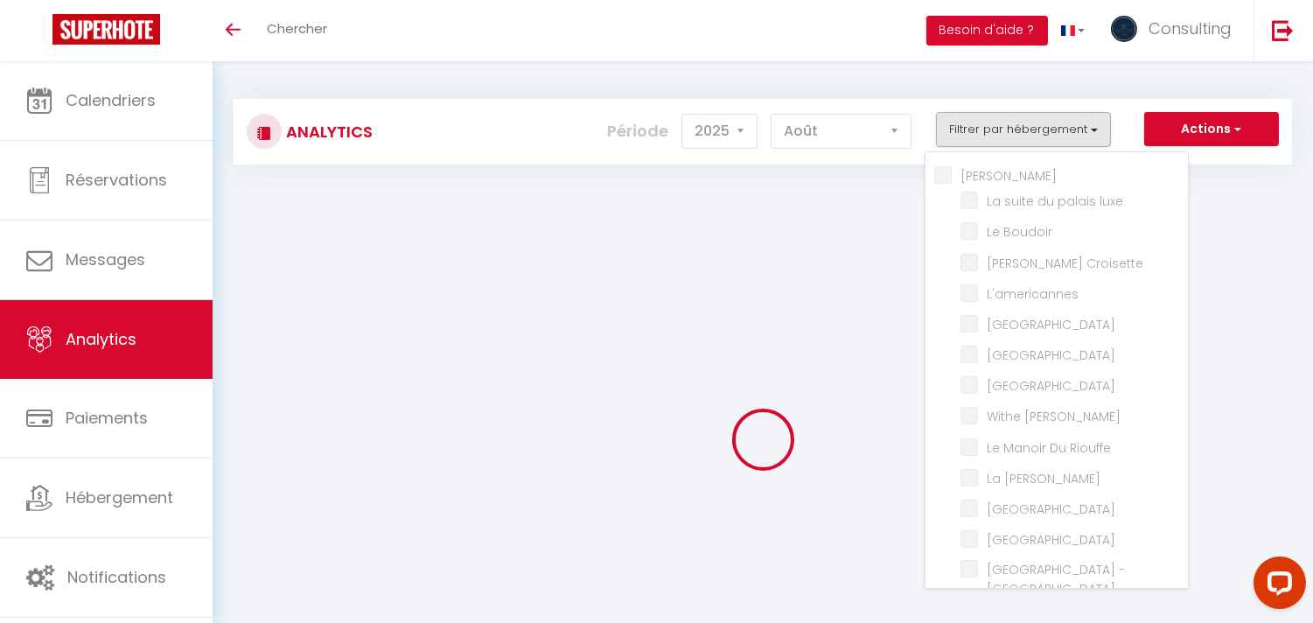
checkbox speakeasy "false"
checkbox Charleston "false"
checkbox west "false"
checkbox Horizon "false"
checkbox Napoleon "false"
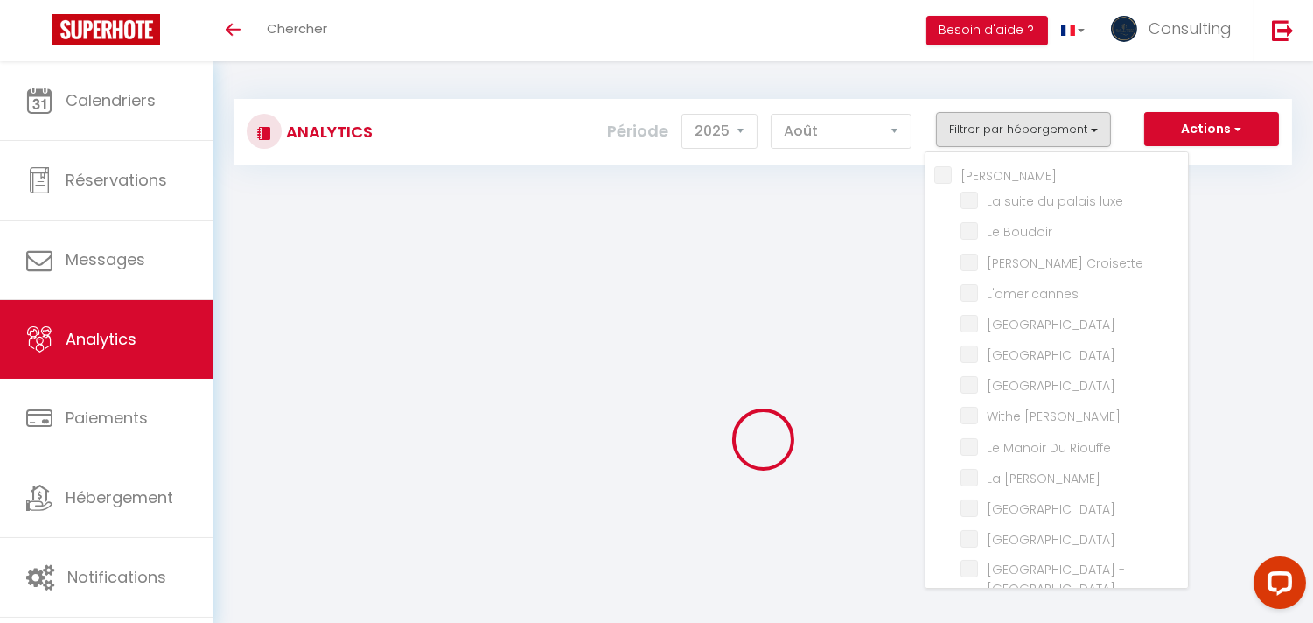
checkbox Riviera "false"
checkbox Chic "false"
checkbox artistes "false"
checkbox Maubourg "false"
checkbox Center "false"
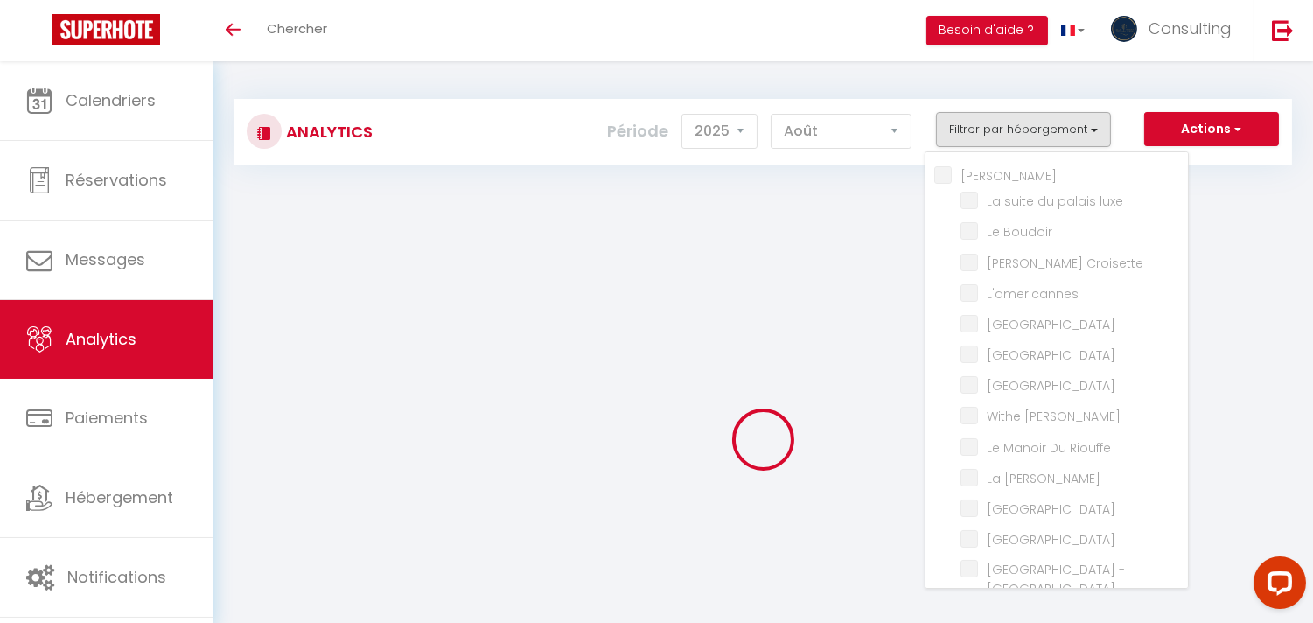
checkbox input "false"
checkbox Montmarte "false"
checkbox D\'hauteville "false"
checkbox input "false"
checkbox Vista "false"
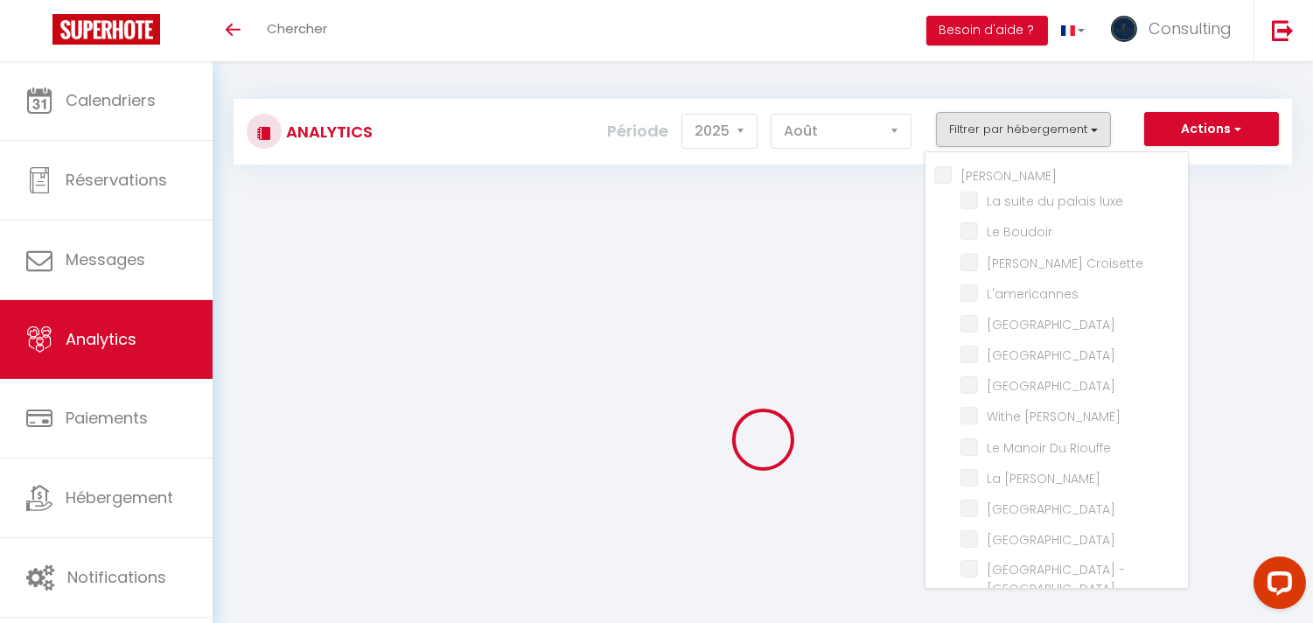
checkbox Maubourg "false"
checkbox Pièces "false"
checkbox Riviera "false"
checkbox artistes "false"
checkbox input "false"
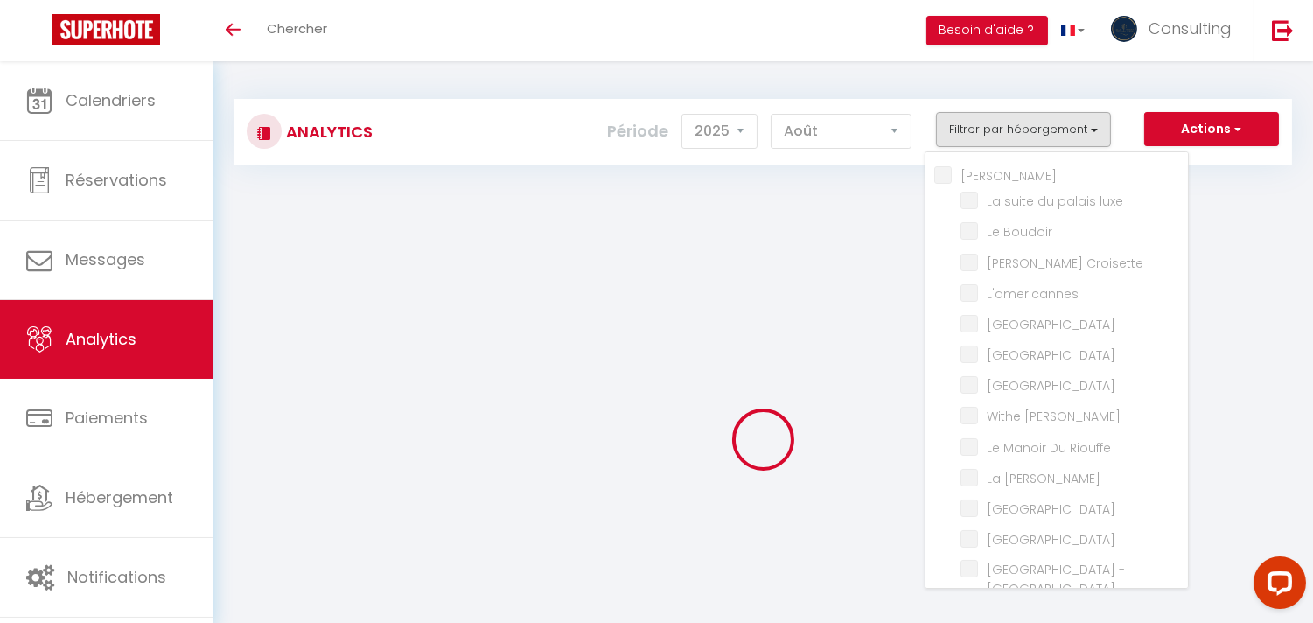
checkbox Palais "false"
checkbox input "false"
checkbox privée "false"
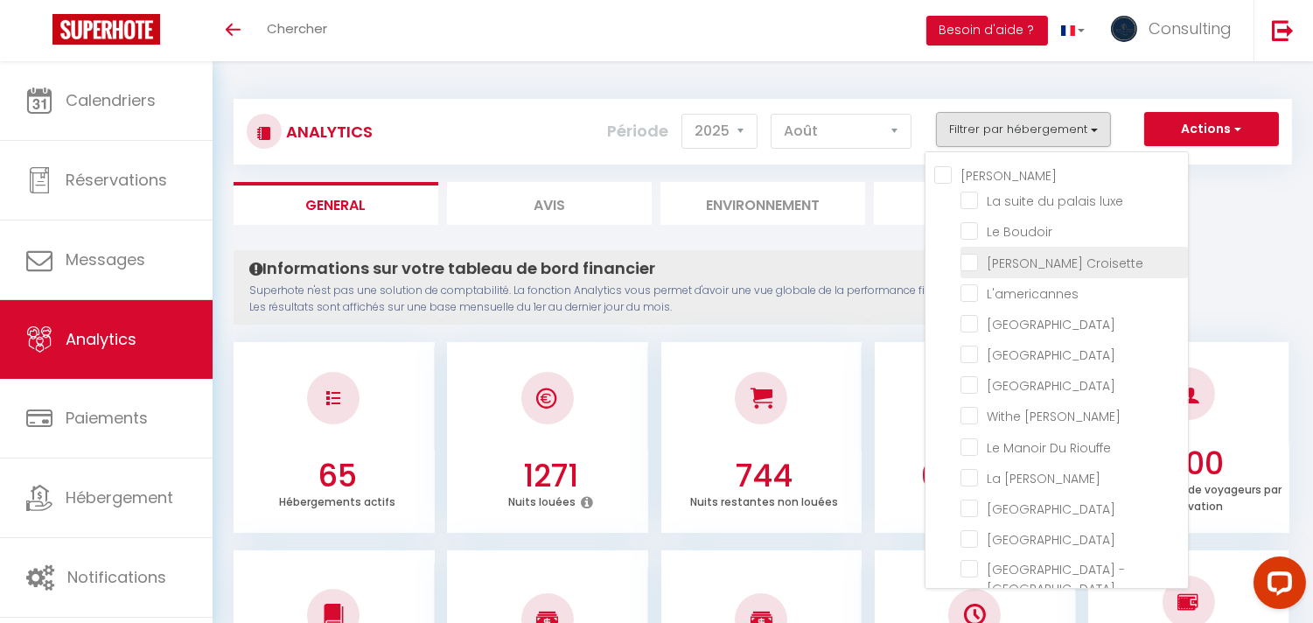
click at [973, 262] on Croisette "checkbox" at bounding box center [1074, 260] width 227 height 17
checkbox Croisette "true"
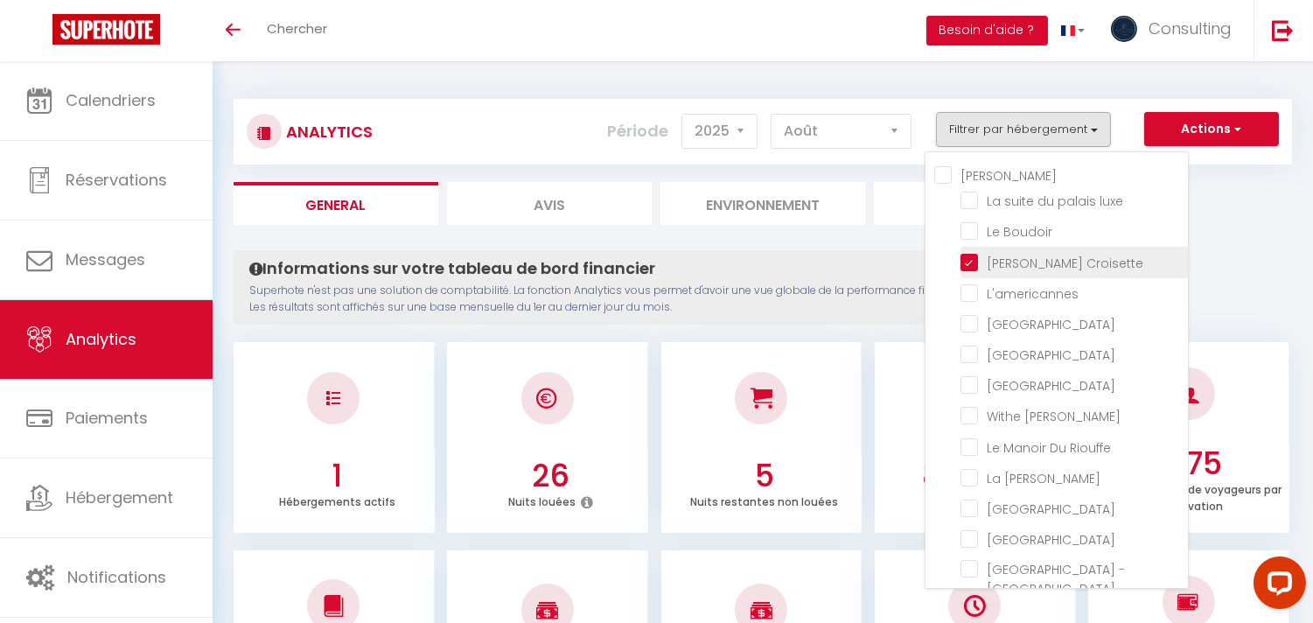
checkbox luxe "false"
checkbox Boudoir "false"
checkbox input "false"
checkbox Room "false"
checkbox rouge "false"
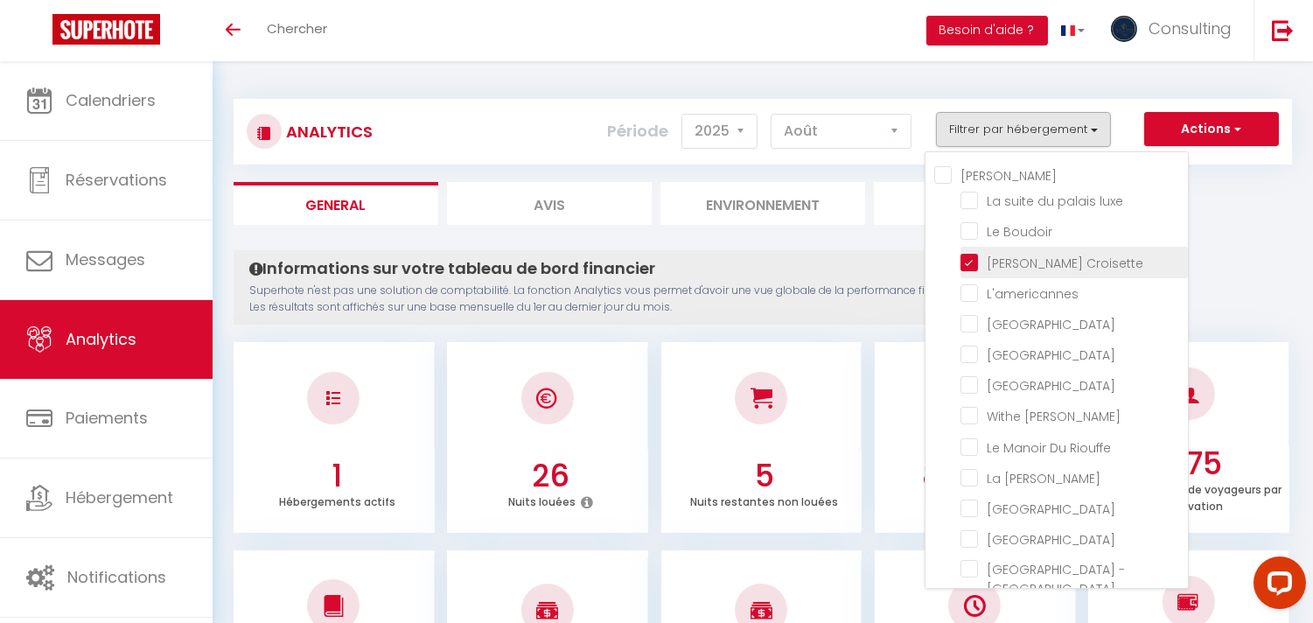
checkbox Modern "false"
checkbox Meynadier "false"
checkbox Riouffe "false"
checkbox Forville "false"
checkbox B31 "false"
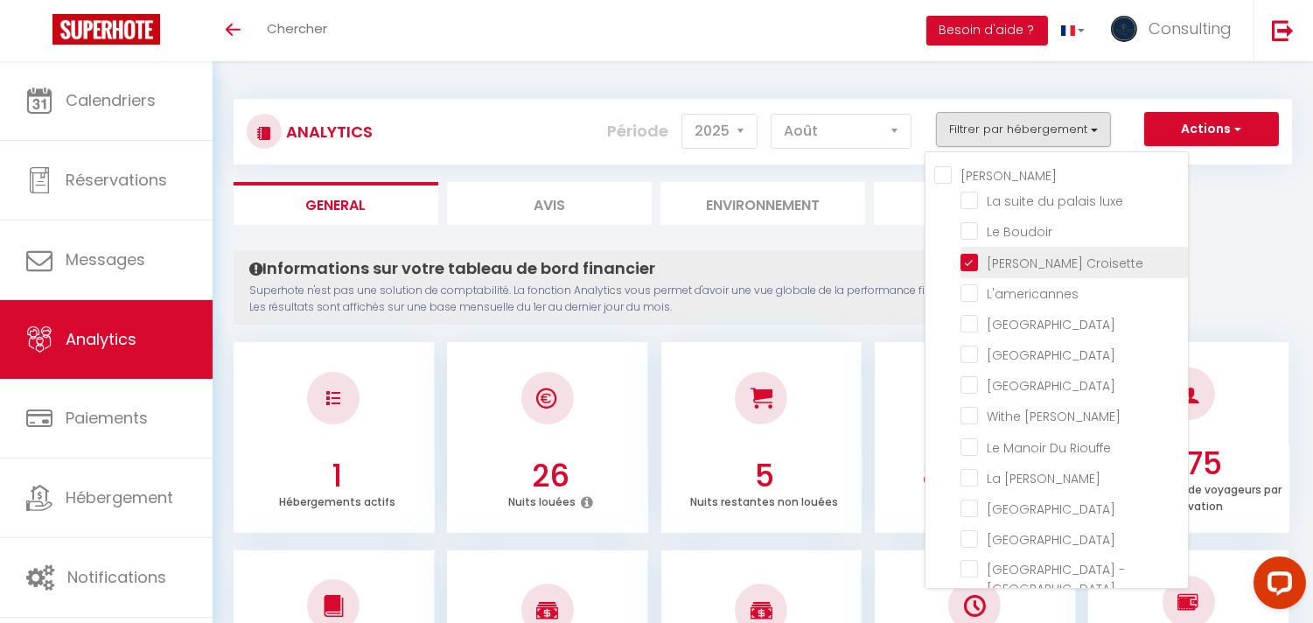
checkbox G17 "false"
checkbox Jardin "false"
checkbox Palace "false"
checkbox input "false"
checkbox Madrilien "false"
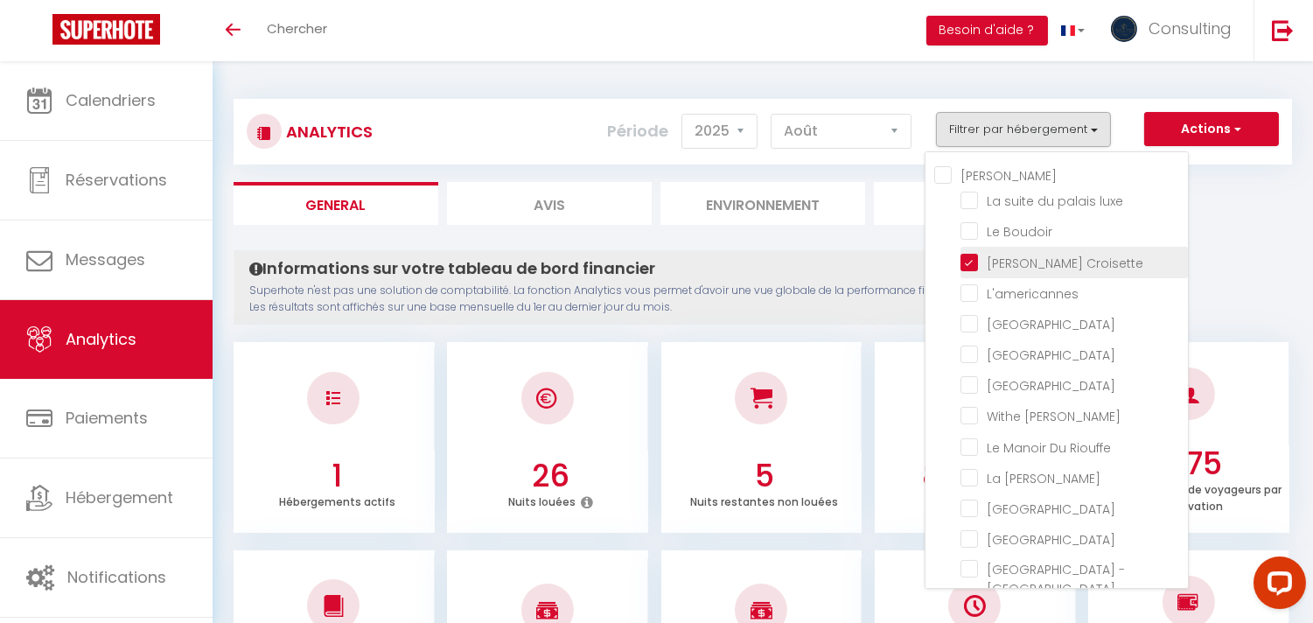
checkbox input "false"
checkbox D\'andré "false"
checkbox Rouge "false"
checkbox Victoria "false"
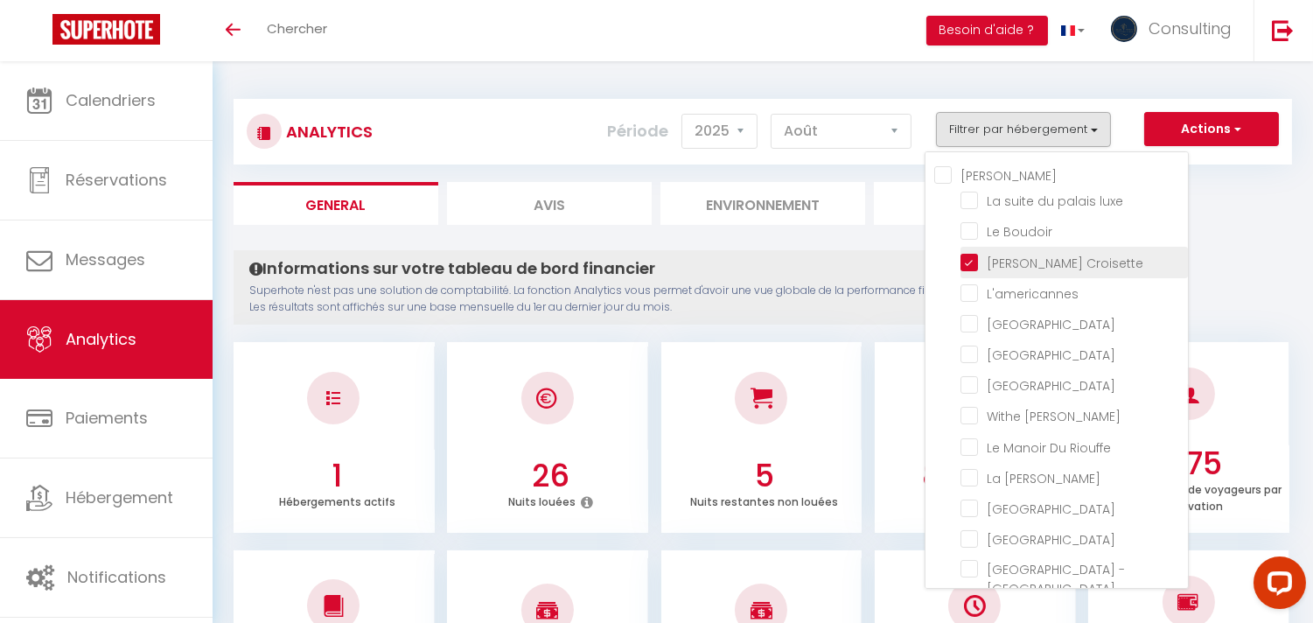
checkbox E37 "false"
checkbox Gold "false"
checkbox 121 "false"
checkbox mia "false"
checkbox Picasso "false"
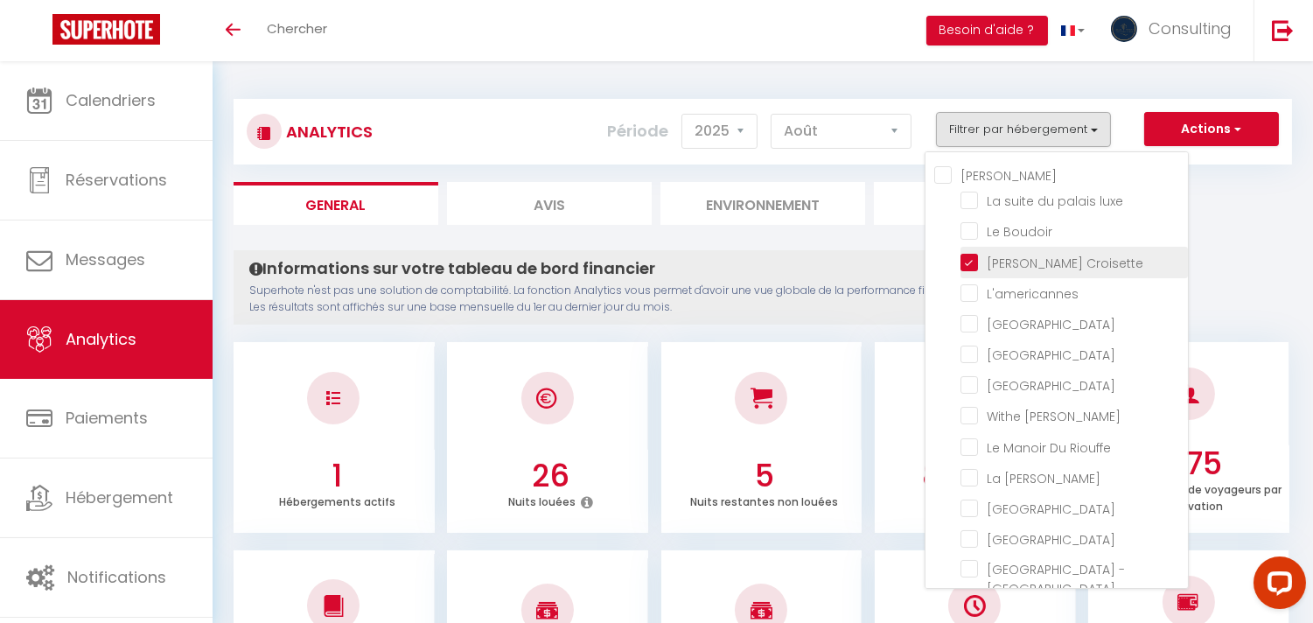
checkbox Paradise "false"
checkbox Loft "false"
checkbox Suquet "false"
checkbox Forville "false"
checkbox Bleu "false"
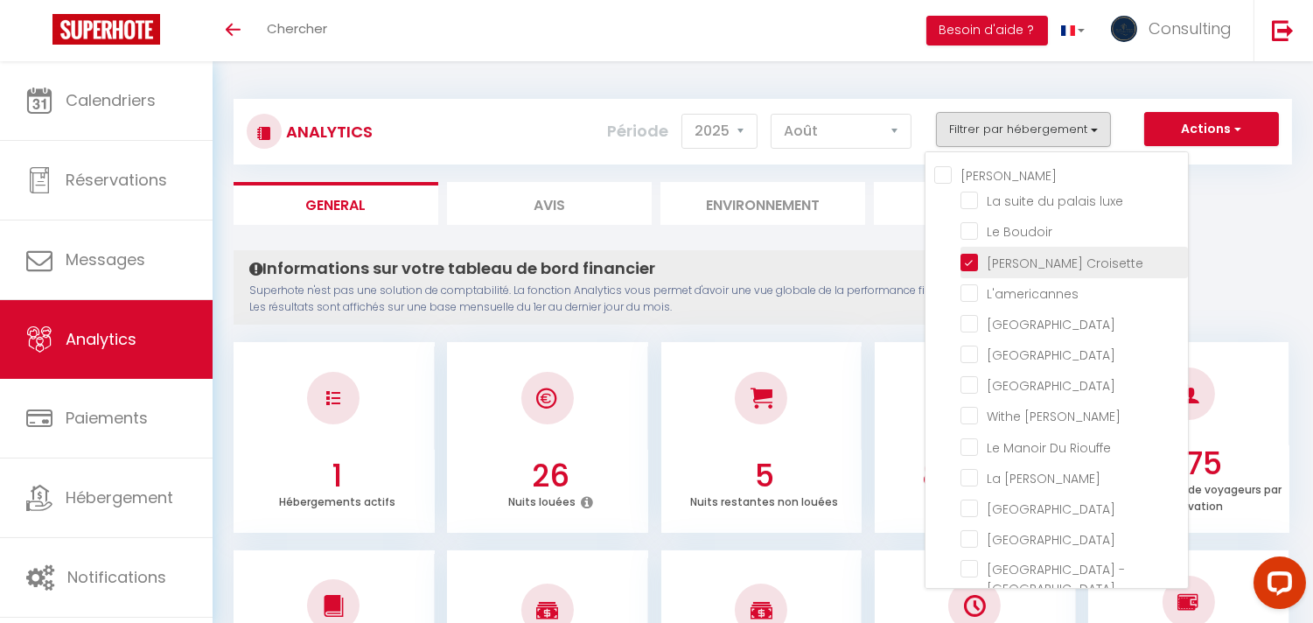
checkbox Rouge "false"
checkbox Massada "false"
checkbox Montmarte "false"
checkbox D\'hauteville "false"
checkbox Tropezienne "false"
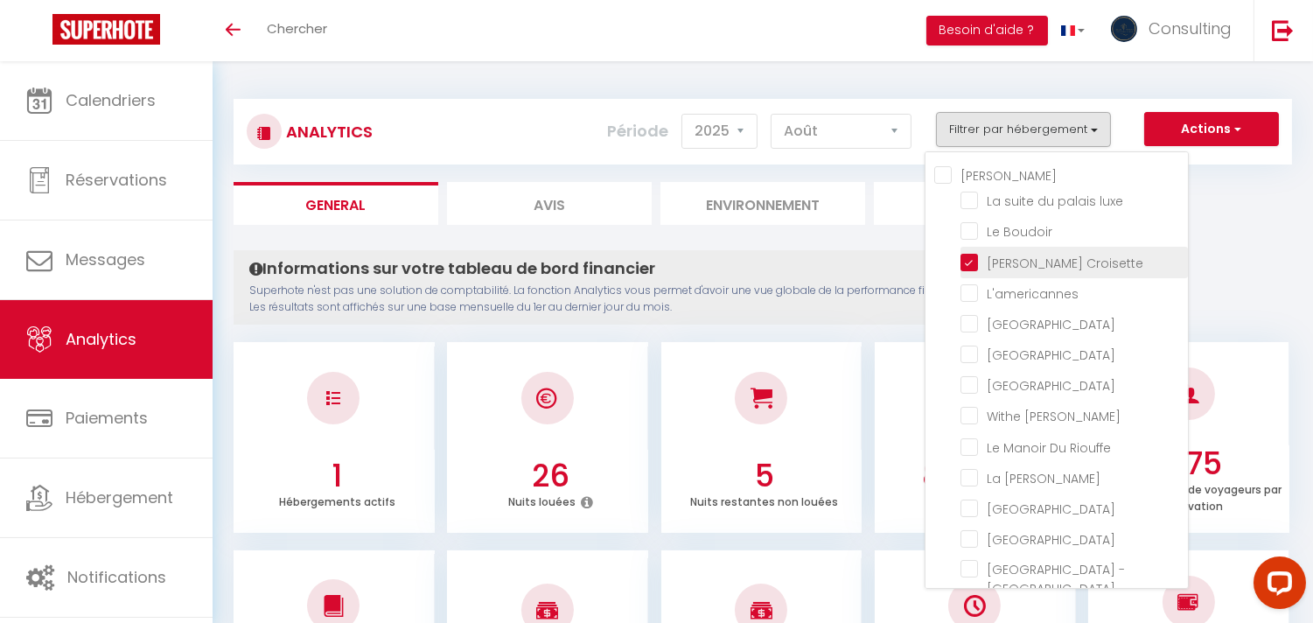
checkbox ★ "false"
checkbox 🛳🛥 "false"
checkbox Tower "false"
checkbox Clim "false"
checkbox Palmiers "false"
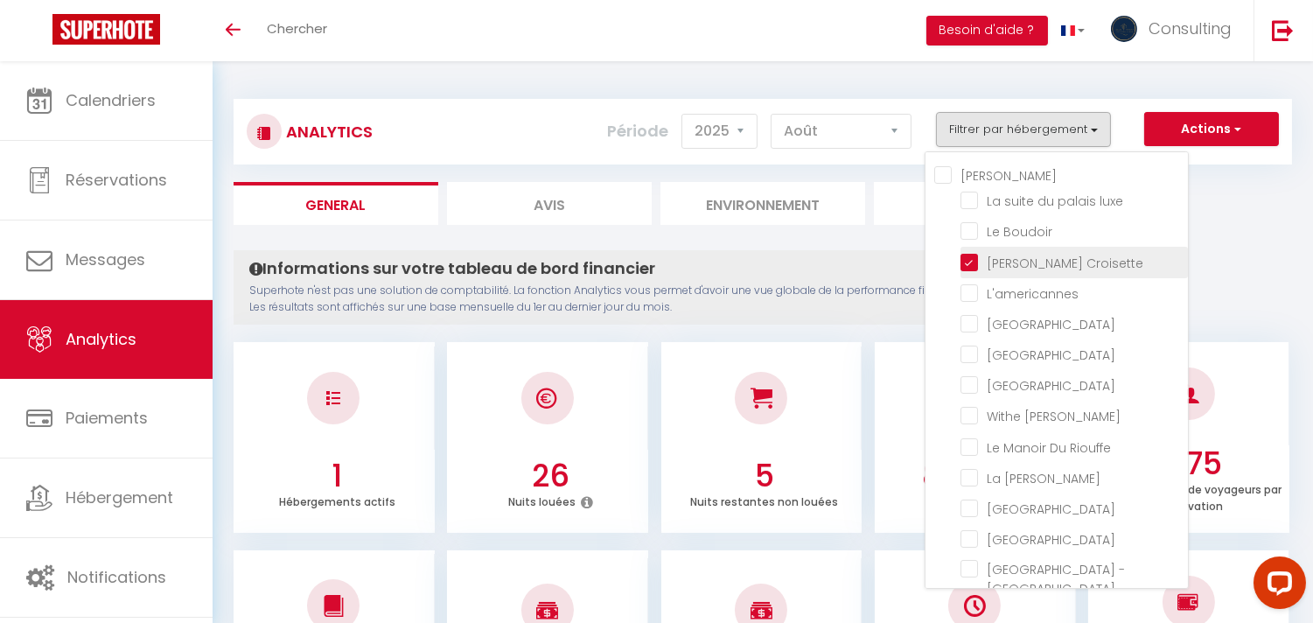
checkbox 842 "false"
checkbox Merc-Clim-Wifi "false"
checkbox Festival-Center-Clim-Wifi "false"
checkbox Mer-Plage-Piscine-Clim-Wifi "false"
checkbox Chataigner "false"
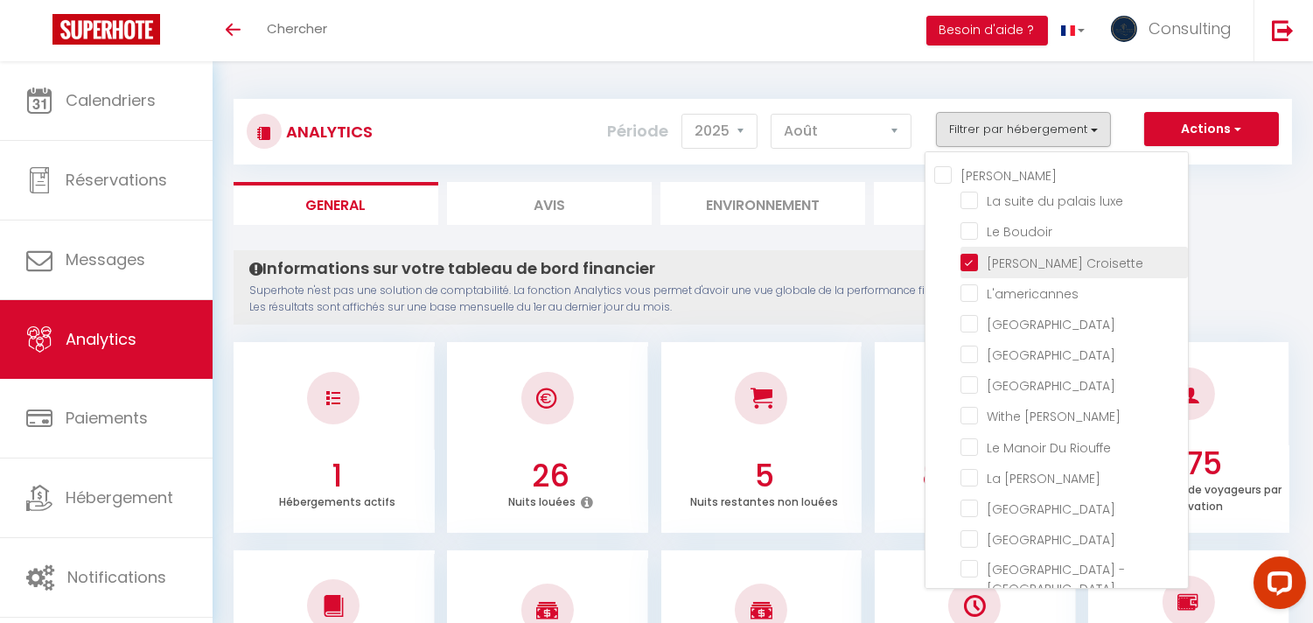
checkbox Clim "false"
checkbox Wifi "false"
checkbox Clim "false"
checkbox west "false"
checkbox Vista "false"
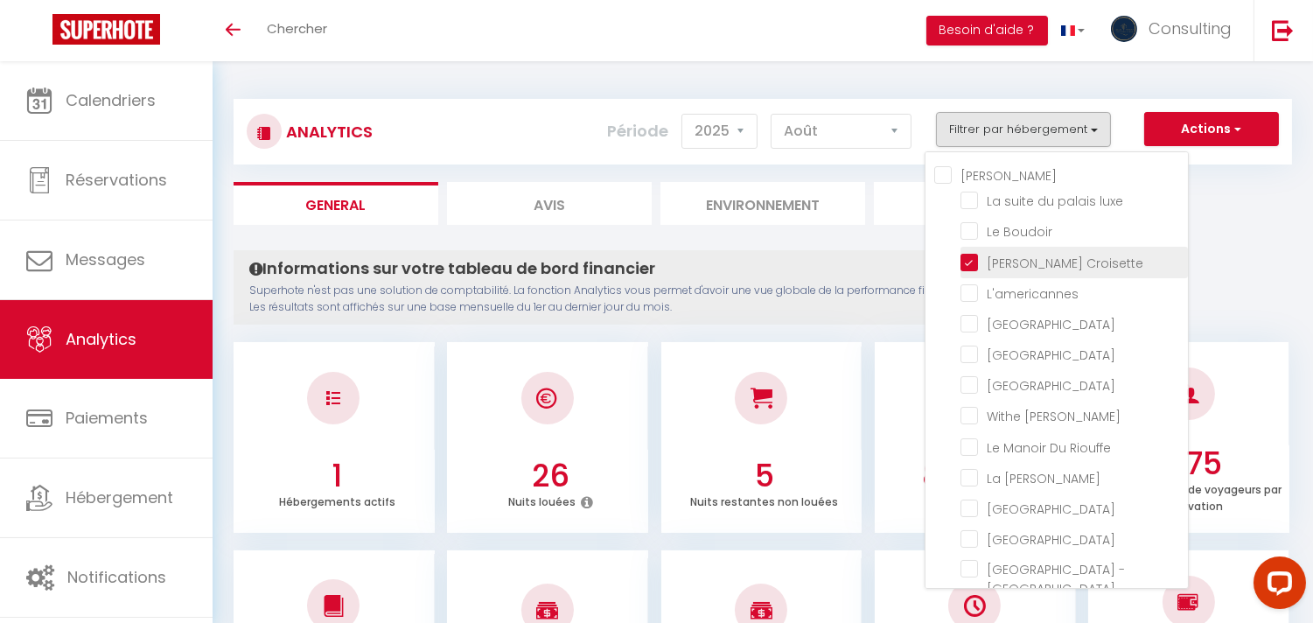
checkbox Picasso "false"
checkbox Room "false"
checkbox rouge "false"
checkbox B31 "false"
checkbox G17 "false"
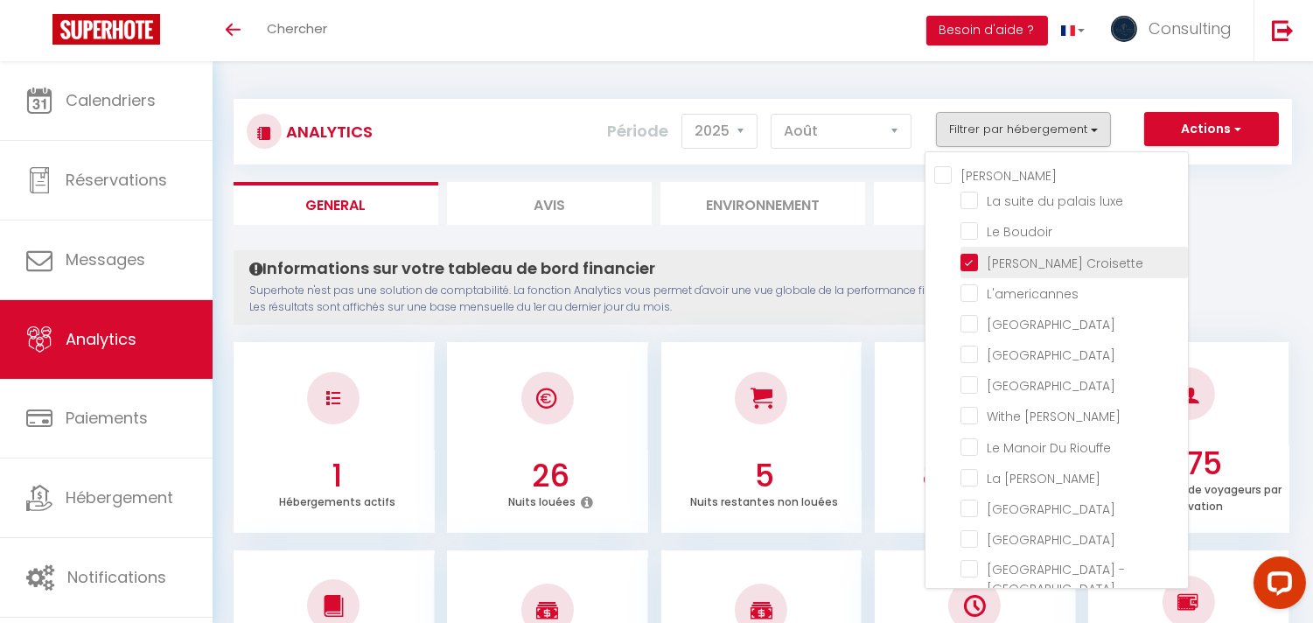
checkbox Jardin "false"
checkbox Clim "false"
checkbox Rouge "false"
checkbox input "false"
checkbox D\'andré "false"
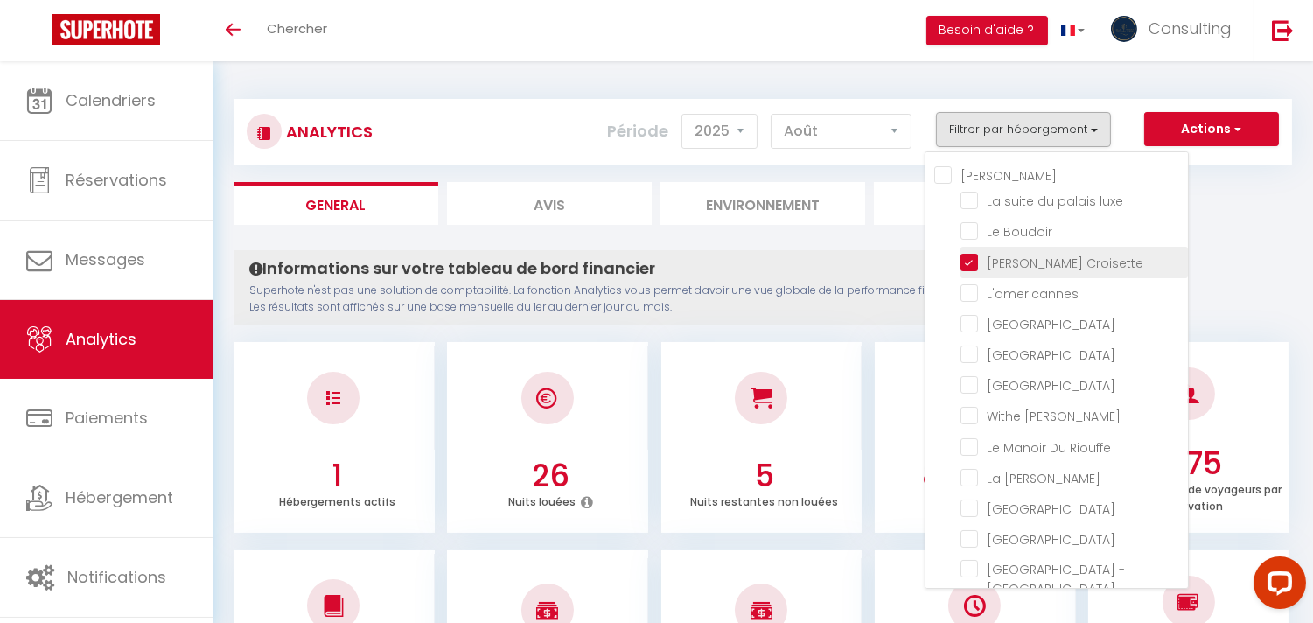
checkbox Victoria "false"
checkbox Festival-Center-Clim-Wifi "false"
checkbox E37 "false"
checkbox Paradise "false"
checkbox Maubourg "false"
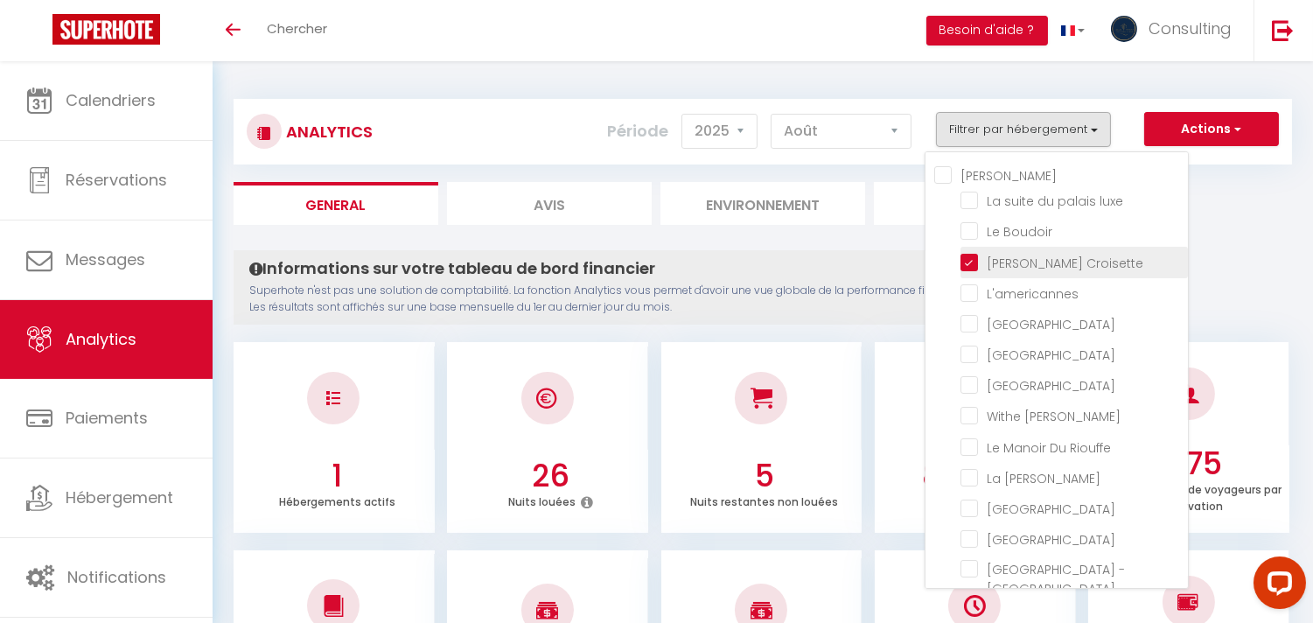
checkbox input "false"
checkbox Modern "false"
checkbox Meynadier "false"
checkbox Forville "false"
checkbox Maubourg "false"
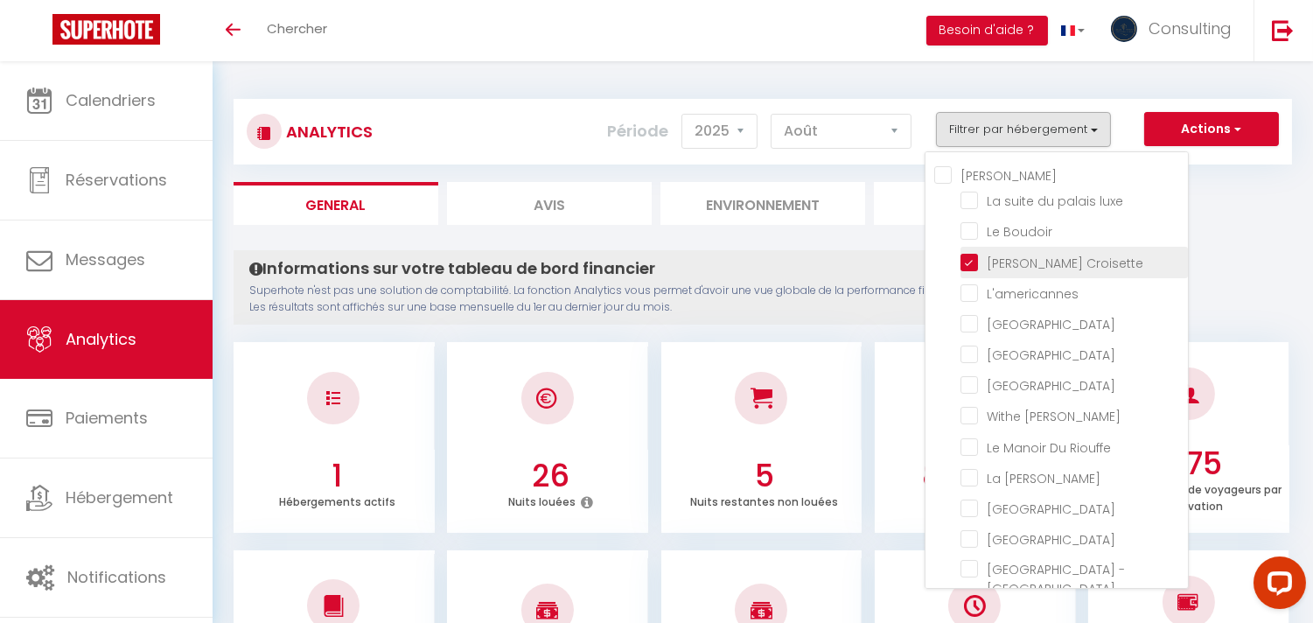
checkbox Suquet "false"
checkbox Tower "false"
checkbox input "false"
click at [869, 304] on p "Superhote n'est pas une solution de comptabilité. La fonction Analytics vous pe…" at bounding box center [657, 299] width 816 height 33
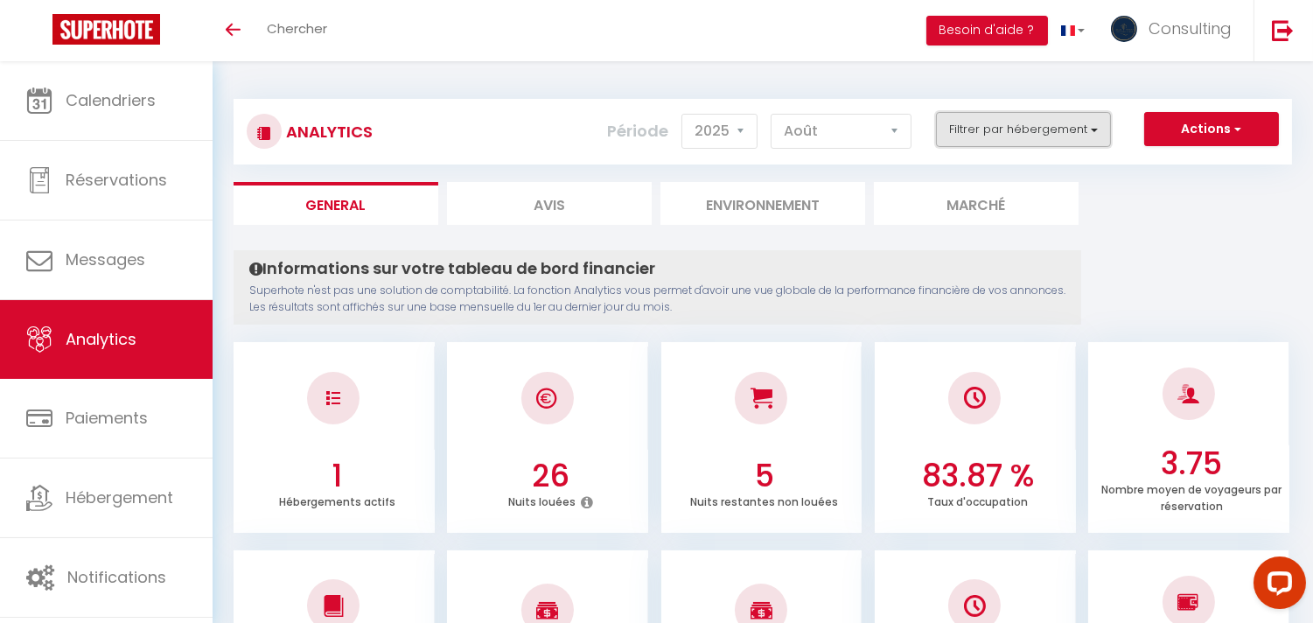
click at [1074, 143] on button "Filtrer par hébergement" at bounding box center [1023, 129] width 175 height 35
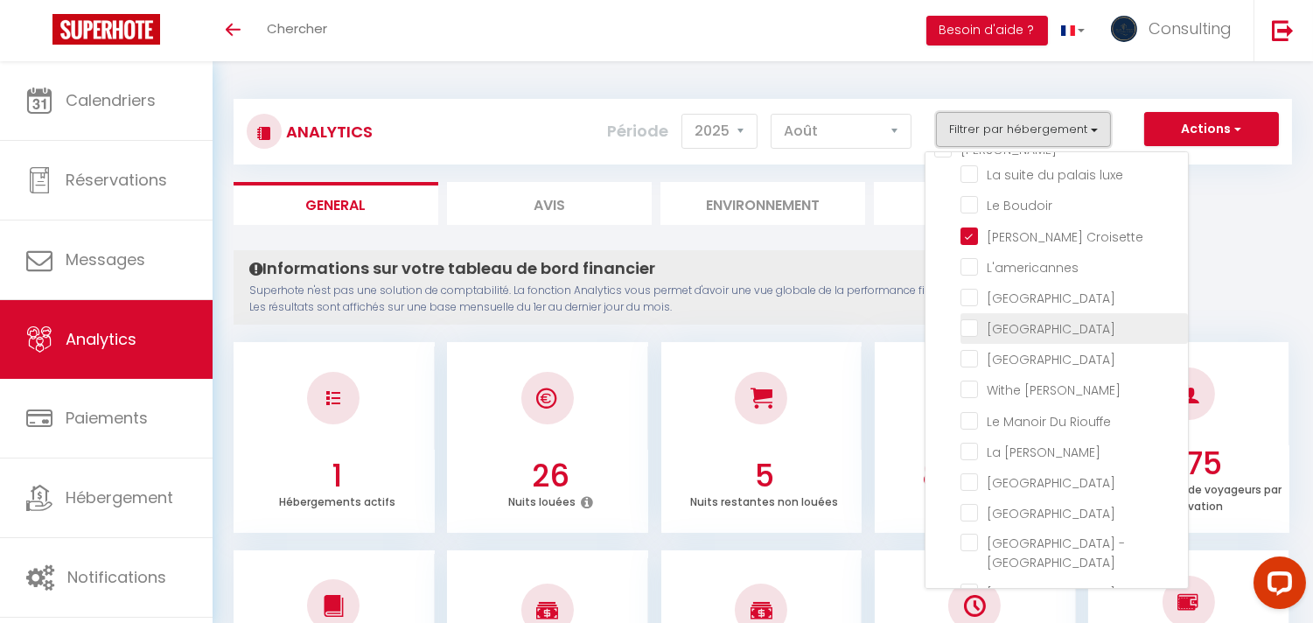
scroll to position [121, 0]
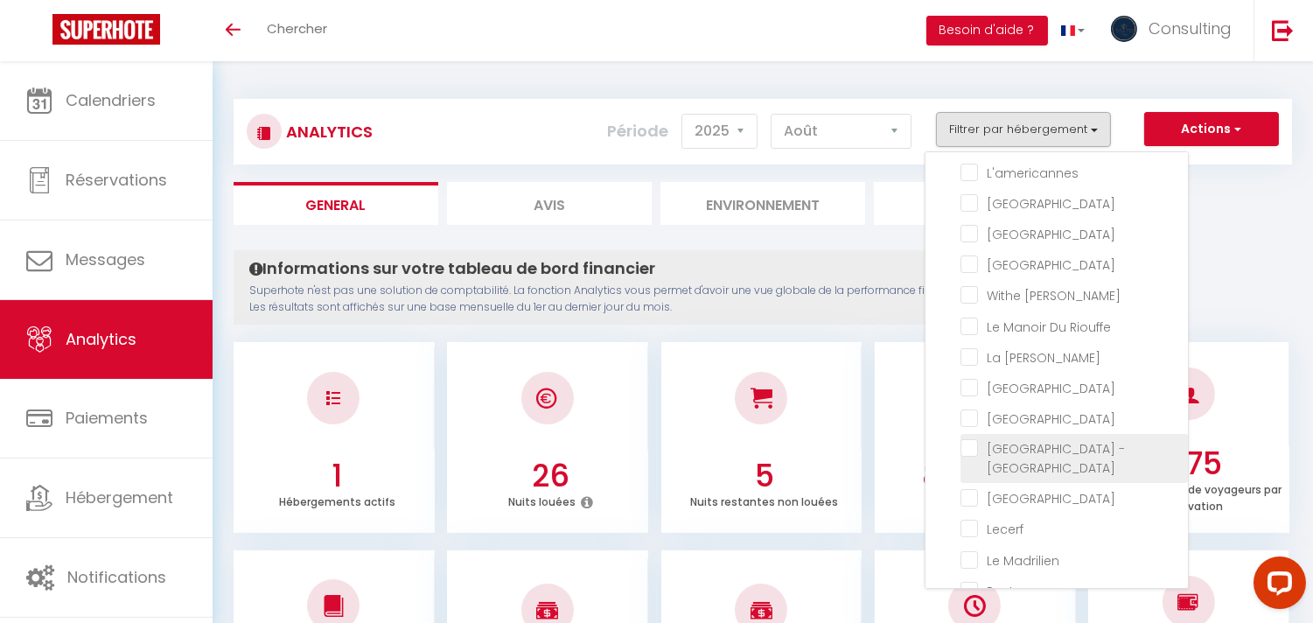
click at [1068, 457] on Jardin "checkbox" at bounding box center [1074, 447] width 227 height 17
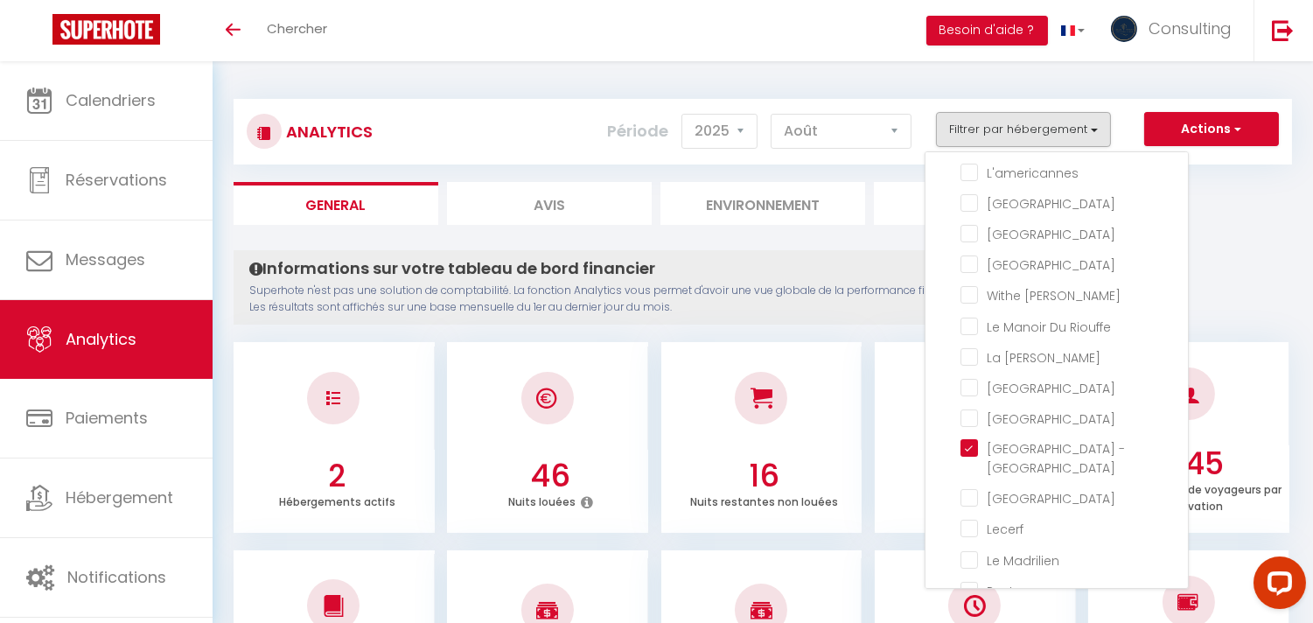
click at [684, 281] on div "Informations sur votre tableau de bord financier Superhote n'est pas une soluti…" at bounding box center [658, 287] width 848 height 74
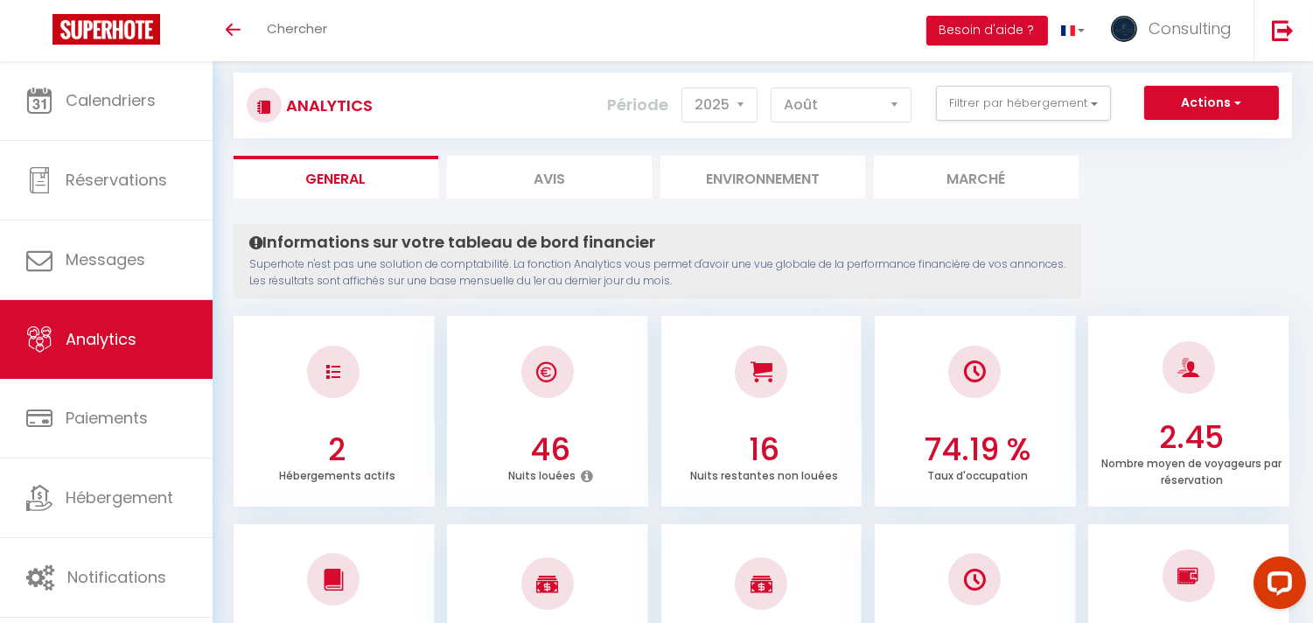
scroll to position [0, 0]
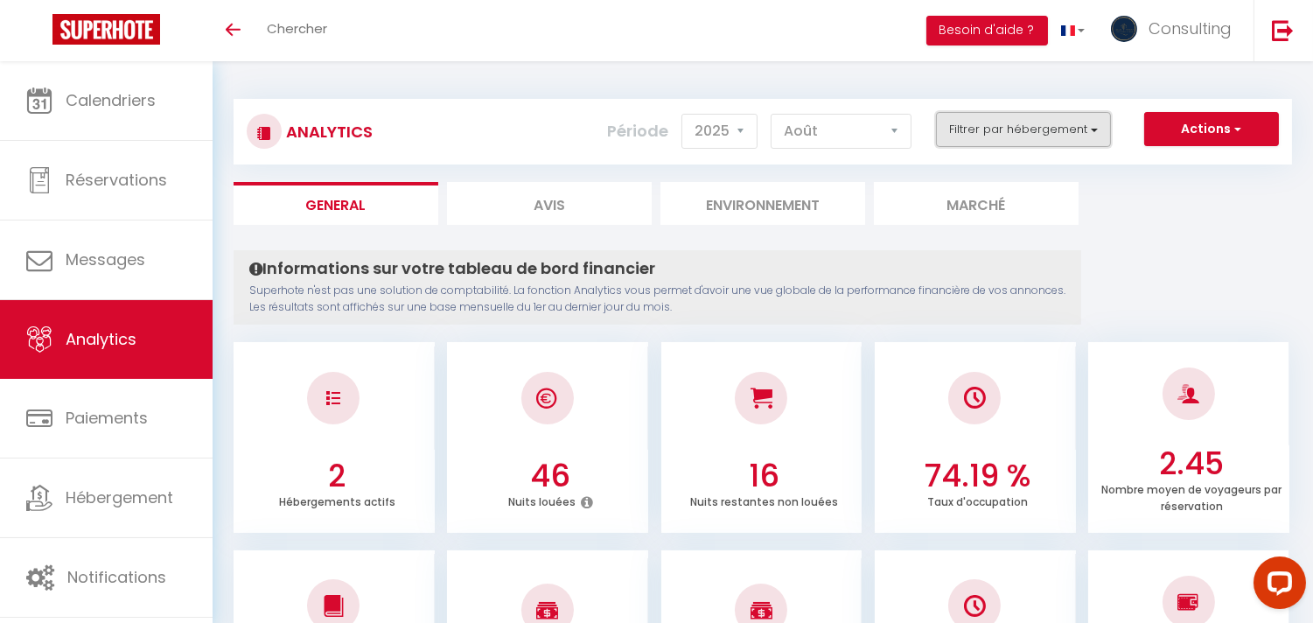
click at [998, 129] on button "Filtrer par hébergement" at bounding box center [1023, 129] width 175 height 35
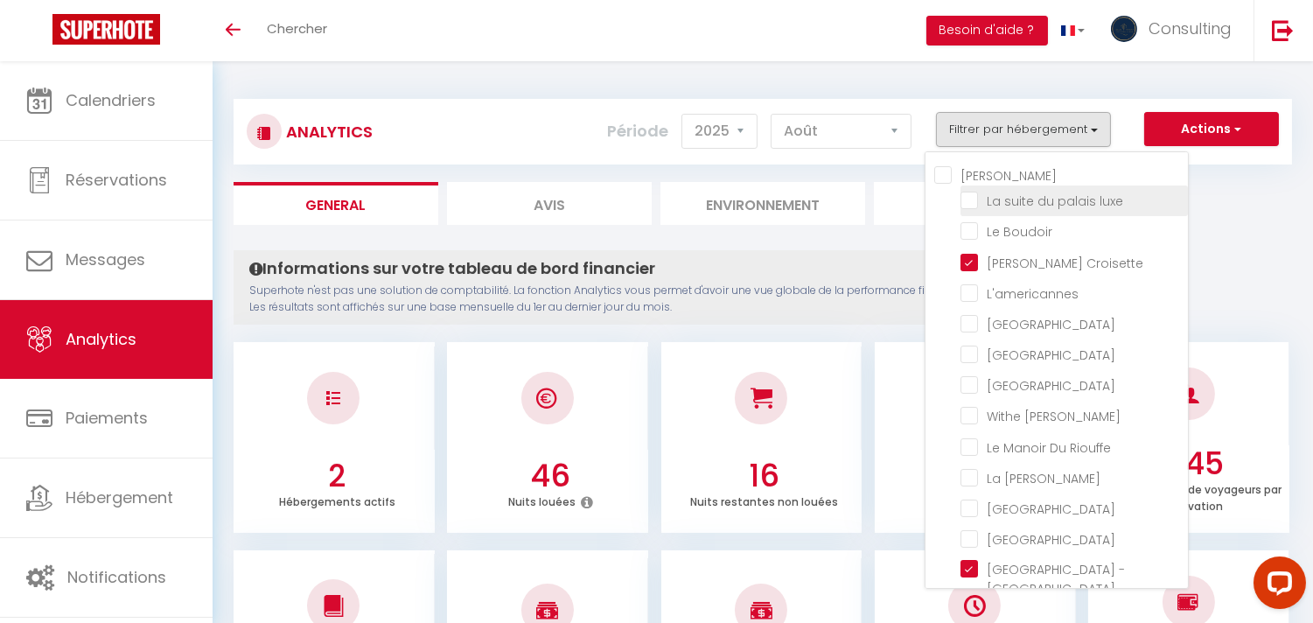
click at [987, 212] on li "La suite du palais luxe" at bounding box center [1074, 200] width 227 height 31
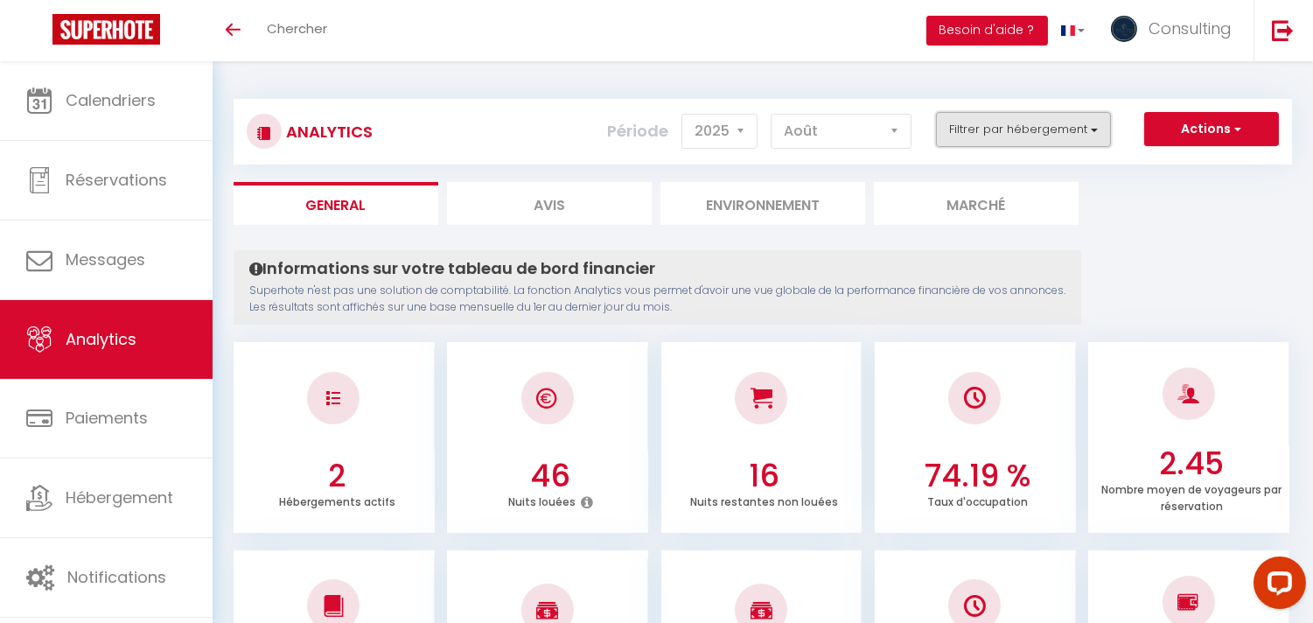
click at [994, 132] on button "Filtrer par hébergement" at bounding box center [1023, 129] width 175 height 35
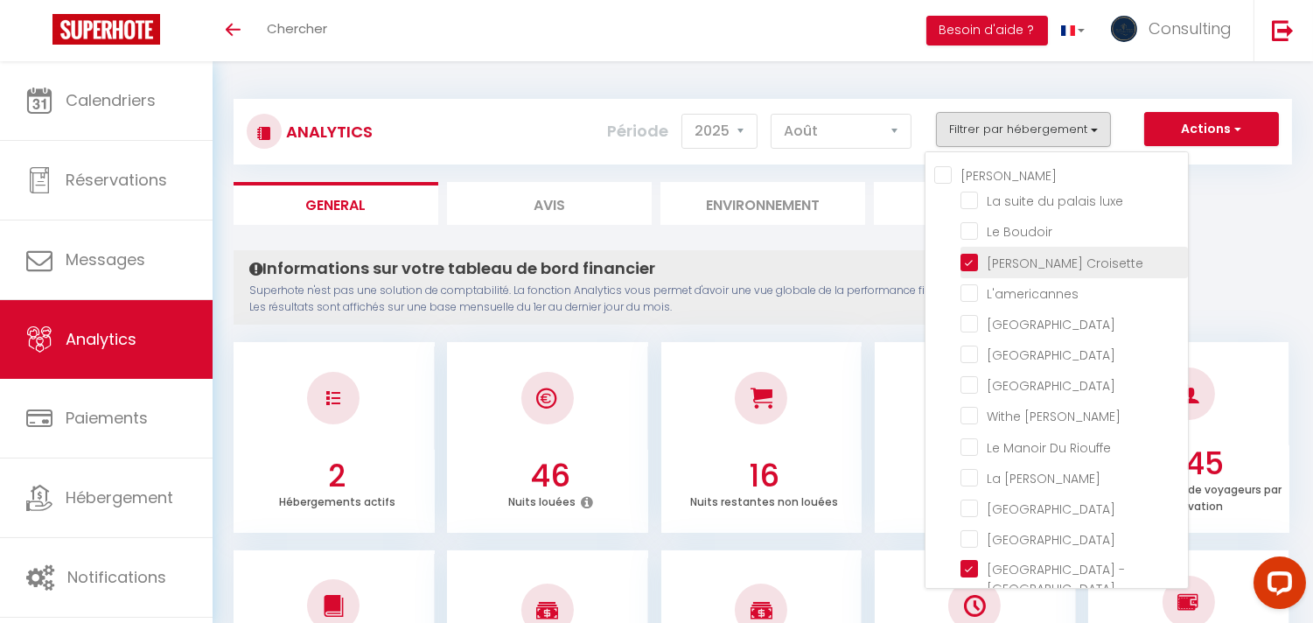
click at [976, 258] on Croisette "checkbox" at bounding box center [1074, 260] width 227 height 17
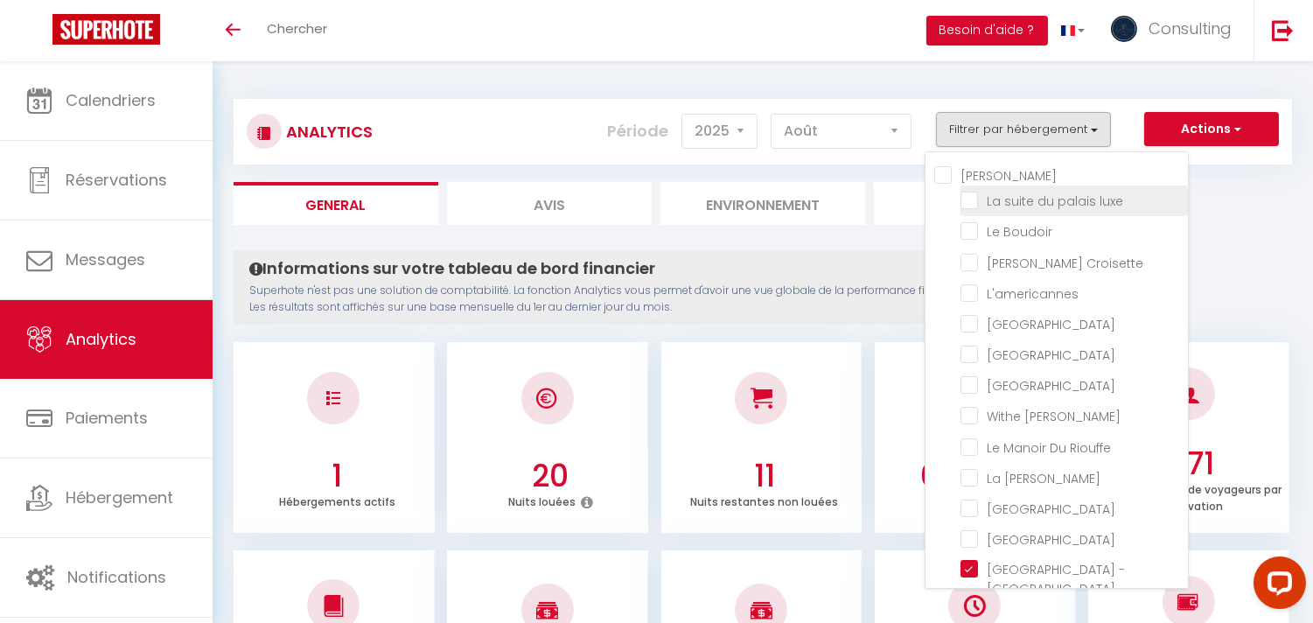
click at [976, 199] on luxe "checkbox" at bounding box center [1074, 199] width 227 height 17
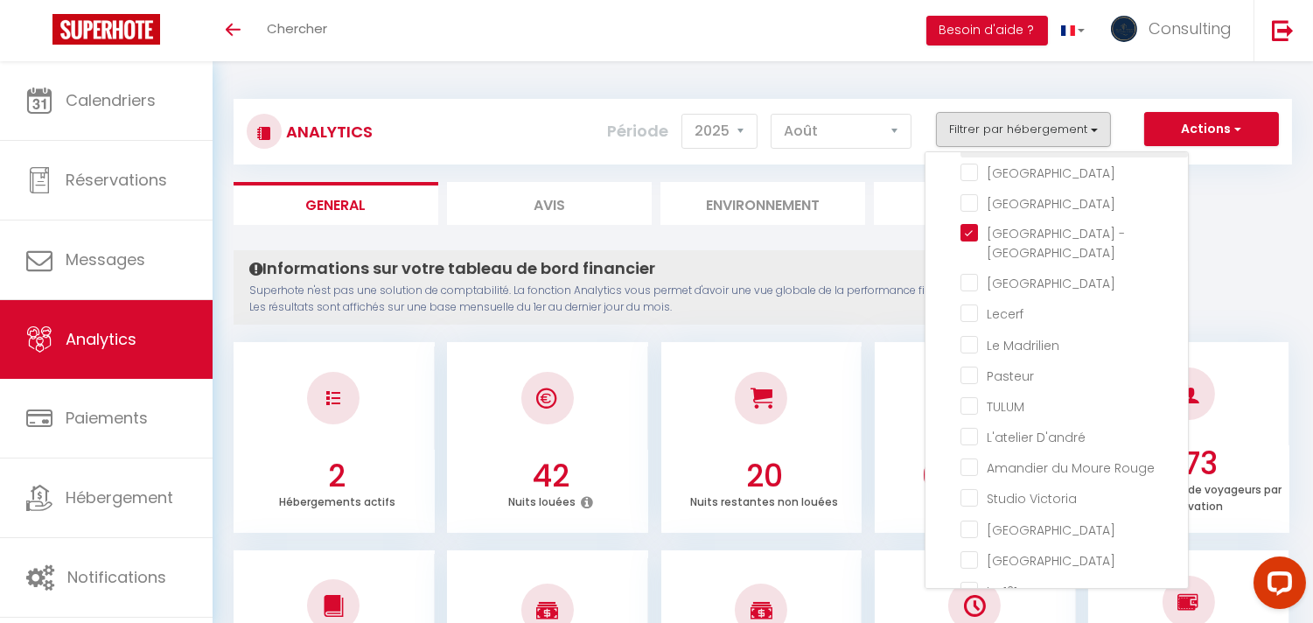
scroll to position [242, 0]
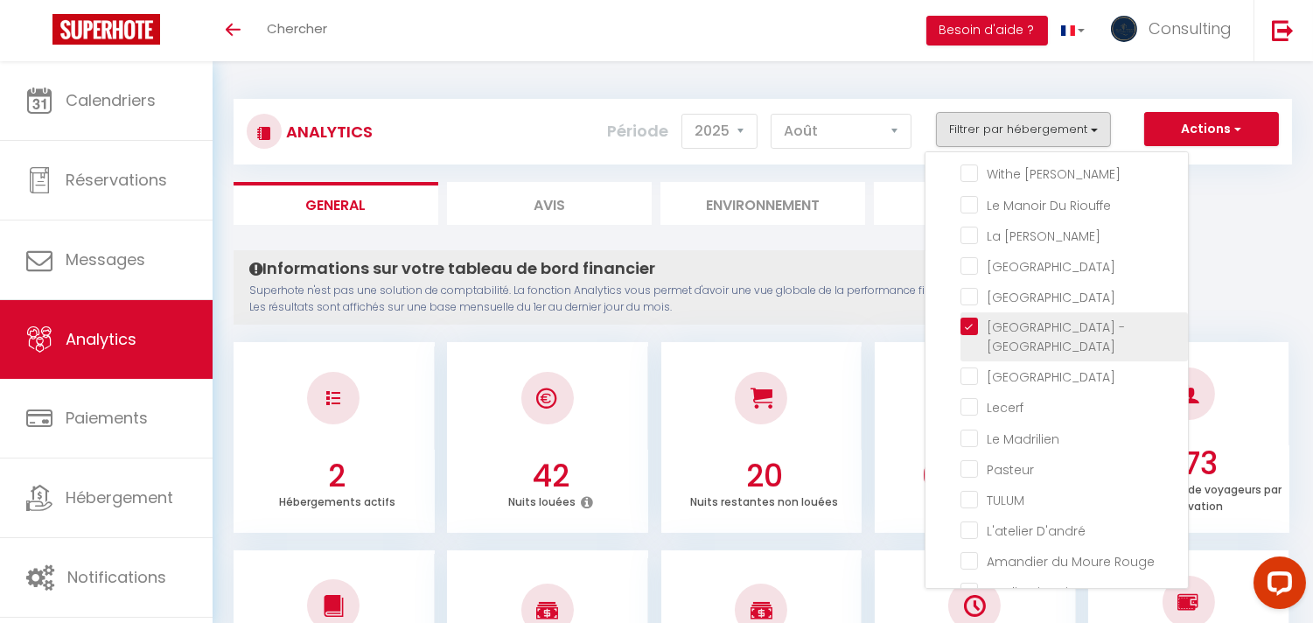
click at [969, 335] on Jardin "checkbox" at bounding box center [1074, 326] width 227 height 17
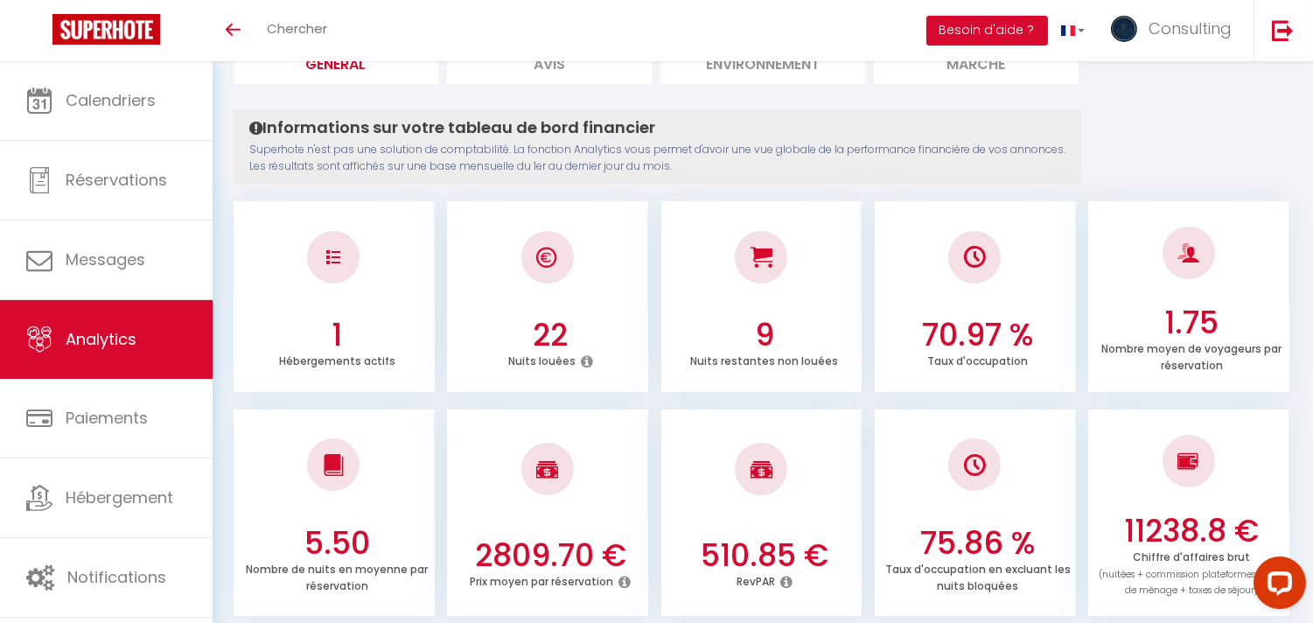
scroll to position [0, 0]
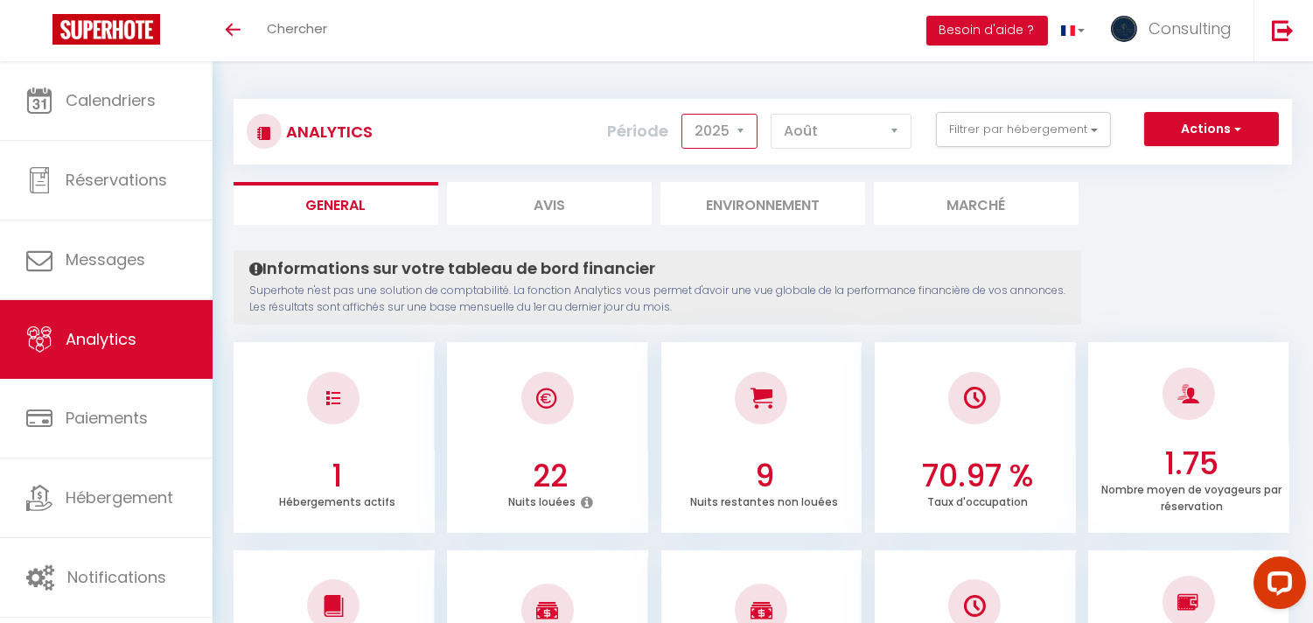
click at [714, 126] on select "2014 2015 2016 2017 2018 2019 2020 2021 2022 2023 2024 2025 2026 2027" at bounding box center [720, 131] width 76 height 35
click at [685, 114] on select "2014 2015 2016 2017 2018 2019 2020 2021 2022 2023 2024 2025 2026 2027" at bounding box center [720, 131] width 76 height 35
click at [745, 136] on select "2014 2015 2016 2017 2018 2019 2020 2021 2022 2023 2024 2025 2026 2027" at bounding box center [720, 131] width 76 height 35
click at [685, 114] on select "2014 2015 2016 2017 2018 2019 2020 2021 2022 2023 2024 2025 2026 2027" at bounding box center [720, 131] width 76 height 35
click at [885, 124] on select "[PERSON_NAME] Mars [PERSON_NAME] Juin Juillet Août Septembre Octobre Novembre D…" at bounding box center [841, 131] width 141 height 35
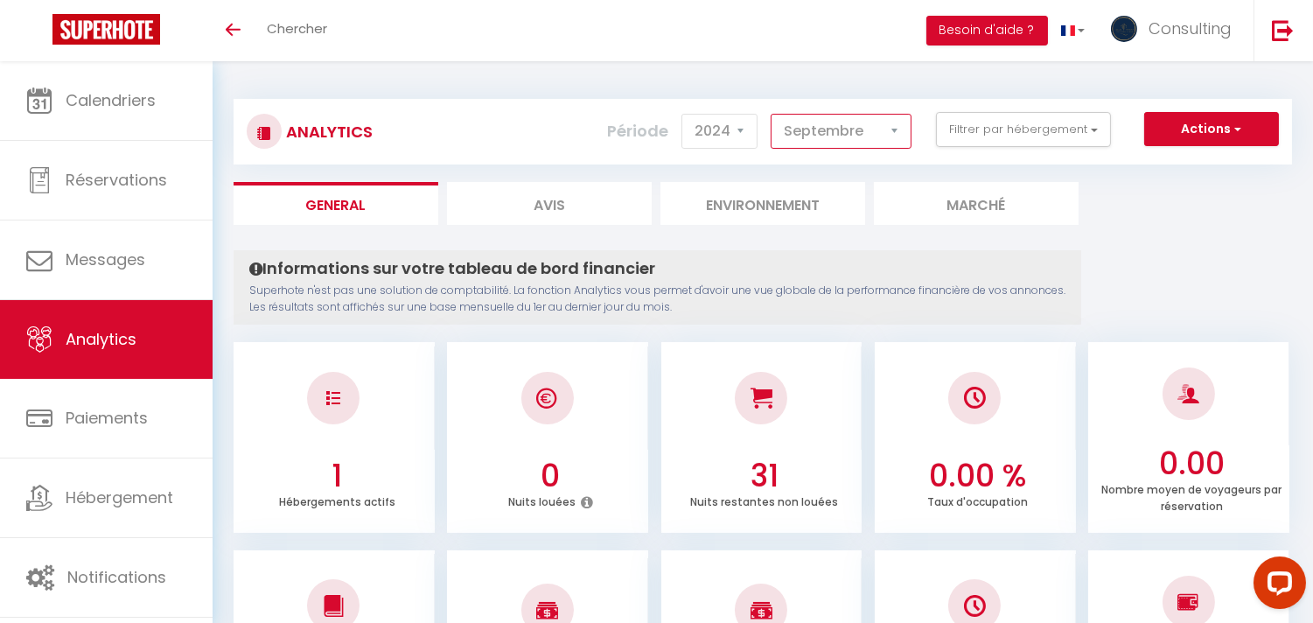
click at [773, 114] on select "[PERSON_NAME] Mars [PERSON_NAME] Juin Juillet Août Septembre Octobre Novembre D…" at bounding box center [841, 131] width 141 height 35
click at [889, 131] on select "[PERSON_NAME] Mars [PERSON_NAME] Juin Juillet Août Septembre Octobre Novembre D…" at bounding box center [841, 131] width 141 height 35
click at [773, 114] on select "[PERSON_NAME] Mars [PERSON_NAME] Juin Juillet Août Septembre Octobre Novembre D…" at bounding box center [841, 131] width 141 height 35
click at [858, 134] on select "[PERSON_NAME] Mars [PERSON_NAME] Juin Juillet Août Septembre Octobre Novembre D…" at bounding box center [841, 131] width 141 height 35
click at [773, 114] on select "[PERSON_NAME] Mars [PERSON_NAME] Juin Juillet Août Septembre Octobre Novembre D…" at bounding box center [841, 131] width 141 height 35
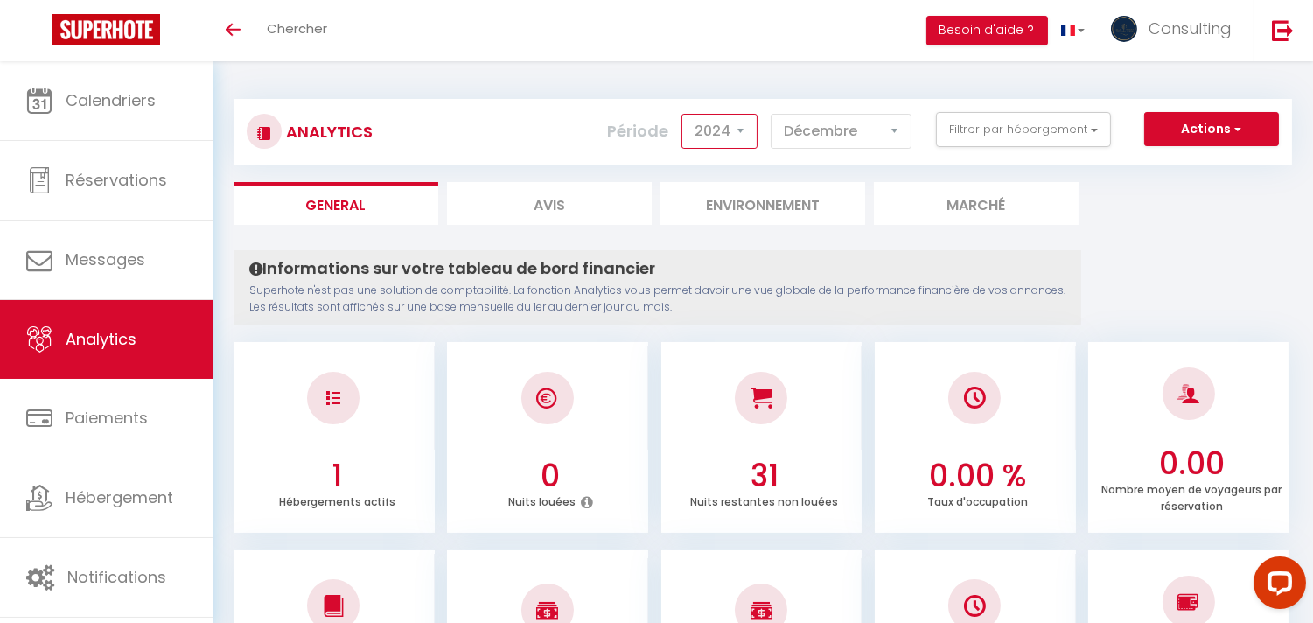
click at [731, 122] on select "2014 2015 2016 2017 2018 2019 2020 2021 2022 2023 2024 2025 2026 2027" at bounding box center [720, 131] width 76 height 35
click at [685, 114] on select "2014 2015 2016 2017 2018 2019 2020 2021 2022 2023 2024 2025 2026 2027" at bounding box center [720, 131] width 76 height 35
click at [843, 135] on select "[PERSON_NAME] Mars [PERSON_NAME] Juin Juillet Août Septembre Octobre Novembre D…" at bounding box center [841, 131] width 141 height 35
click at [773, 114] on select "[PERSON_NAME] Mars [PERSON_NAME] Juin Juillet Août Septembre Octobre Novembre D…" at bounding box center [841, 131] width 141 height 35
click at [834, 131] on select "[PERSON_NAME] Mars [PERSON_NAME] Juin Juillet Août Septembre Octobre Novembre D…" at bounding box center [841, 131] width 141 height 35
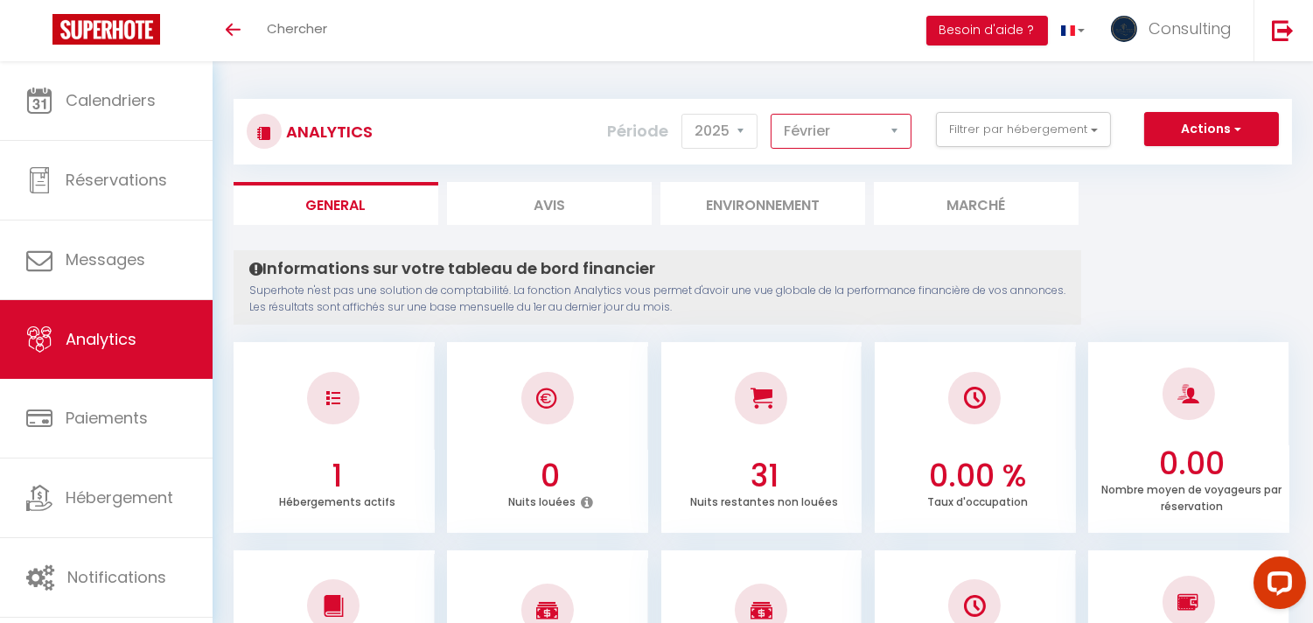
click at [773, 114] on select "[PERSON_NAME] Mars [PERSON_NAME] Juin Juillet Août Septembre Octobre Novembre D…" at bounding box center [841, 131] width 141 height 35
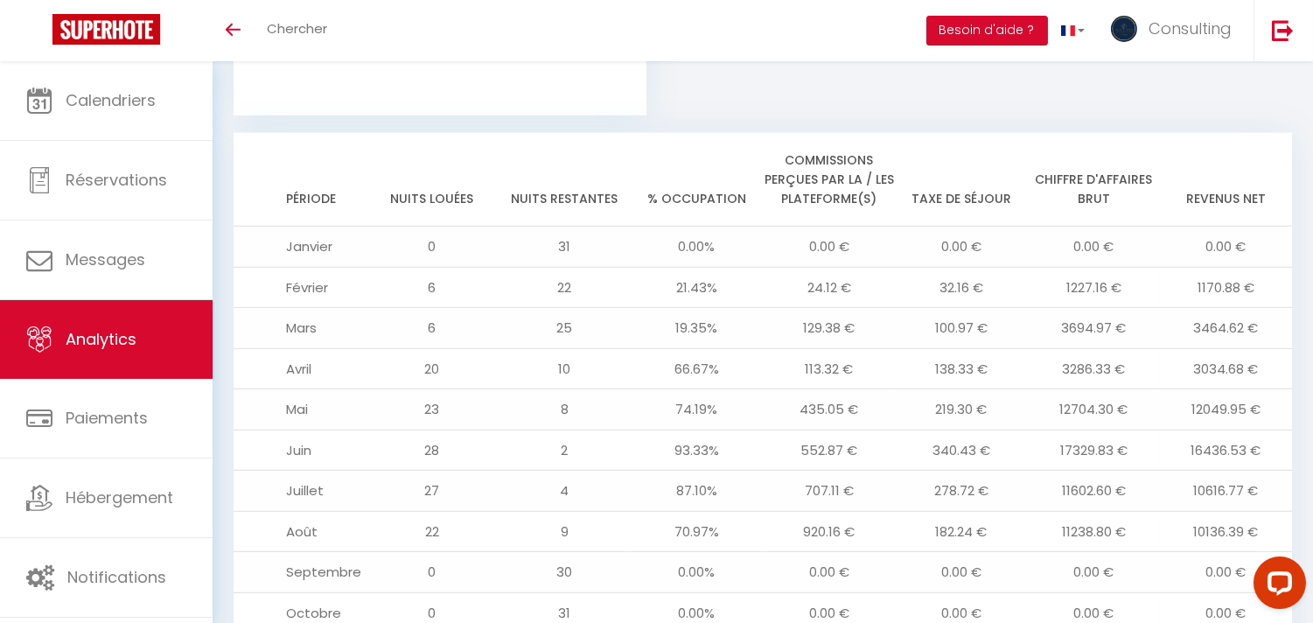
scroll to position [1823, 0]
drag, startPoint x: 1269, startPoint y: 250, endPoint x: 1200, endPoint y: 262, distance: 70.2
click at [1200, 265] on td "1170.88 €" at bounding box center [1226, 285] width 132 height 41
copy td "1170.88 €"
click at [801, 145] on th "Commissions perçues par la / les plateforme(s)" at bounding box center [829, 178] width 132 height 94
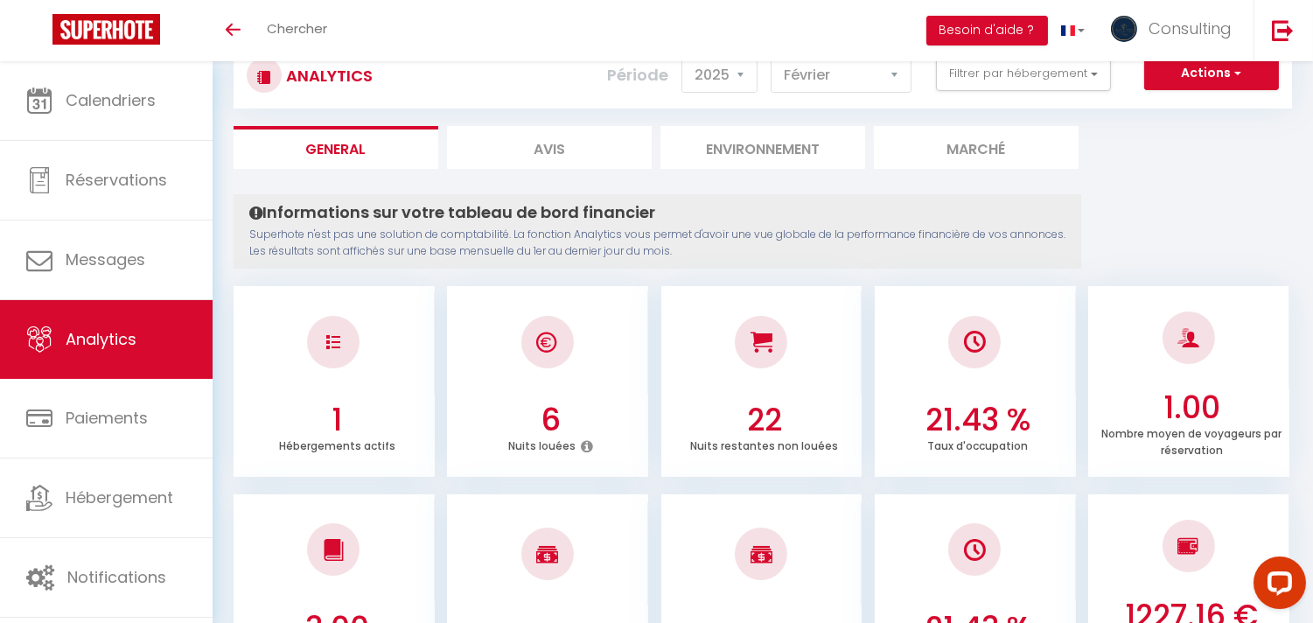
scroll to position [0, 0]
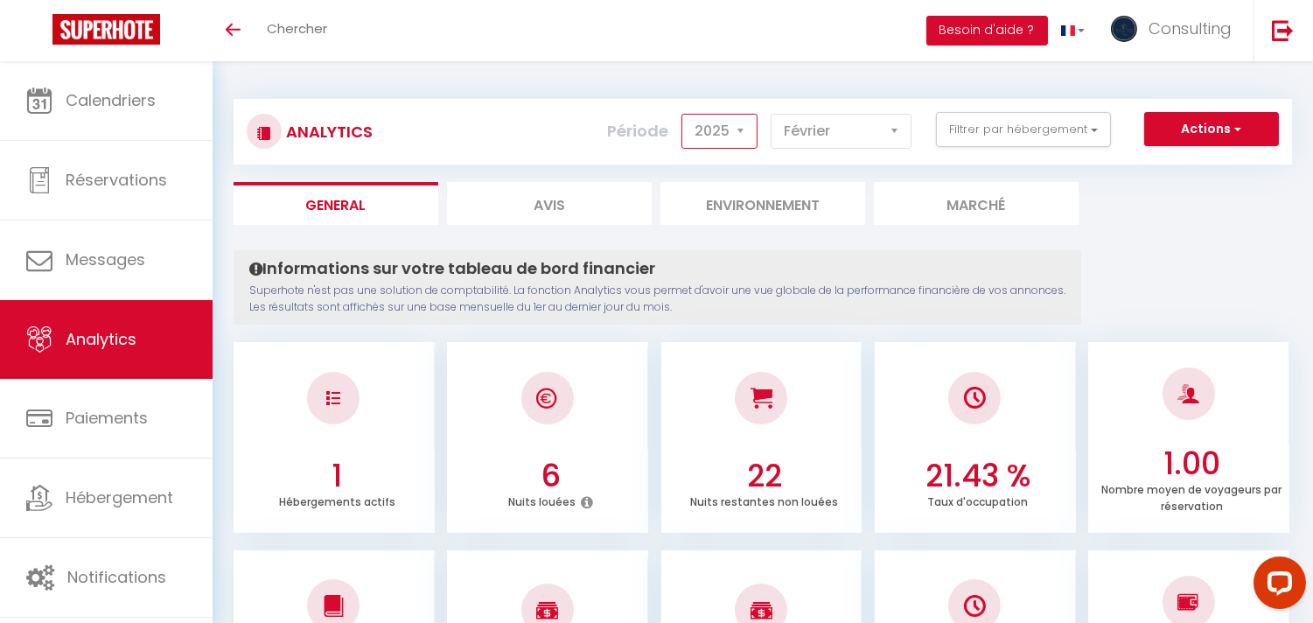
click at [713, 129] on select "2014 2015 2016 2017 2018 2019 2020 2021 2022 2023 2024 2025 2026 2027" at bounding box center [720, 131] width 76 height 35
click at [1016, 144] on button "Filtrer par hébergement" at bounding box center [1023, 129] width 175 height 35
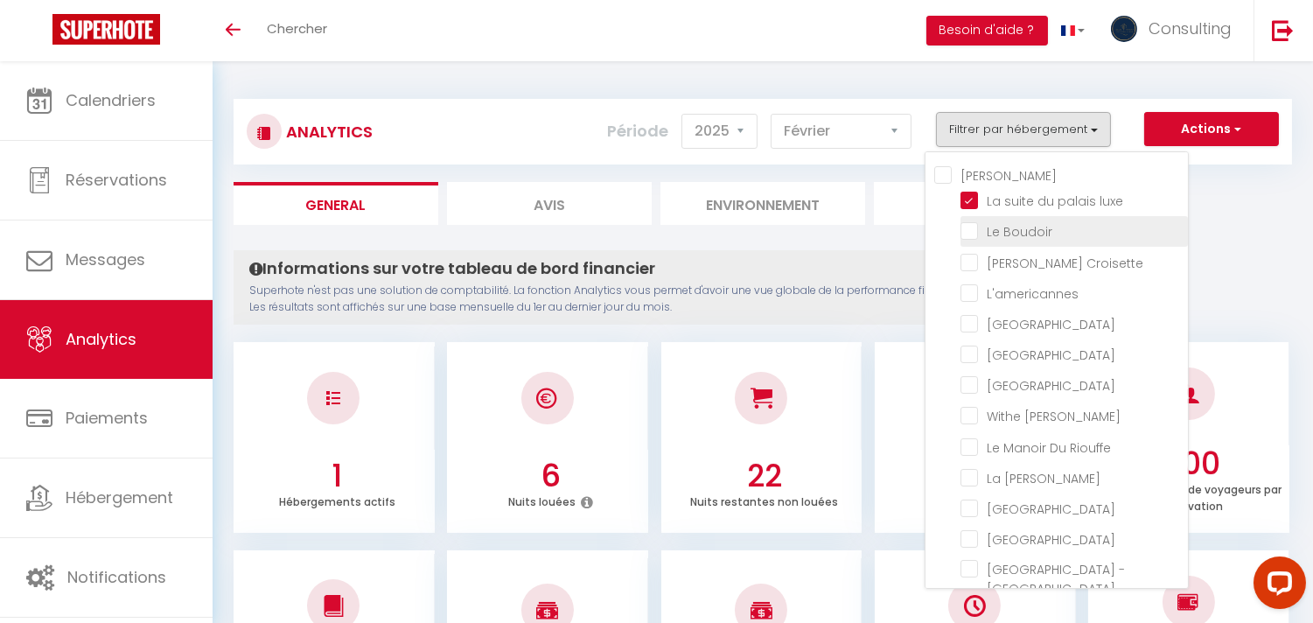
click at [977, 228] on Boudoir "checkbox" at bounding box center [1074, 229] width 227 height 17
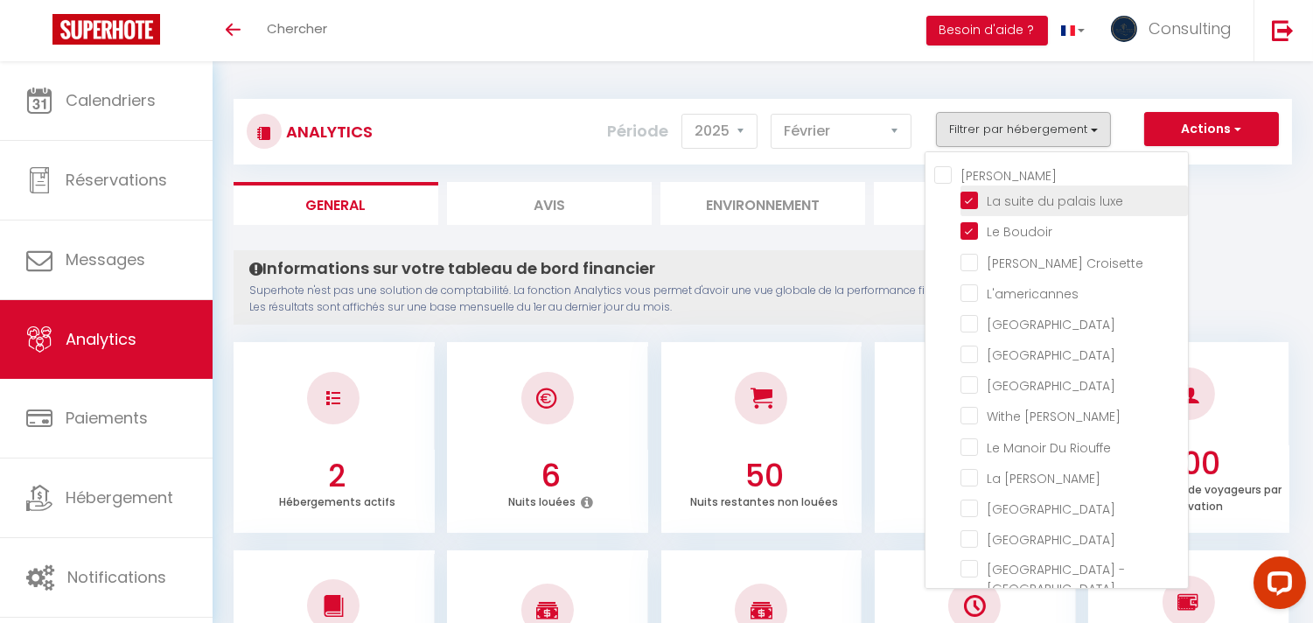
click at [967, 199] on luxe "checkbox" at bounding box center [1074, 199] width 227 height 17
click at [926, 220] on li "Marché" at bounding box center [976, 203] width 205 height 43
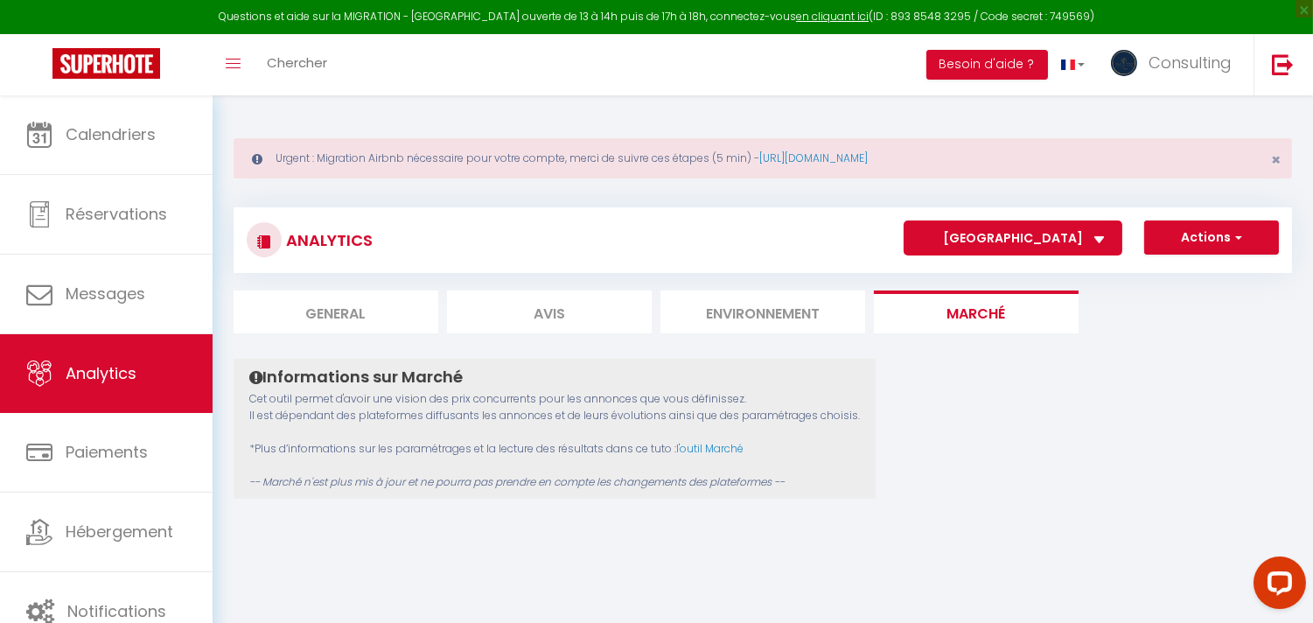
click at [926, 220] on select "Villa Key west Villa Bella Vista Villa Picasso Suite Horizon Suite Napoleon Sui…" at bounding box center [1013, 237] width 219 height 35
click at [1004, 248] on select "Villa Key west Villa Bella Vista Villa Picasso Suite Horizon Suite Napoleon Sui…" at bounding box center [1013, 237] width 219 height 35
click at [1004, 242] on select "Villa Key west Villa Bella Vista Villa Picasso Suite Horizon Suite Napoleon Sui…" at bounding box center [1013, 237] width 219 height 35
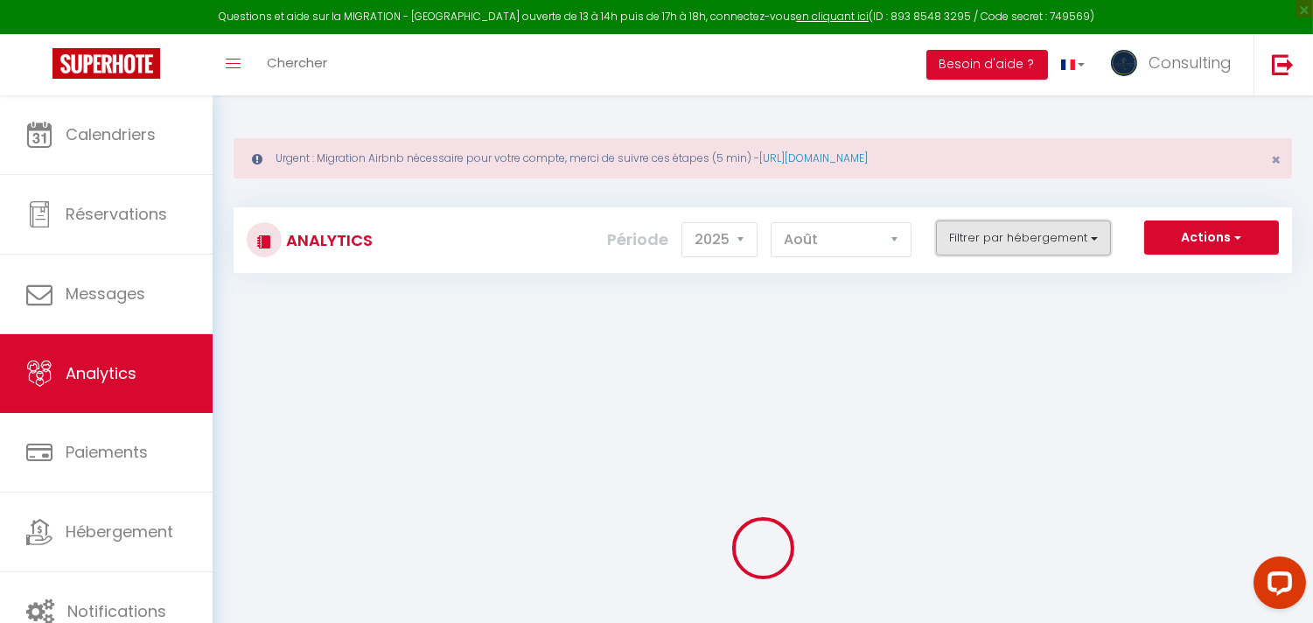
click at [1067, 245] on button "Filtrer par hébergement" at bounding box center [1023, 237] width 175 height 35
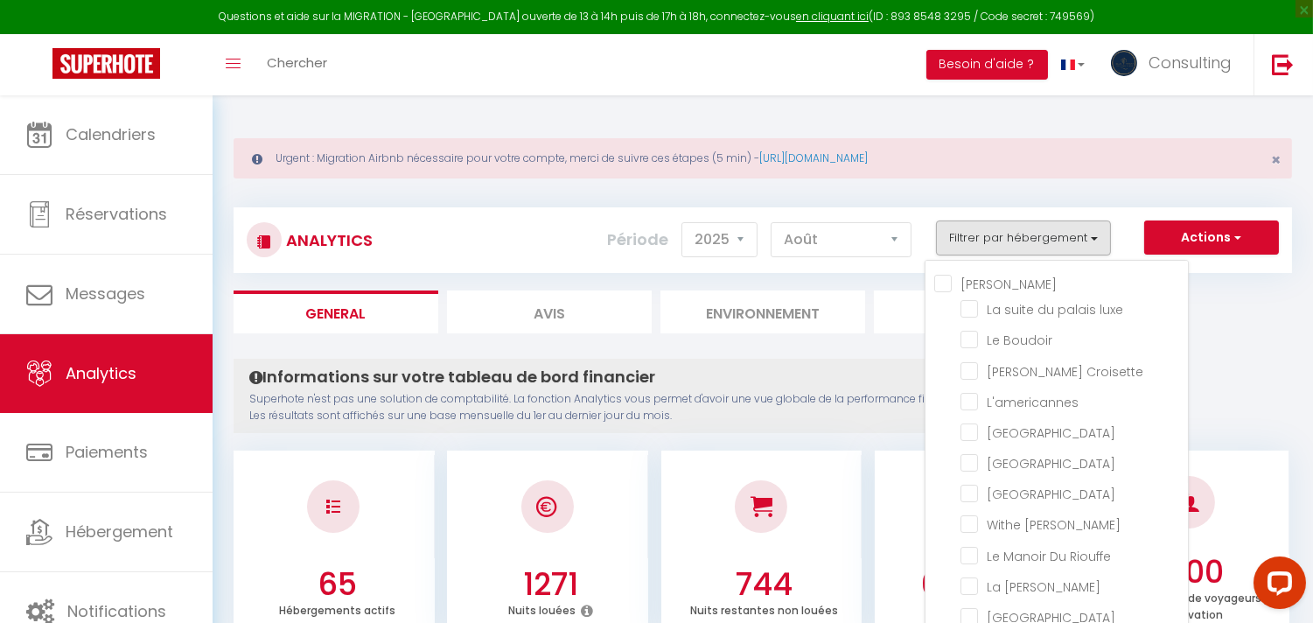
click at [984, 346] on Boudoir "checkbox" at bounding box center [1074, 338] width 227 height 17
click at [794, 359] on div "Informations sur votre tableau de bord financier Superhote n'est pas une soluti…" at bounding box center [658, 396] width 848 height 74
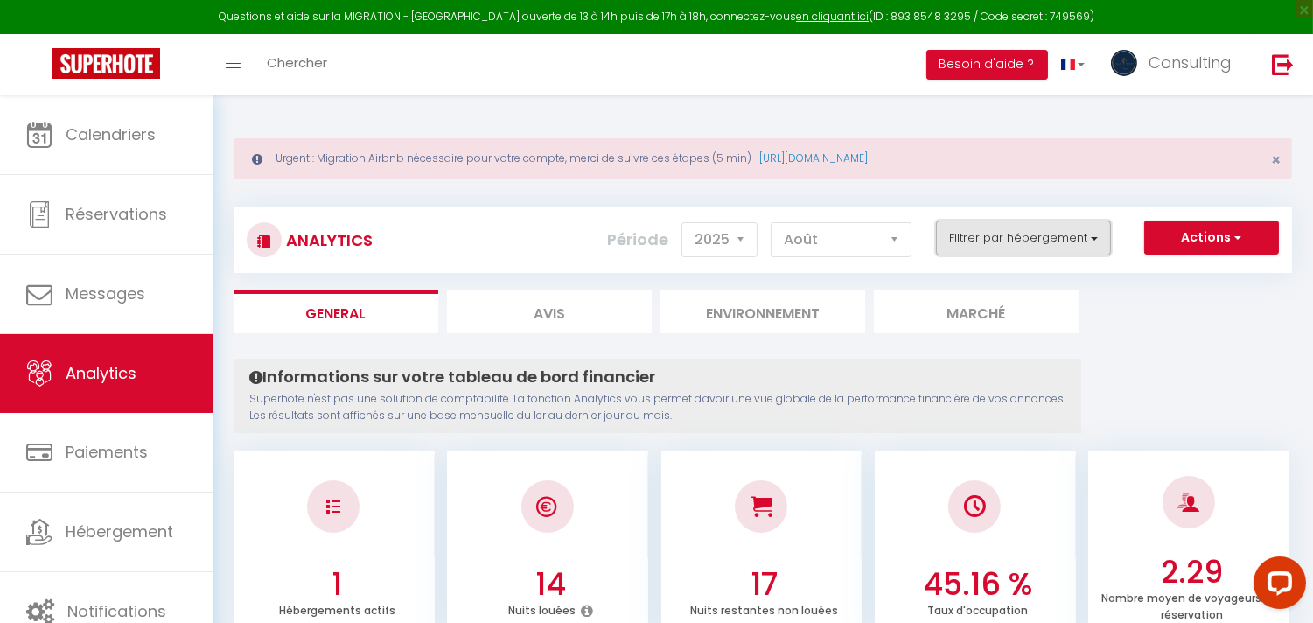
click at [1048, 245] on button "Filtrer par hébergement" at bounding box center [1023, 237] width 175 height 35
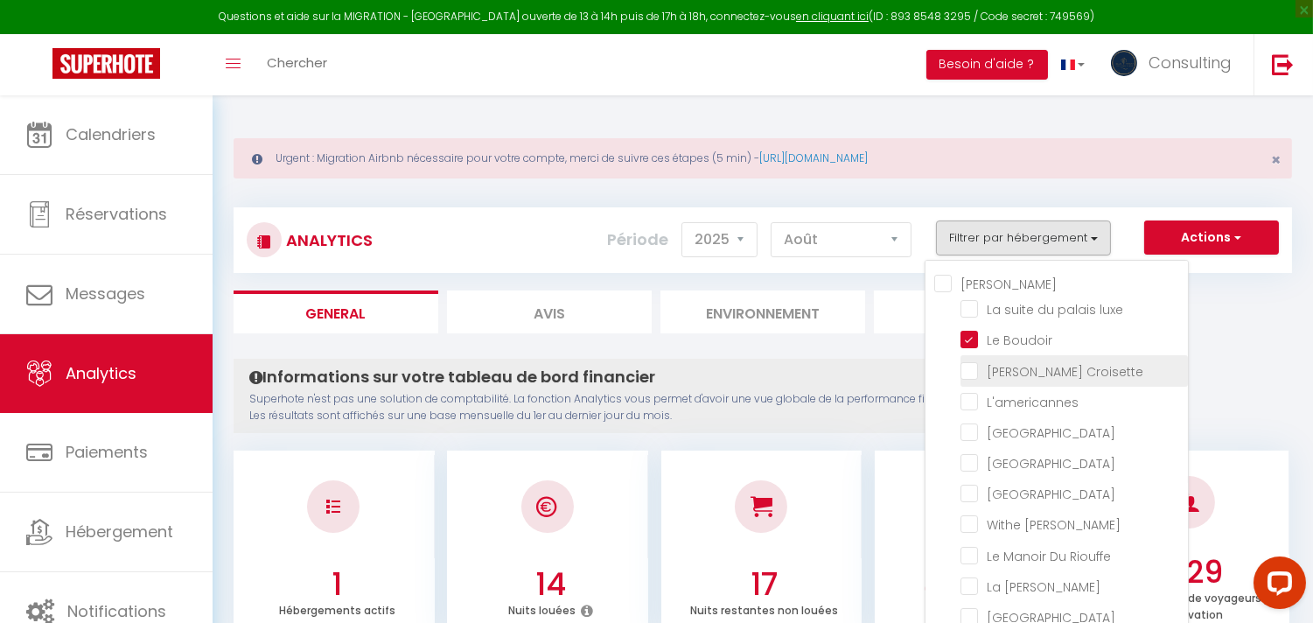
click at [974, 366] on Croisette "checkbox" at bounding box center [1074, 368] width 227 height 17
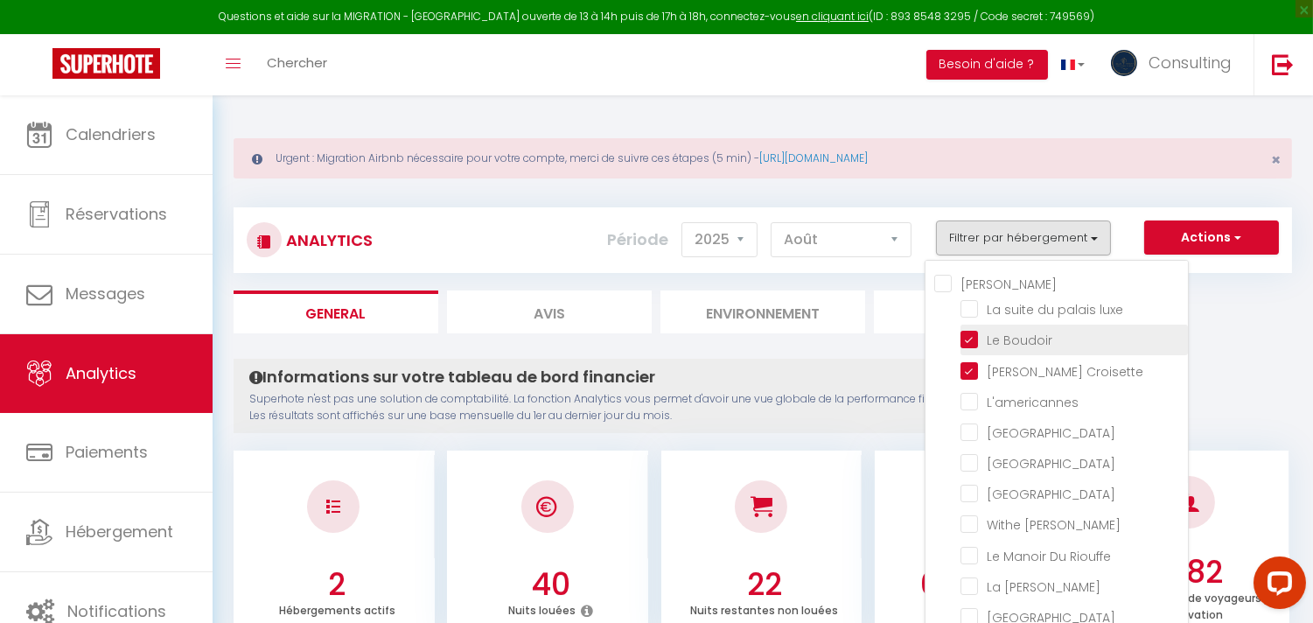
click at [971, 338] on Boudoir "checkbox" at bounding box center [1074, 338] width 227 height 17
click at [861, 370] on h4 "Informations sur votre tableau de bord financier" at bounding box center [657, 376] width 816 height 19
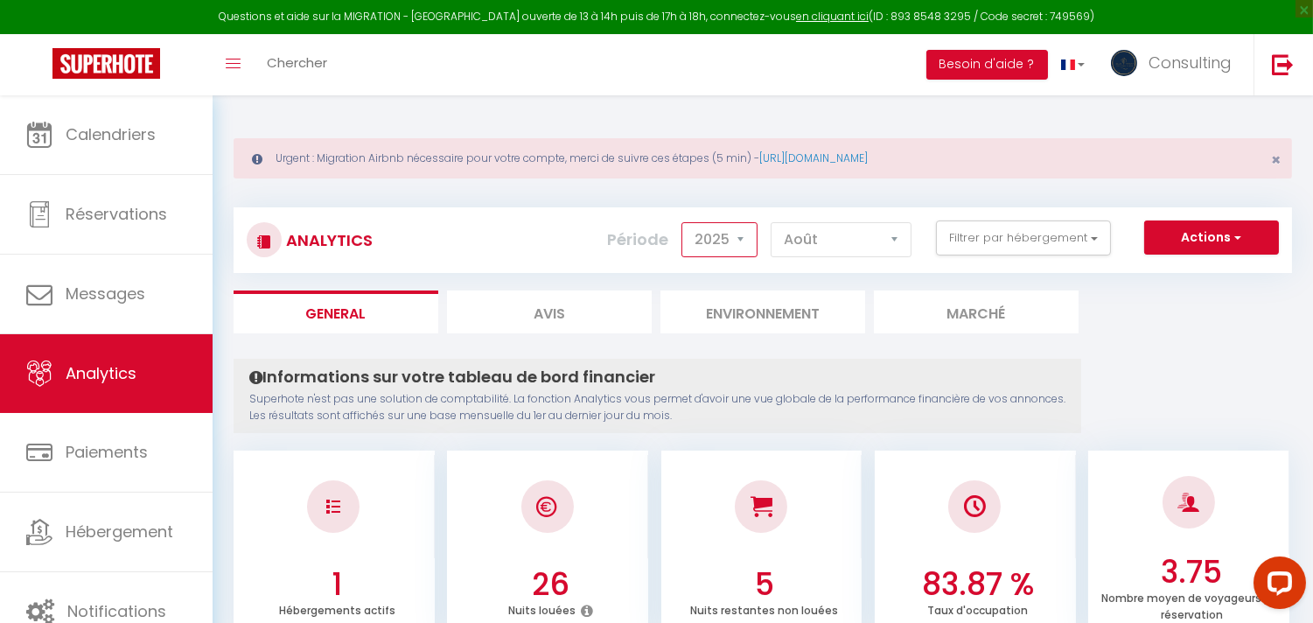
click at [756, 238] on select "2014 2015 2016 2017 2018 2019 2020 2021 2022 2023 2024 2025 2026 2027" at bounding box center [720, 239] width 76 height 35
click at [685, 222] on select "2014 2015 2016 2017 2018 2019 2020 2021 2022 2023 2024 2025 2026 2027" at bounding box center [720, 239] width 76 height 35
click at [1230, 241] on button "Actions" at bounding box center [1211, 237] width 135 height 35
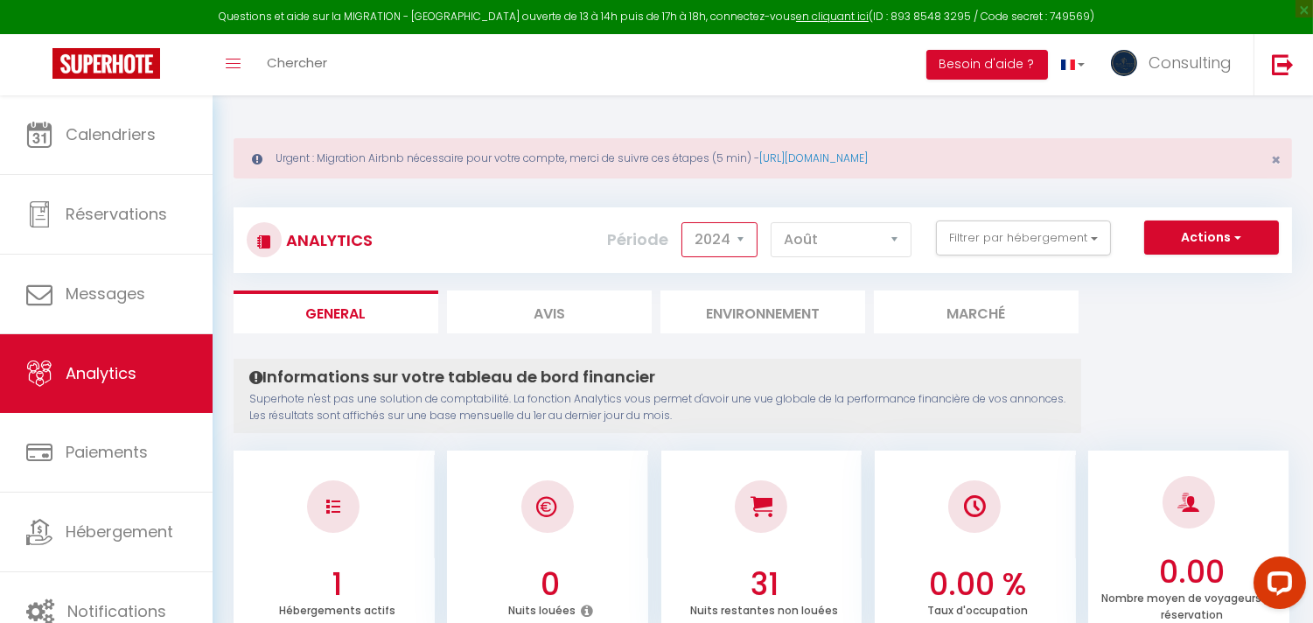
click at [736, 237] on select "2014 2015 2016 2017 2018 2019 2020 2021 2022 2023 2024 2025 2026 2027" at bounding box center [720, 239] width 76 height 35
click at [685, 222] on select "2014 2015 2016 2017 2018 2019 2020 2021 2022 2023 2024 2025 2026 2027" at bounding box center [720, 239] width 76 height 35
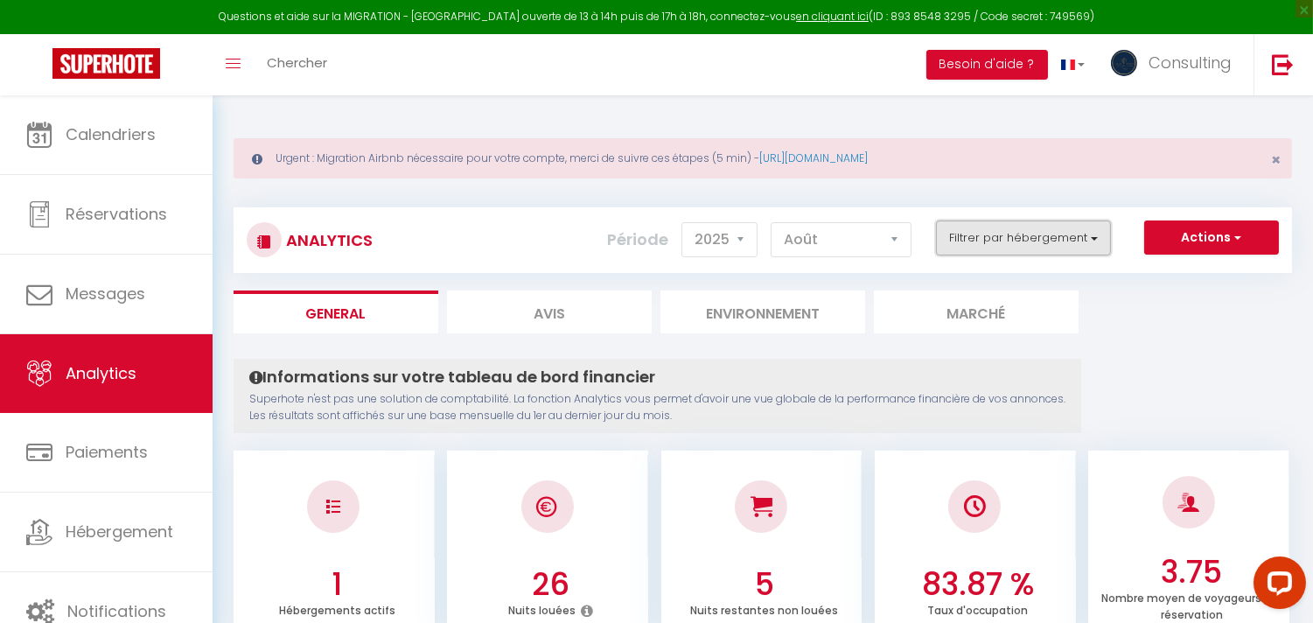
click at [1025, 234] on button "Filtrer par hébergement" at bounding box center [1023, 237] width 175 height 35
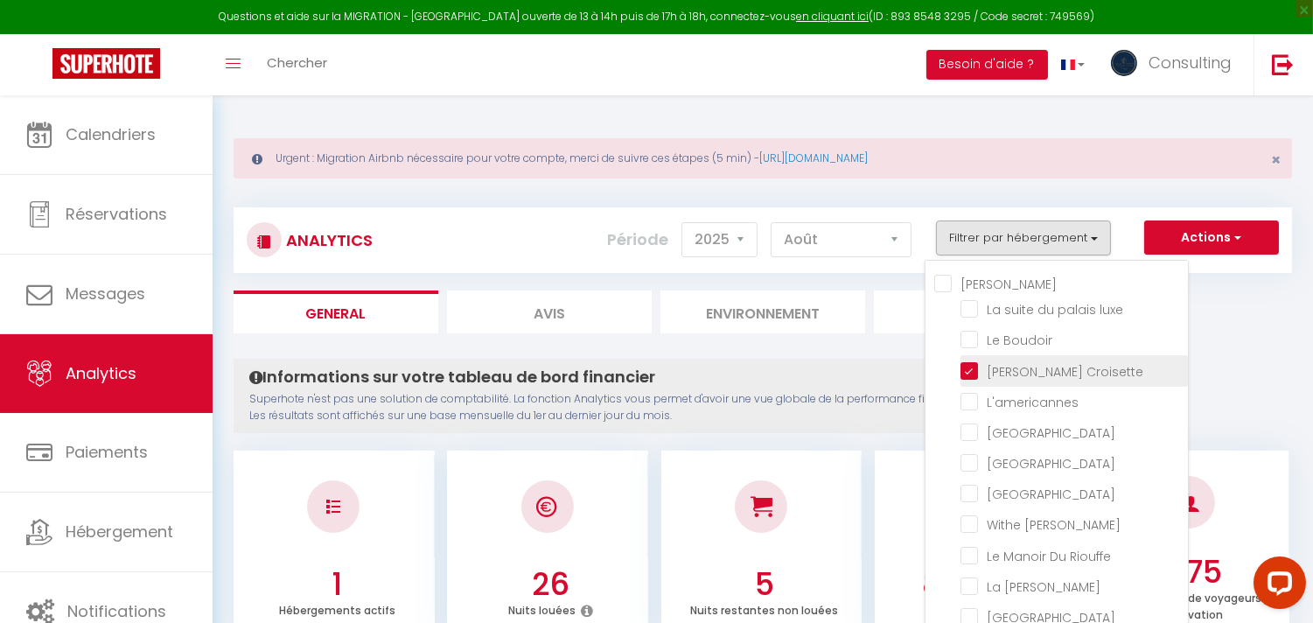
click at [974, 356] on li "[PERSON_NAME] Croisette" at bounding box center [1074, 370] width 227 height 31
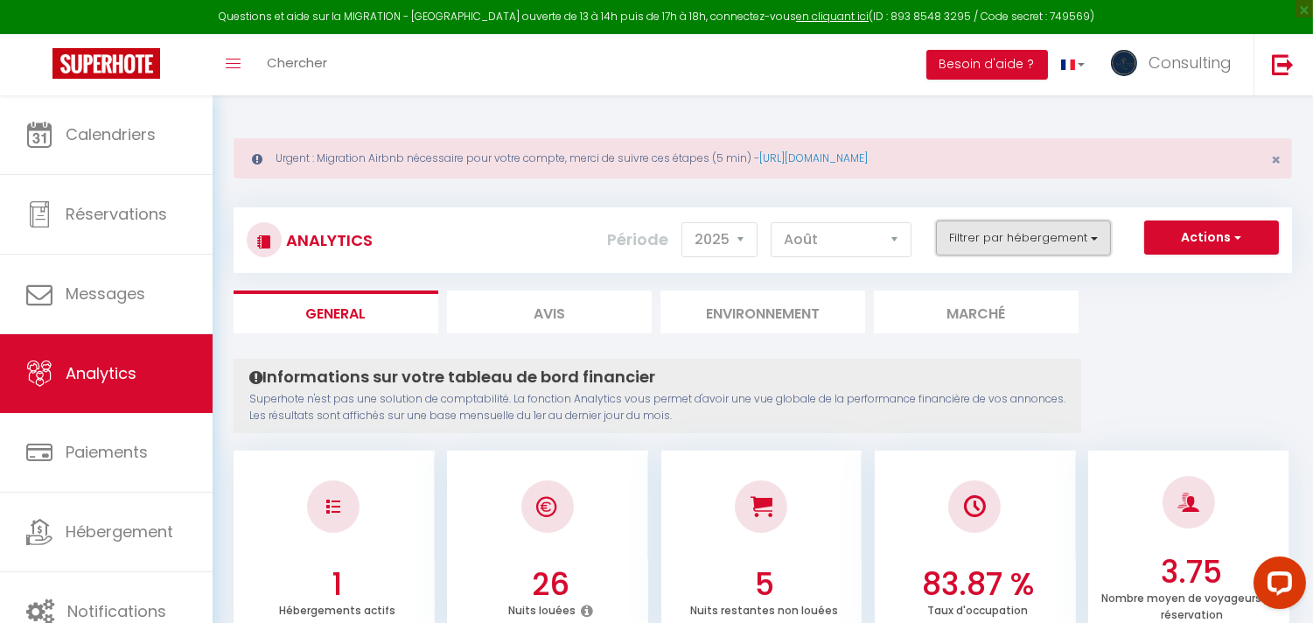
click at [1006, 245] on button "Filtrer par hébergement" at bounding box center [1023, 237] width 175 height 35
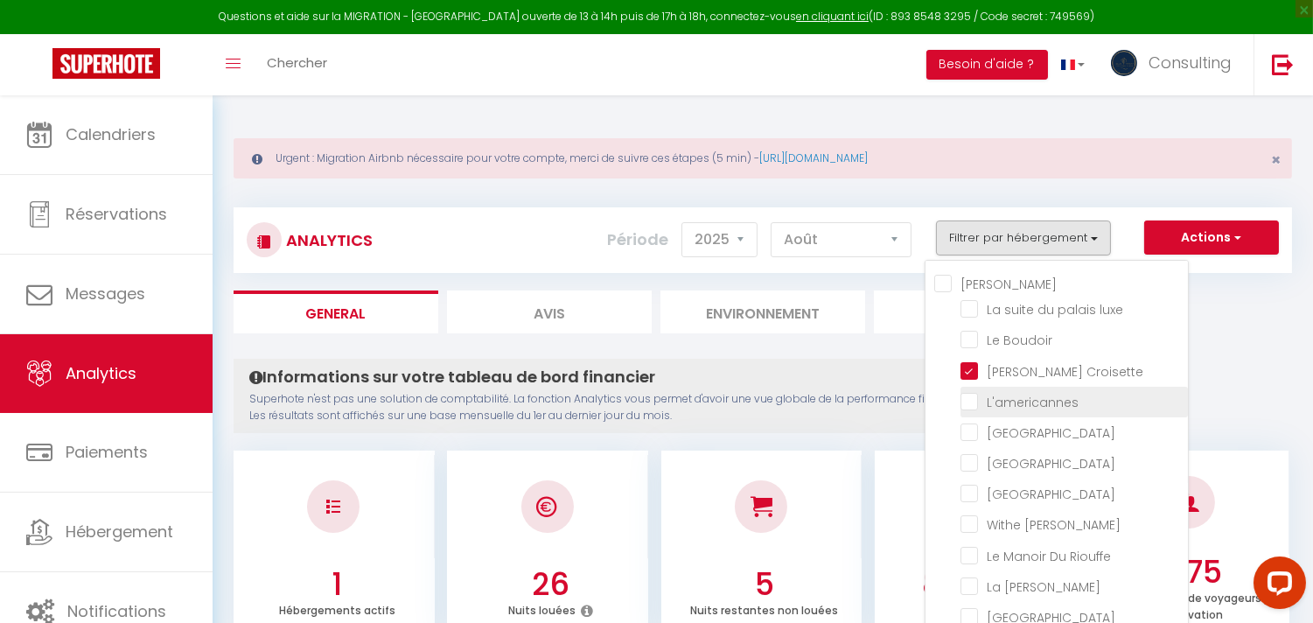
click at [981, 392] on input "checkbox" at bounding box center [1074, 400] width 227 height 17
click at [976, 397] on input "checkbox" at bounding box center [1074, 400] width 227 height 17
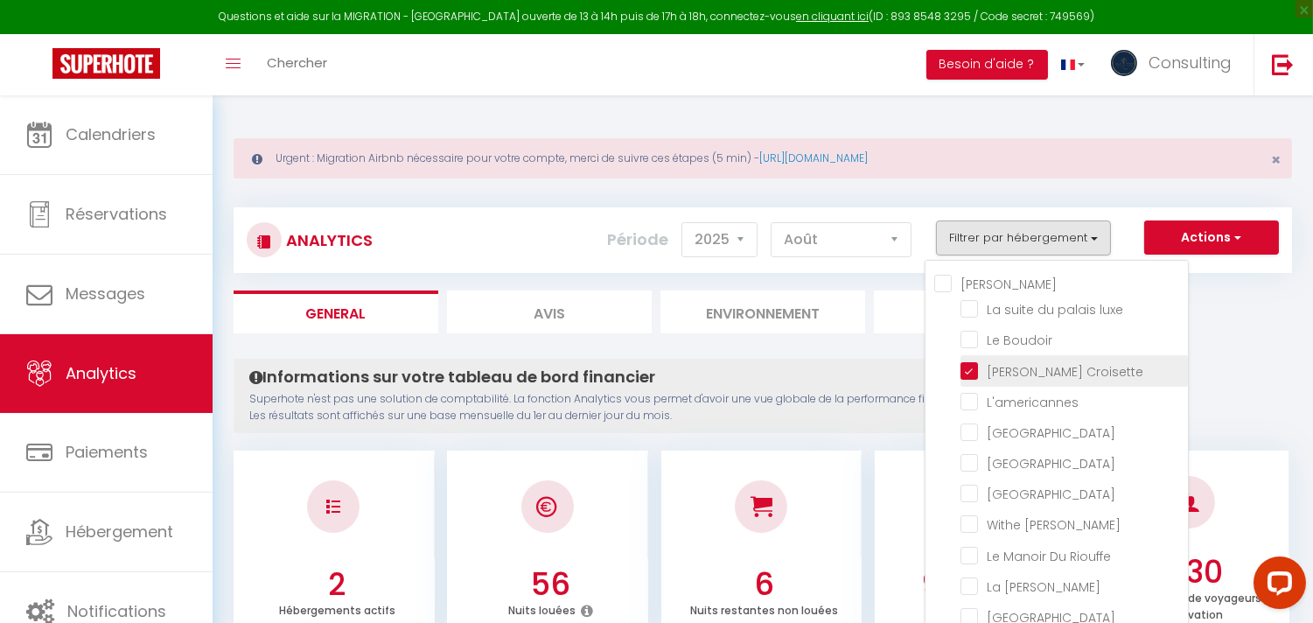
click at [976, 373] on Croisette "checkbox" at bounding box center [1074, 368] width 227 height 17
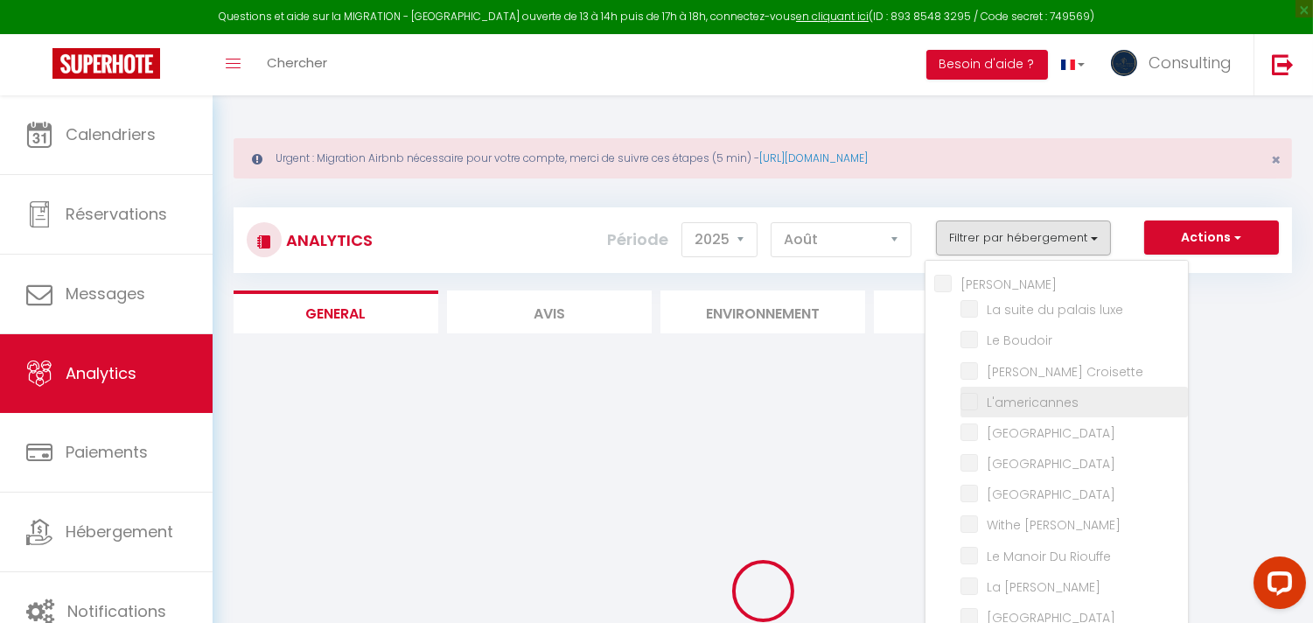
click at [978, 408] on label "L'americannes" at bounding box center [1028, 402] width 101 height 19
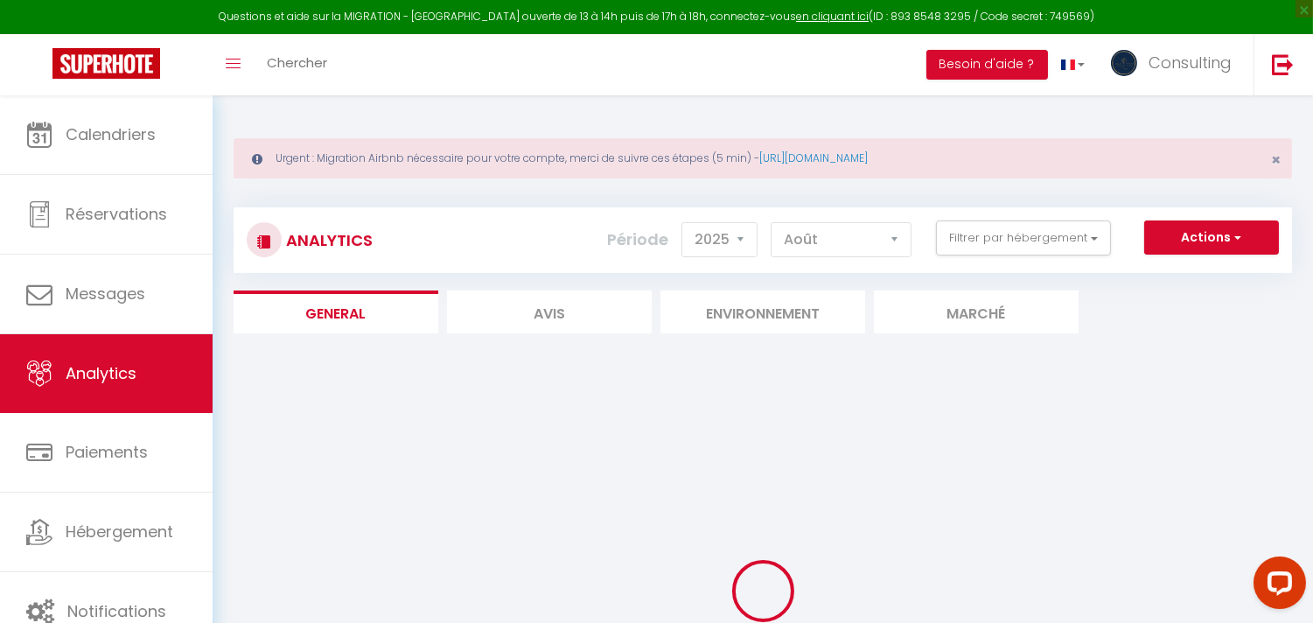
click at [937, 232] on div "Filtrer par hébergement INGRID La suite du palais luxe Le Boudoir La Réale Croi…" at bounding box center [1024, 237] width 198 height 35
click at [976, 245] on button "Filtrer par hébergement" at bounding box center [1023, 237] width 175 height 35
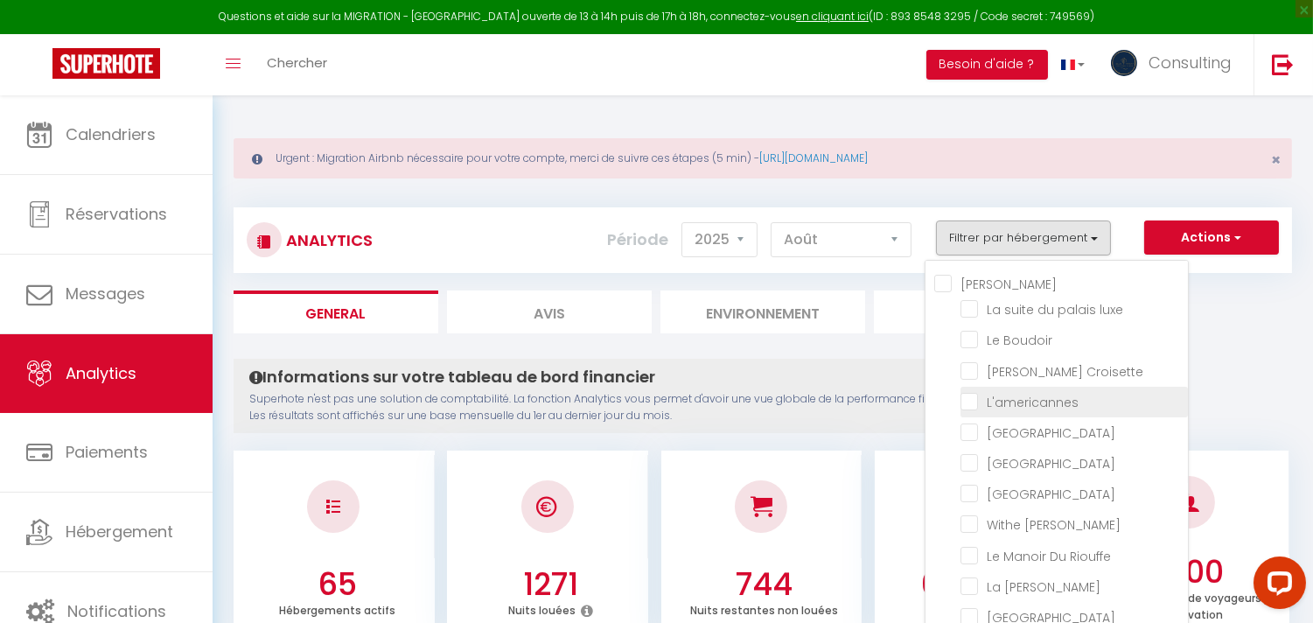
click at [969, 397] on input "checkbox" at bounding box center [1074, 400] width 227 height 17
click at [842, 391] on p "Superhote n'est pas une solution de comptabilité. La fonction Analytics vous pe…" at bounding box center [657, 407] width 816 height 33
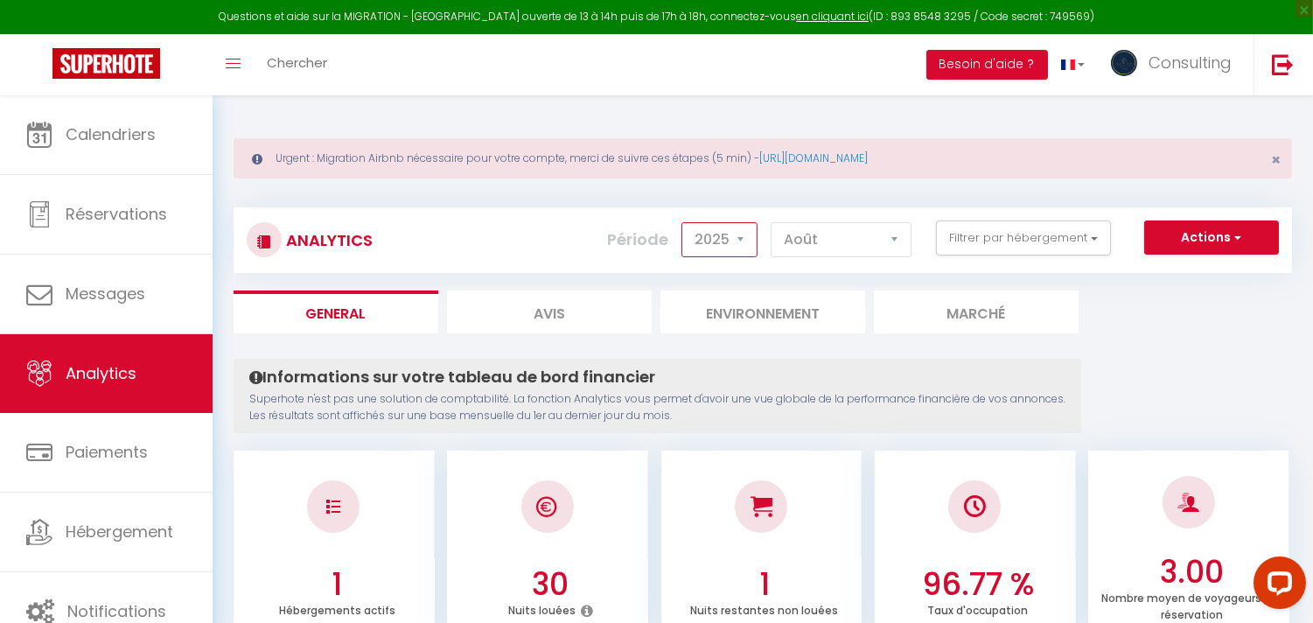
click at [731, 229] on select "2014 2015 2016 2017 2018 2019 2020 2021 2022 2023 2024 2025 2026 2027" at bounding box center [720, 239] width 76 height 35
click at [685, 222] on select "2014 2015 2016 2017 2018 2019 2020 2021 2022 2023 2024 2025 2026 2027" at bounding box center [720, 239] width 76 height 35
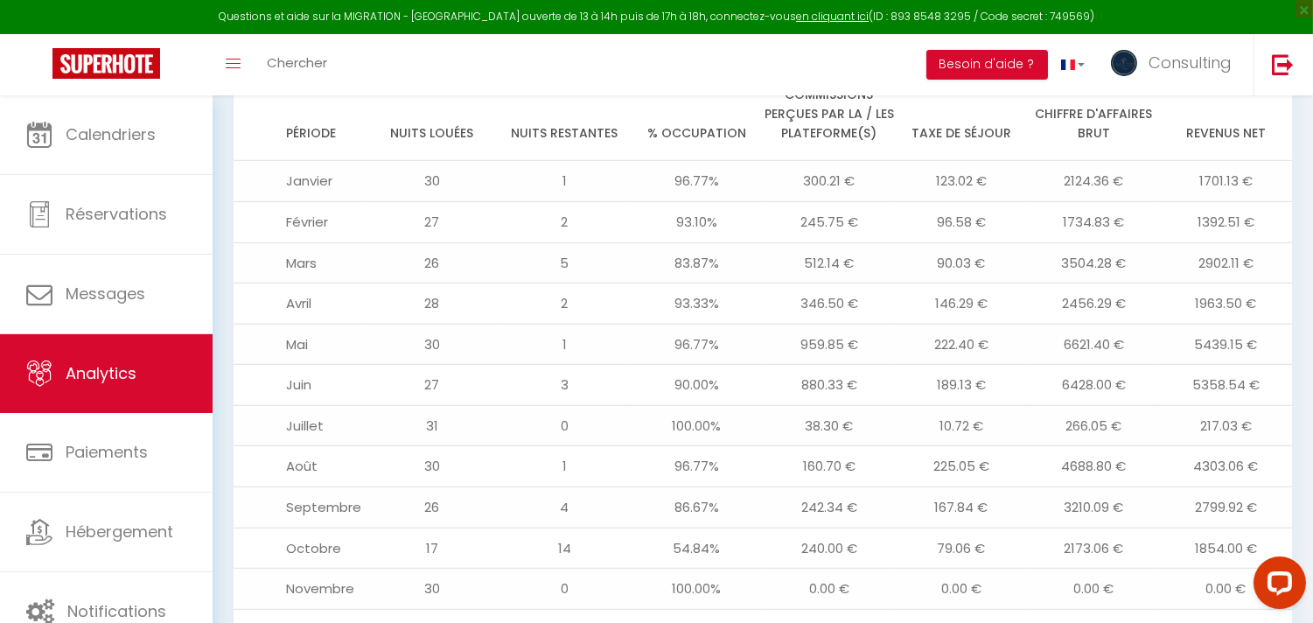
scroll to position [2041, 0]
